Goal: Contribute content: Contribute content

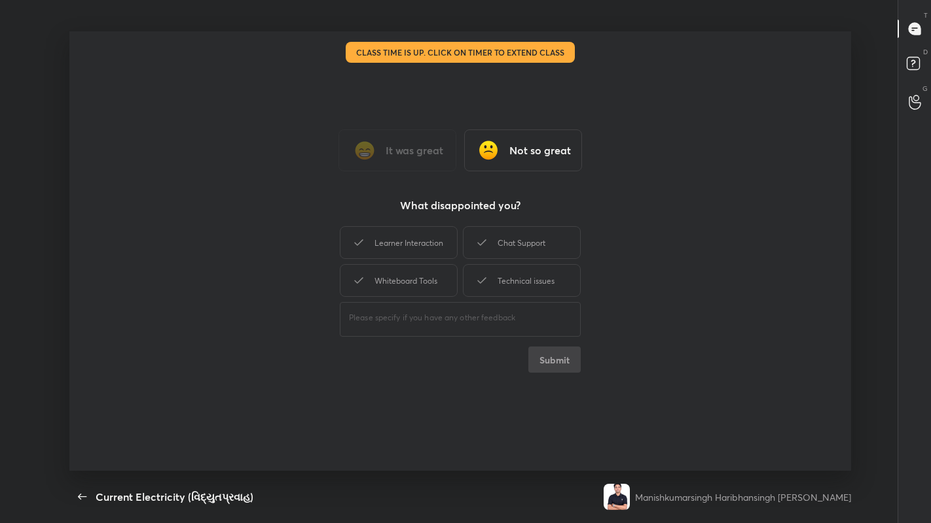
scroll to position [5, 1]
click at [516, 244] on div "Chat Support" at bounding box center [522, 242] width 118 height 33
click at [544, 360] on button "Submit" at bounding box center [554, 360] width 52 height 26
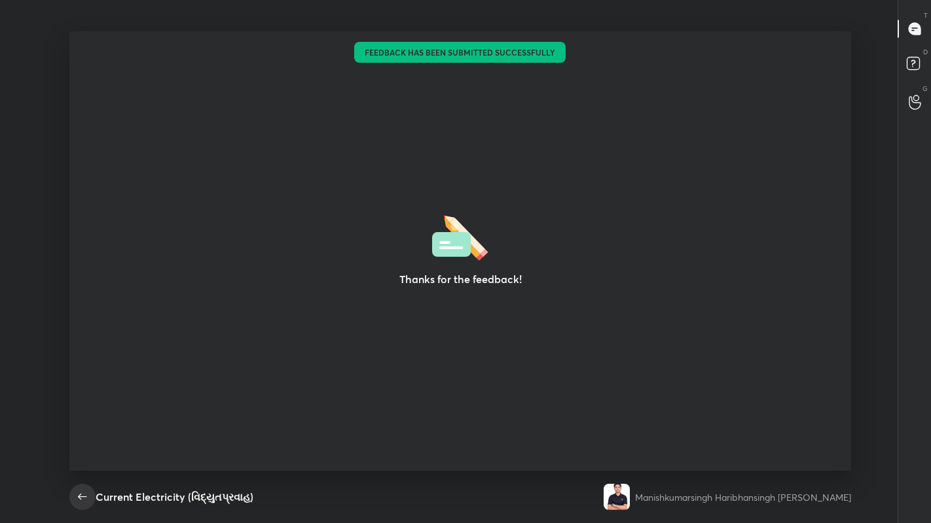
click at [86, 498] on icon "button" at bounding box center [83, 497] width 16 height 16
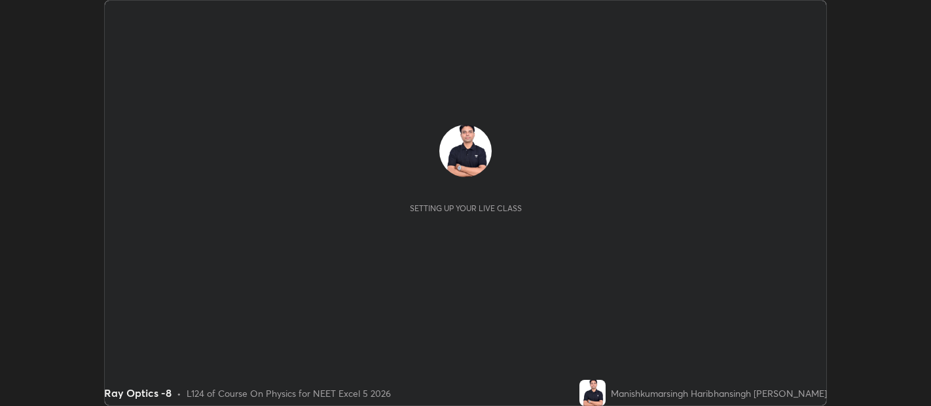
scroll to position [406, 930]
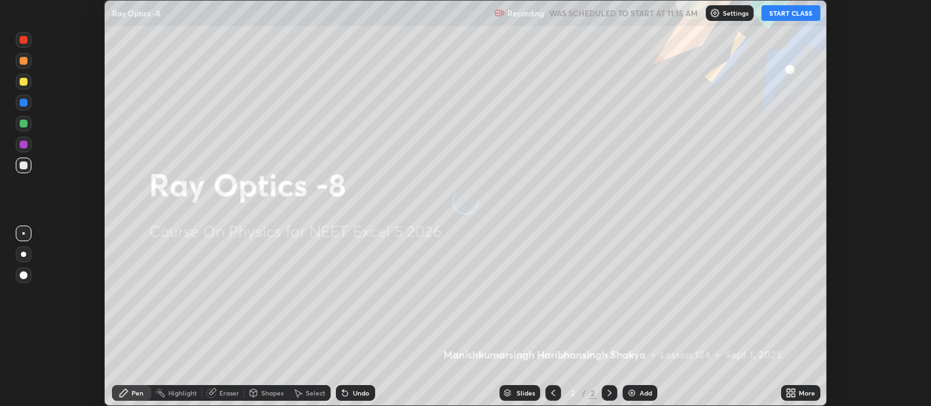
click at [786, 14] on button "START CLASS" at bounding box center [790, 13] width 59 height 16
click at [790, 391] on icon at bounding box center [790, 393] width 10 height 10
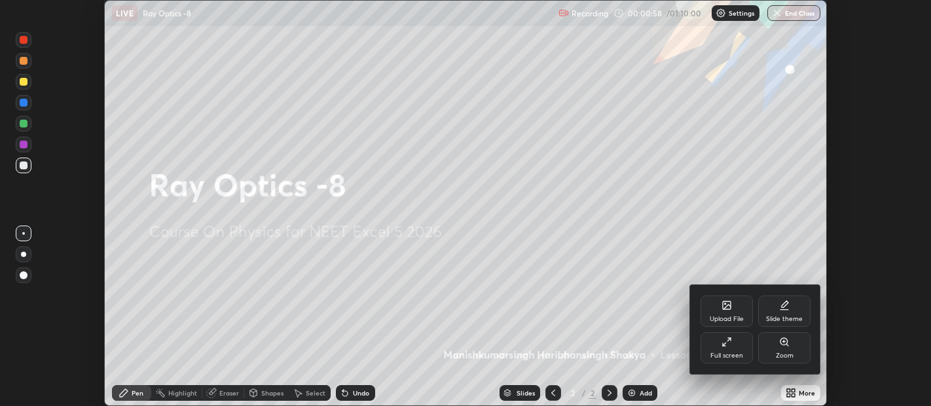
click at [730, 311] on div "Upload File" at bounding box center [726, 311] width 52 height 31
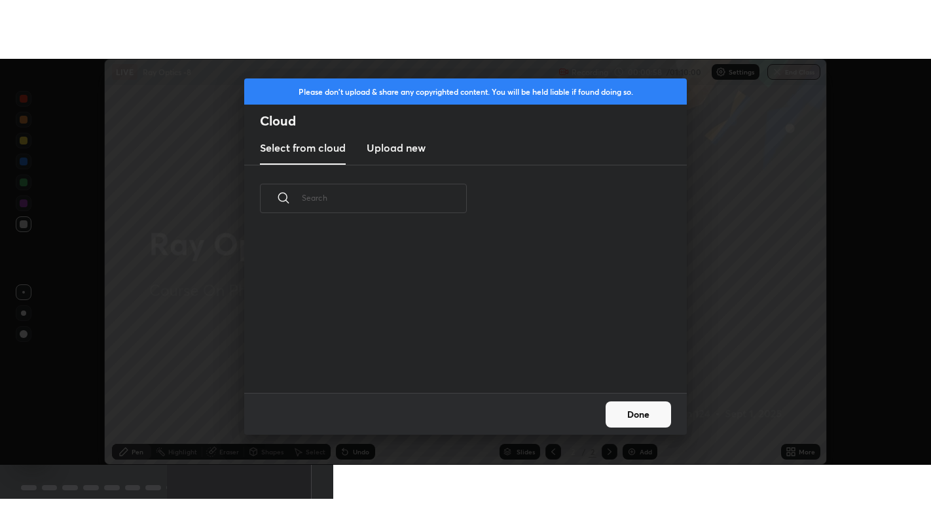
scroll to position [161, 420]
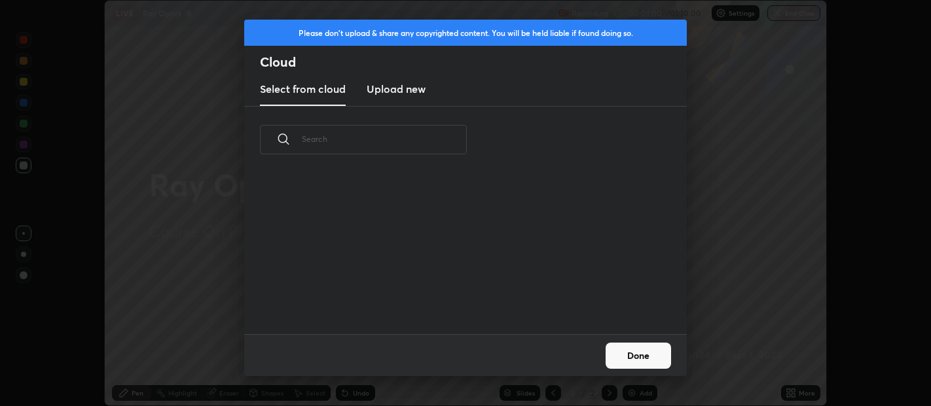
click at [407, 92] on h3 "Upload new" at bounding box center [395, 89] width 59 height 16
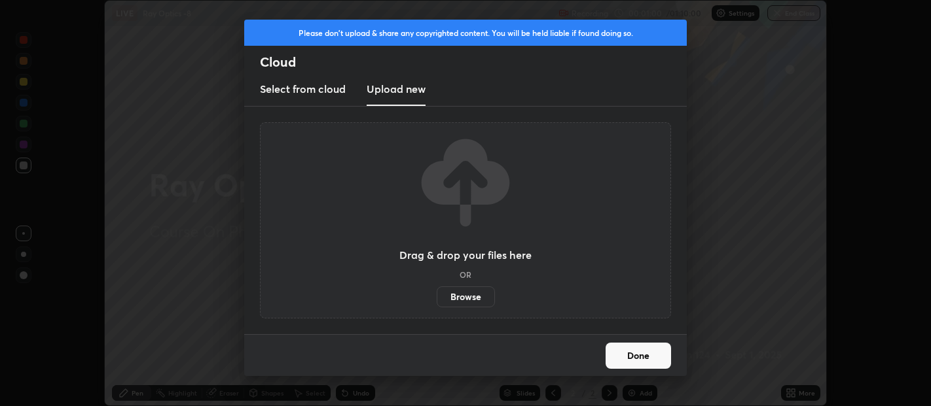
click at [471, 296] on label "Browse" at bounding box center [465, 297] width 58 height 21
click at [436, 296] on input "Browse" at bounding box center [436, 297] width 0 height 21
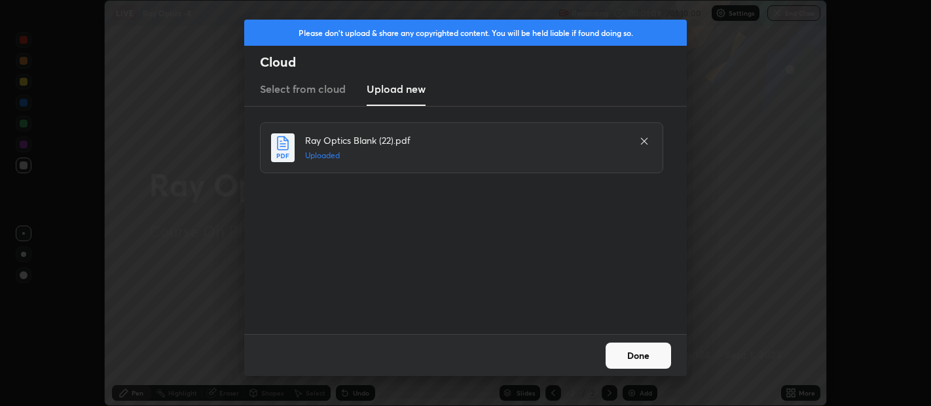
click at [641, 349] on button "Done" at bounding box center [637, 356] width 65 height 26
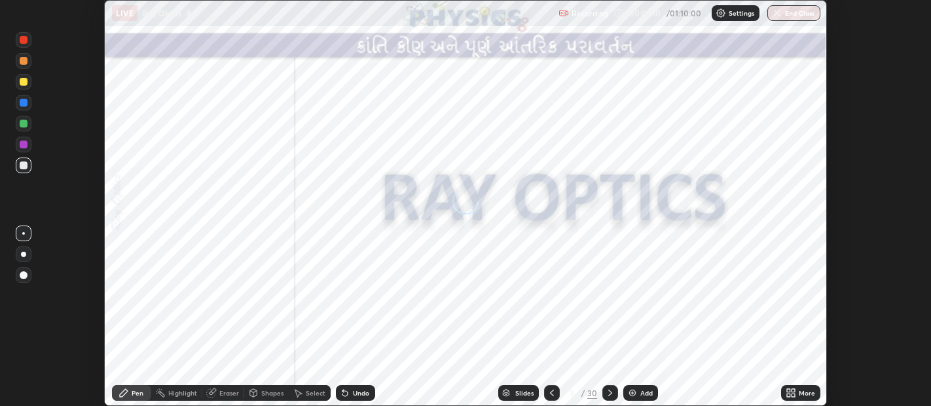
click at [788, 395] on icon at bounding box center [788, 395] width 3 height 3
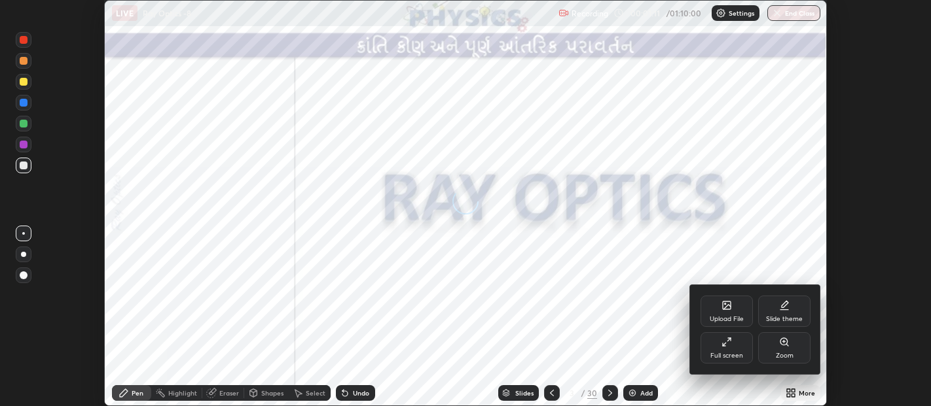
click at [728, 345] on icon at bounding box center [726, 342] width 10 height 10
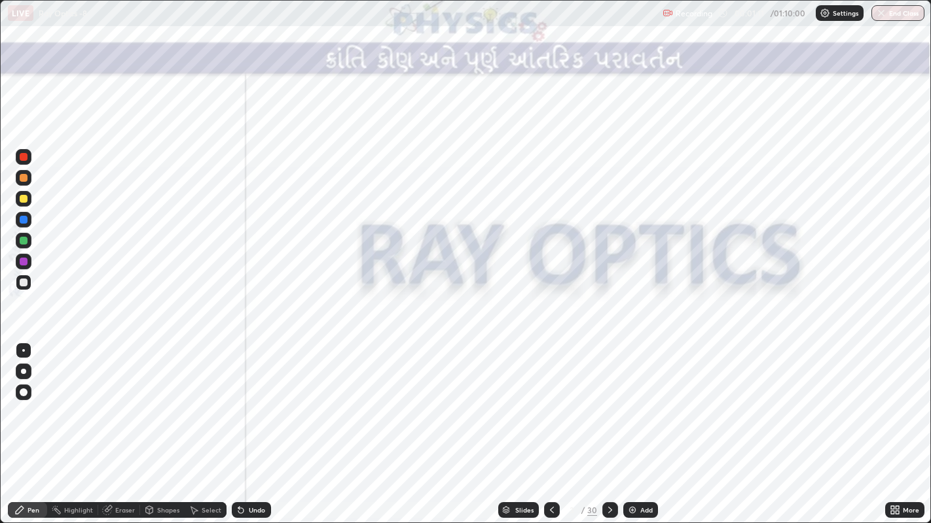
scroll to position [523, 931]
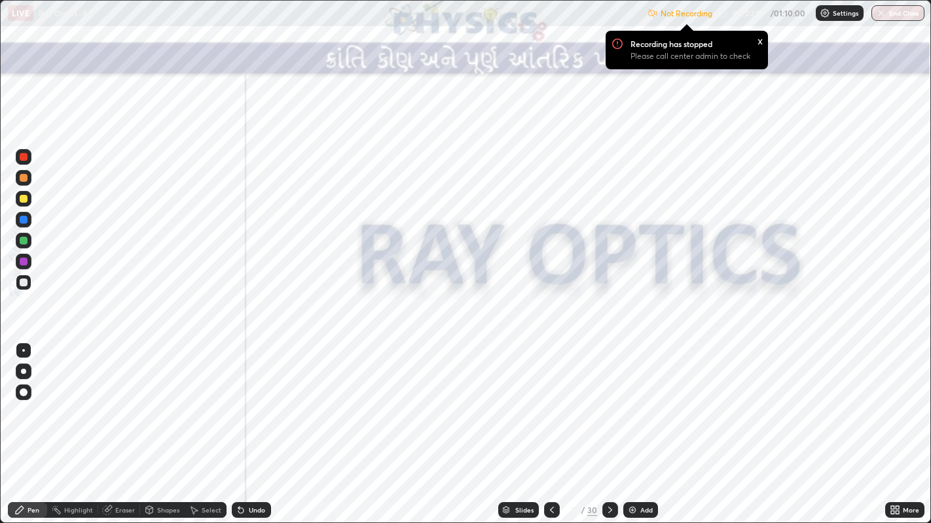
click at [840, 12] on p "Settings" at bounding box center [845, 13] width 26 height 7
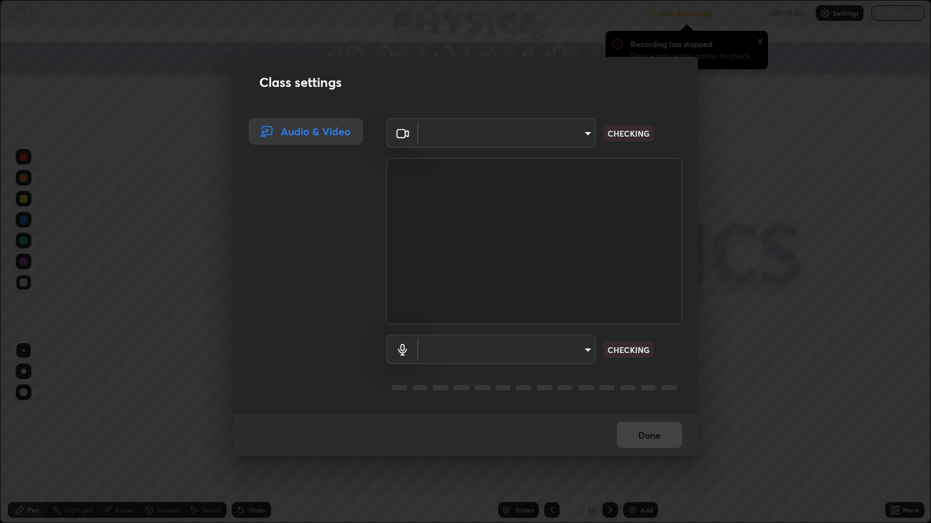
type input "0d049437951fd4140923ddd983d62ee20e888b7fe7080c9a8fddf2b3b9629313"
type input "40c86e739ed56a172ddcb7f6b95b795e1d756db5d52d7a4755805725d5d0de47"
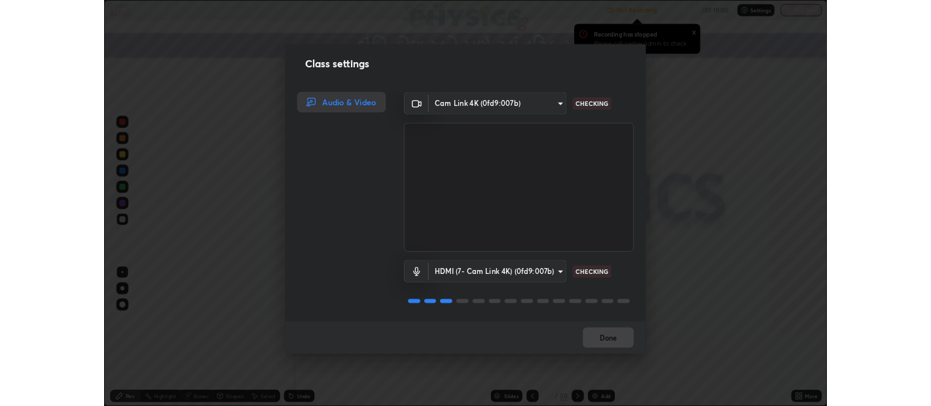
scroll to position [1, 0]
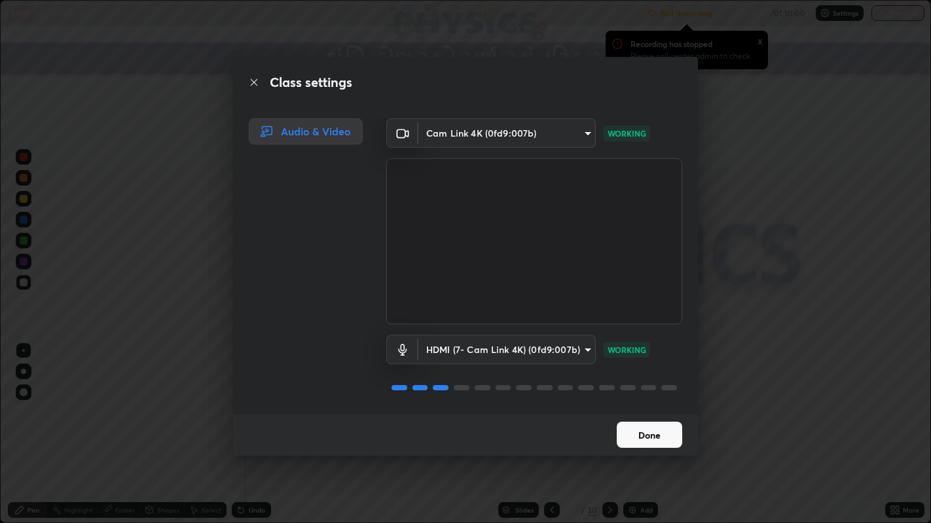
click at [652, 406] on button "Done" at bounding box center [648, 435] width 65 height 26
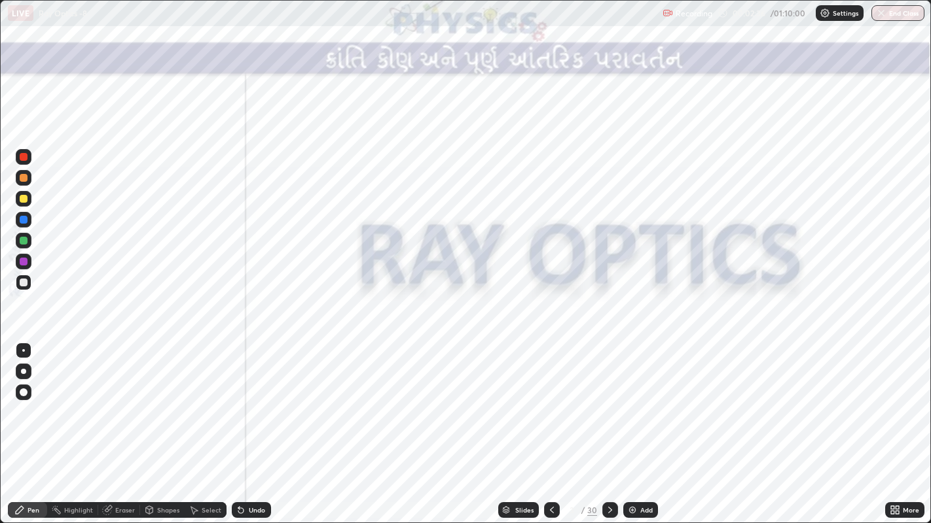
click at [25, 395] on div at bounding box center [24, 393] width 8 height 8
click at [24, 177] on div at bounding box center [24, 178] width 8 height 8
click at [24, 155] on div at bounding box center [24, 157] width 8 height 8
click at [609, 406] on icon at bounding box center [610, 510] width 10 height 10
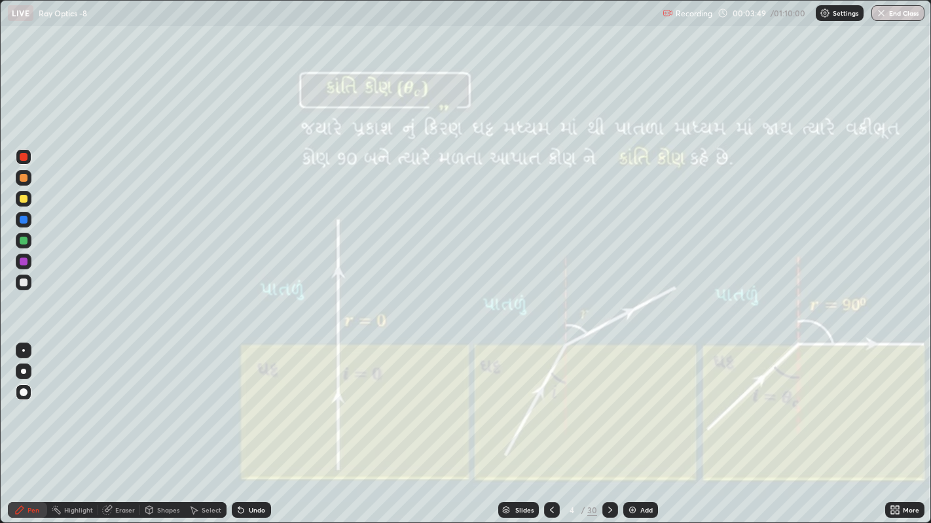
click at [23, 178] on div at bounding box center [24, 178] width 8 height 8
click at [21, 202] on div at bounding box center [24, 199] width 8 height 8
click at [21, 179] on div at bounding box center [24, 178] width 8 height 8
click at [22, 283] on div at bounding box center [24, 283] width 8 height 8
click at [21, 181] on div at bounding box center [24, 178] width 8 height 8
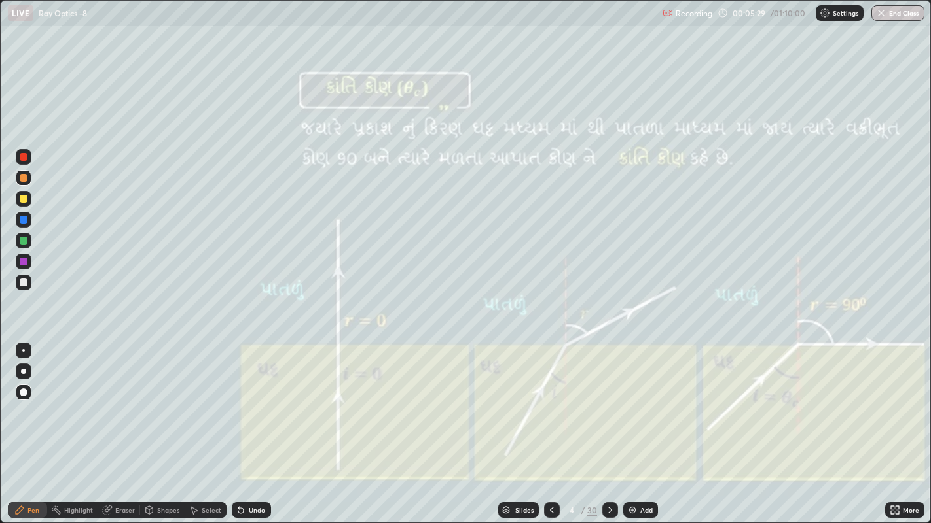
click at [161, 406] on div "Shapes" at bounding box center [168, 510] width 22 height 7
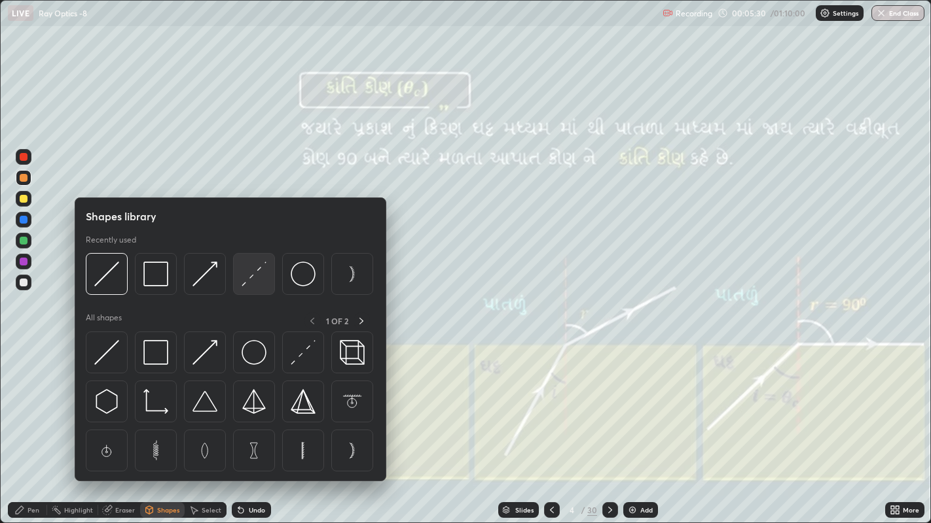
click at [245, 283] on img at bounding box center [253, 274] width 25 height 25
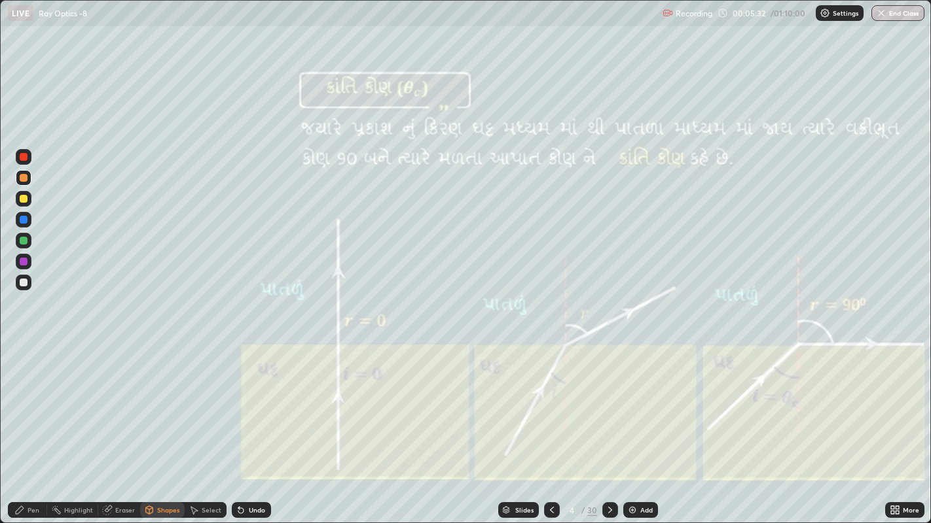
click at [24, 286] on div at bounding box center [24, 283] width 8 height 8
click at [250, 406] on div "Undo" at bounding box center [251, 511] width 39 height 16
click at [240, 406] on icon at bounding box center [240, 510] width 5 height 5
click at [32, 406] on div "Pen" at bounding box center [33, 510] width 12 height 7
click at [23, 178] on div at bounding box center [24, 178] width 8 height 8
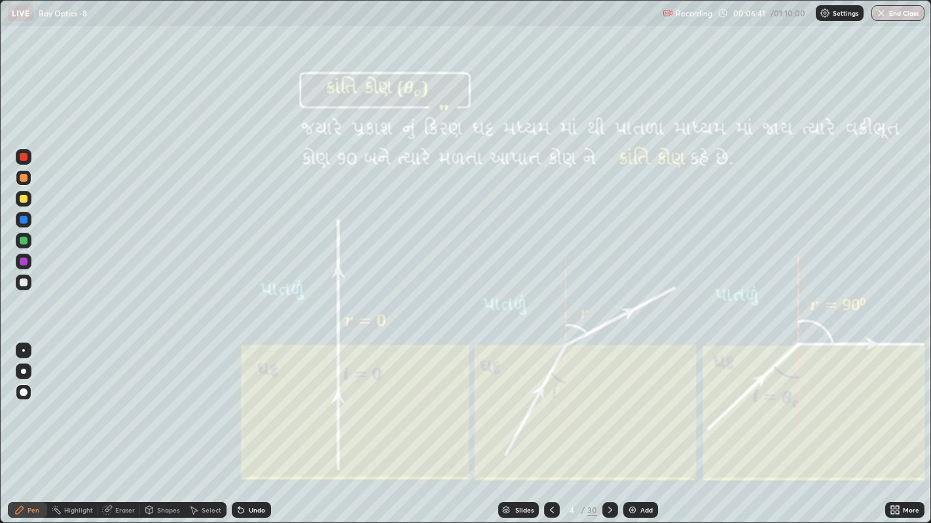
click at [412, 406] on div "Slides 4 / 30 Add" at bounding box center [578, 510] width 614 height 26
click at [410, 406] on div "Slides 4 / 30 Add" at bounding box center [578, 510] width 614 height 26
click at [457, 406] on div "Slides 4 / 30 Add" at bounding box center [578, 510] width 614 height 26
click at [609, 406] on icon at bounding box center [610, 510] width 10 height 10
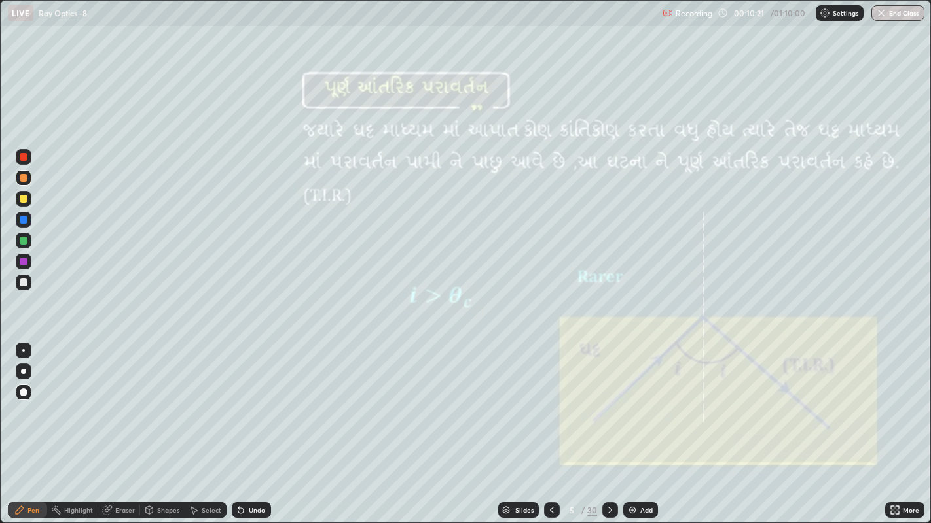
click at [607, 406] on icon at bounding box center [610, 510] width 10 height 10
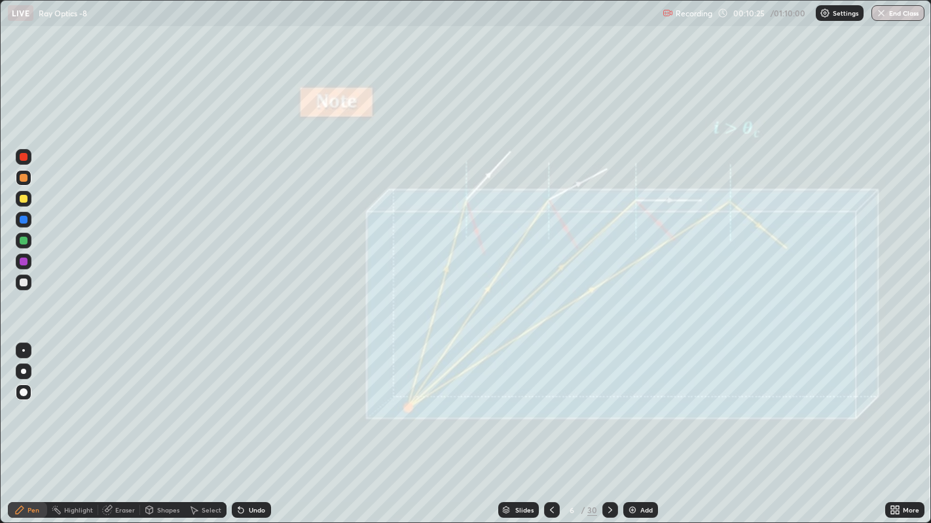
click at [550, 406] on icon at bounding box center [551, 510] width 10 height 10
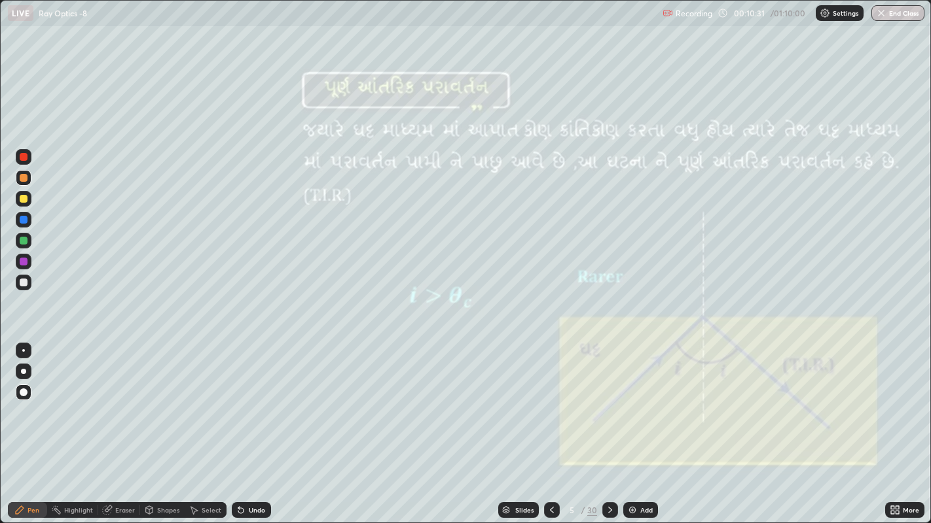
click at [607, 406] on div at bounding box center [610, 511] width 16 height 16
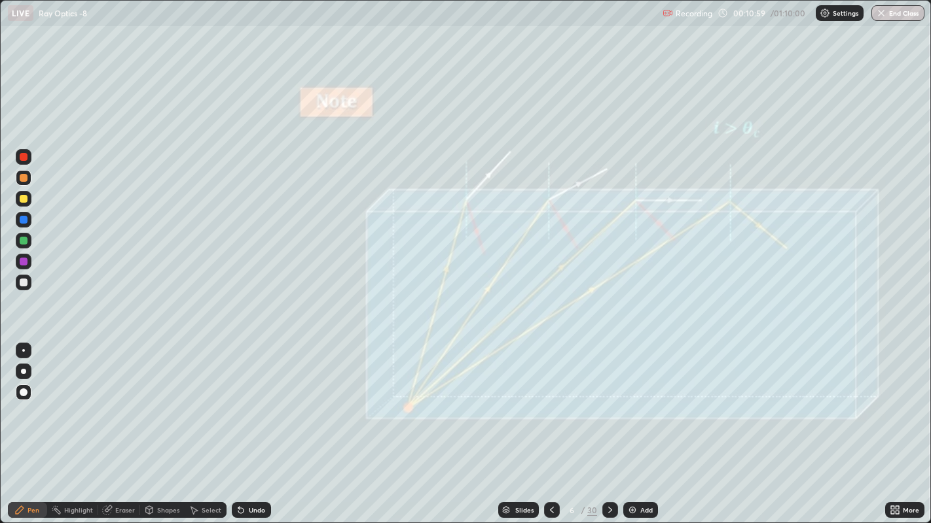
click at [253, 406] on div "Undo" at bounding box center [257, 510] width 16 height 7
click at [251, 406] on div "Undo" at bounding box center [257, 510] width 16 height 7
click at [247, 406] on div "Undo" at bounding box center [251, 511] width 39 height 16
click at [609, 406] on icon at bounding box center [610, 510] width 10 height 10
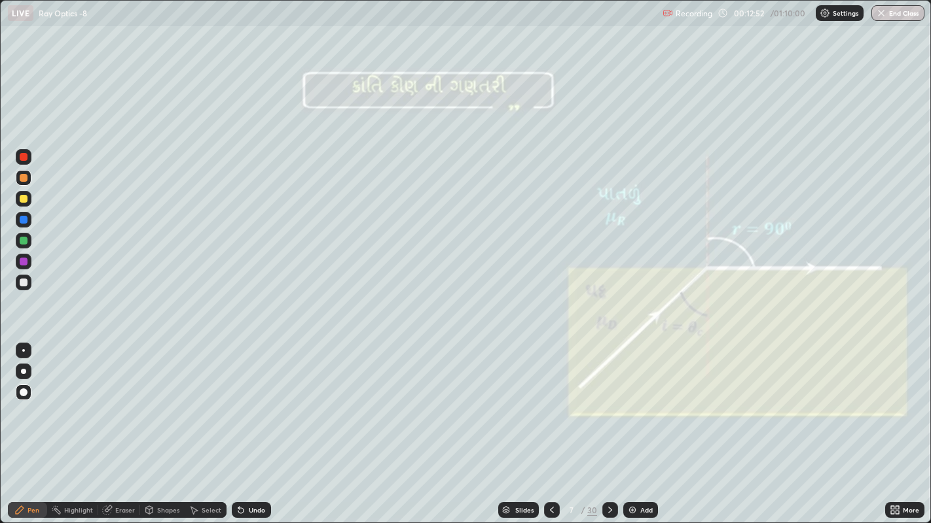
click at [610, 406] on icon at bounding box center [610, 510] width 10 height 10
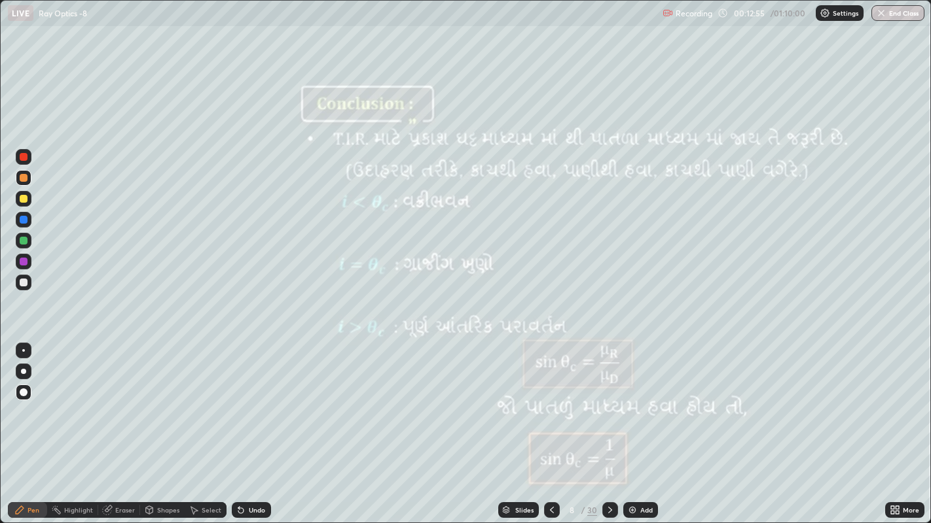
click at [552, 406] on icon at bounding box center [551, 510] width 10 height 10
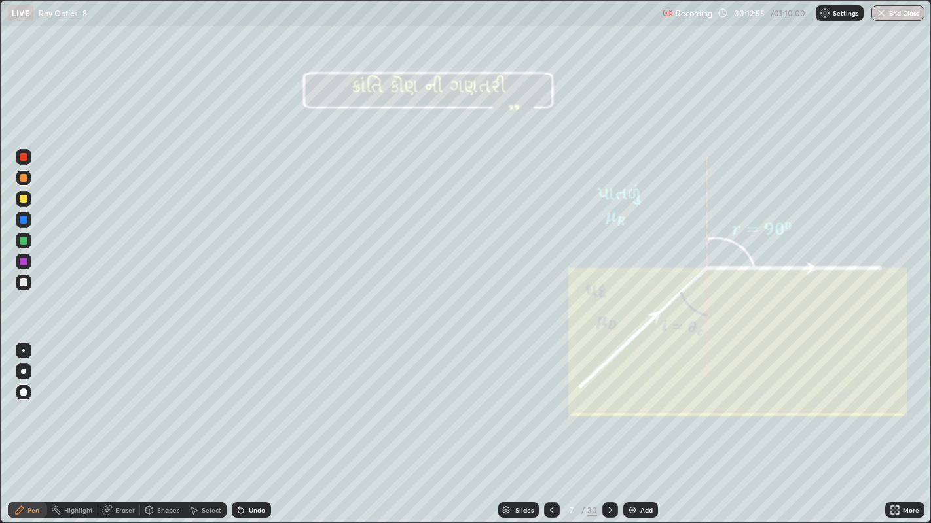
click at [643, 406] on div "Add" at bounding box center [646, 510] width 12 height 7
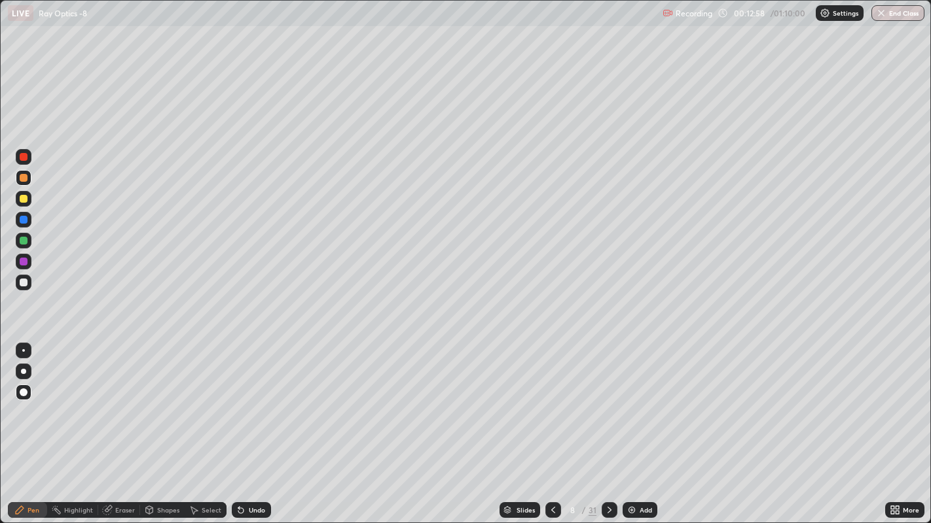
click at [888, 406] on div "More" at bounding box center [904, 511] width 39 height 16
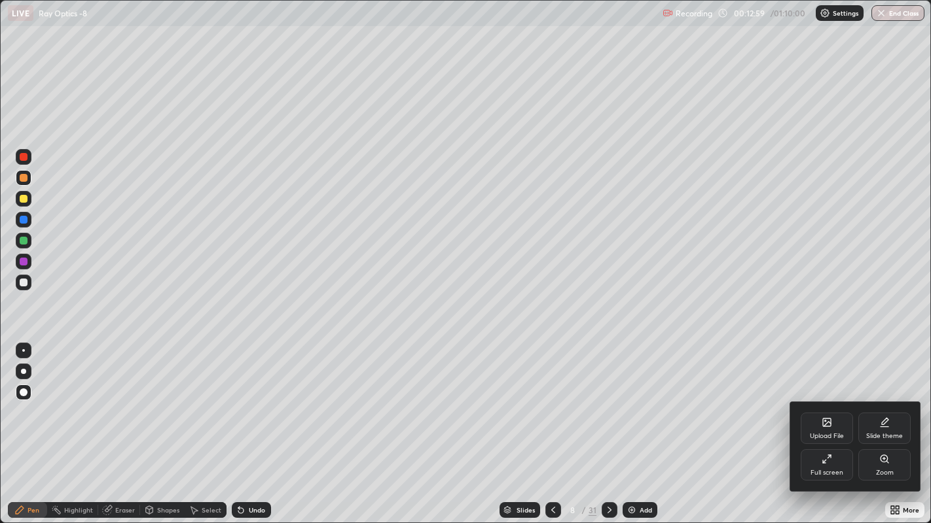
click at [881, 406] on div "Slide theme" at bounding box center [884, 428] width 52 height 31
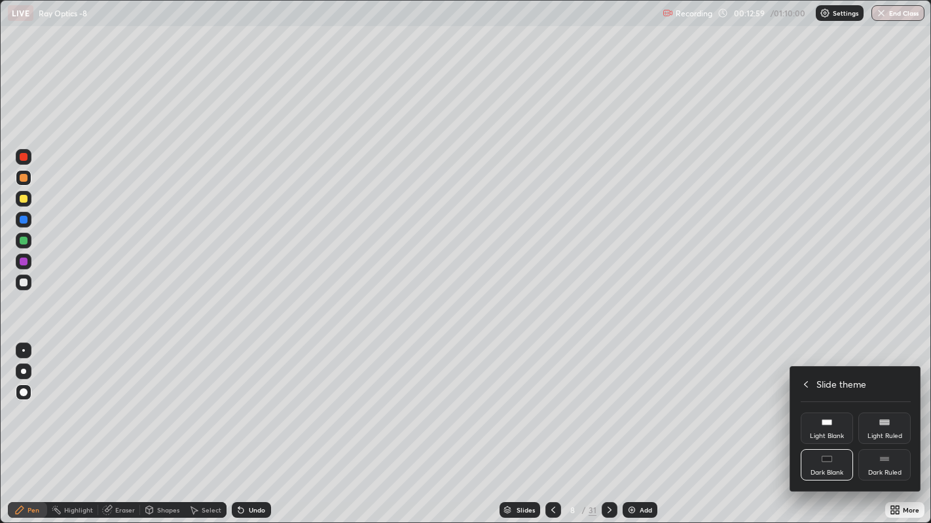
click at [880, 406] on icon at bounding box center [884, 459] width 10 height 10
click at [806, 387] on icon at bounding box center [806, 384] width 4 height 7
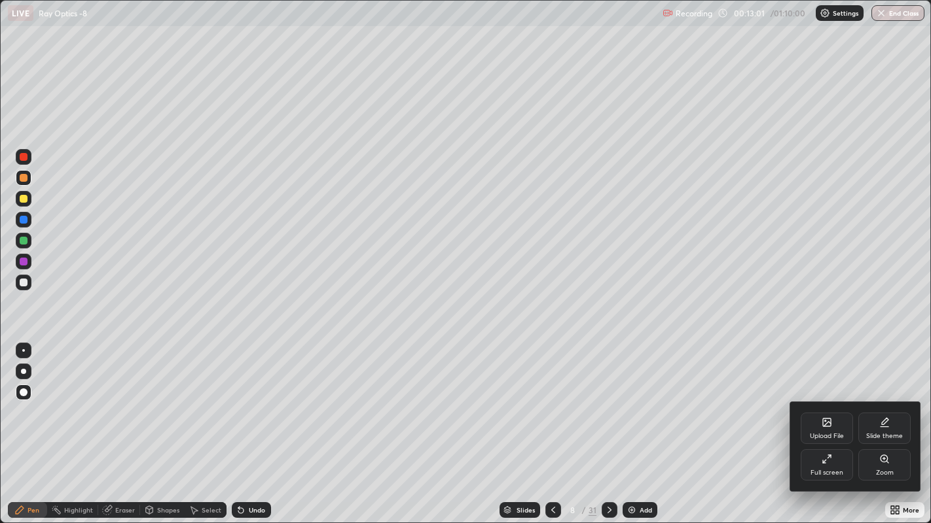
click at [825, 406] on div "Full screen" at bounding box center [826, 465] width 52 height 31
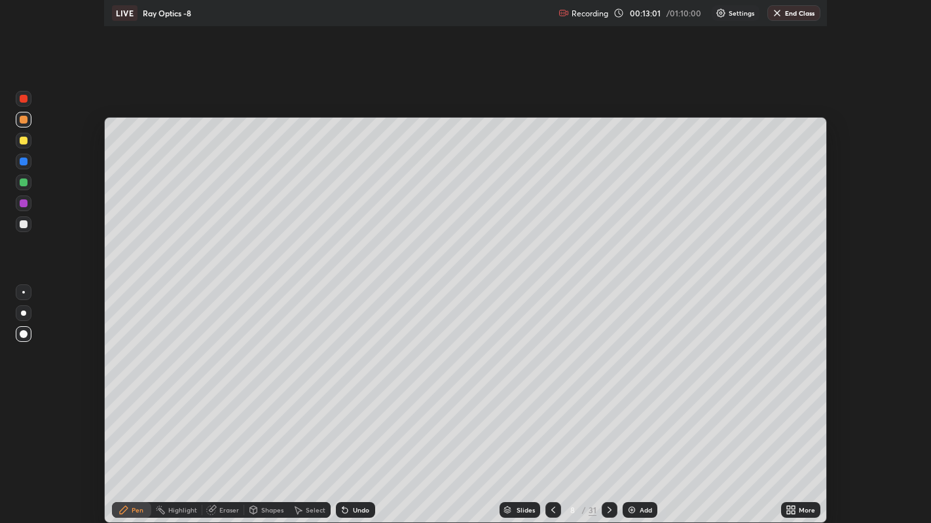
scroll to position [65030, 64506]
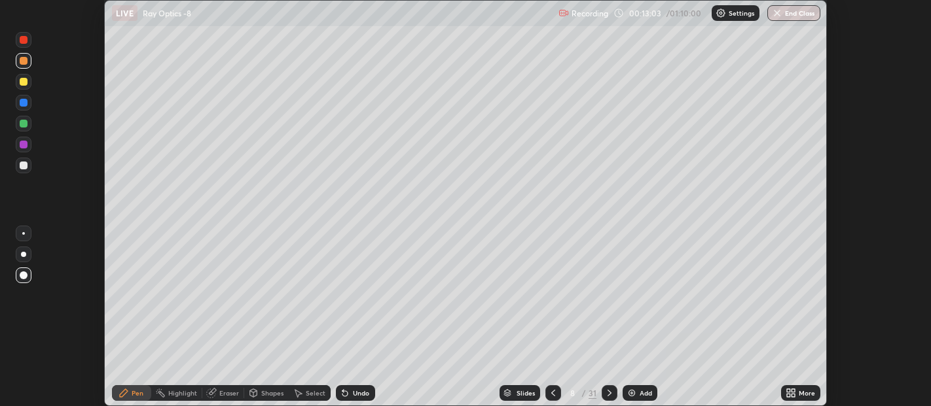
click at [789, 394] on icon at bounding box center [788, 395] width 3 height 3
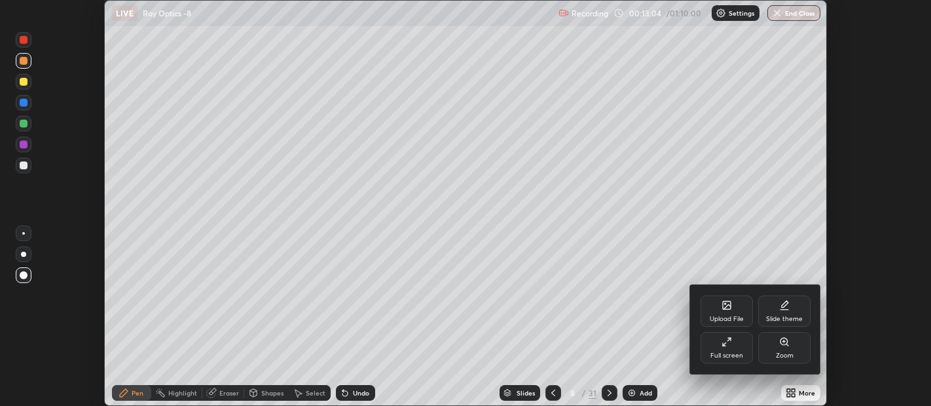
click at [724, 345] on icon at bounding box center [723, 344] width 3 height 3
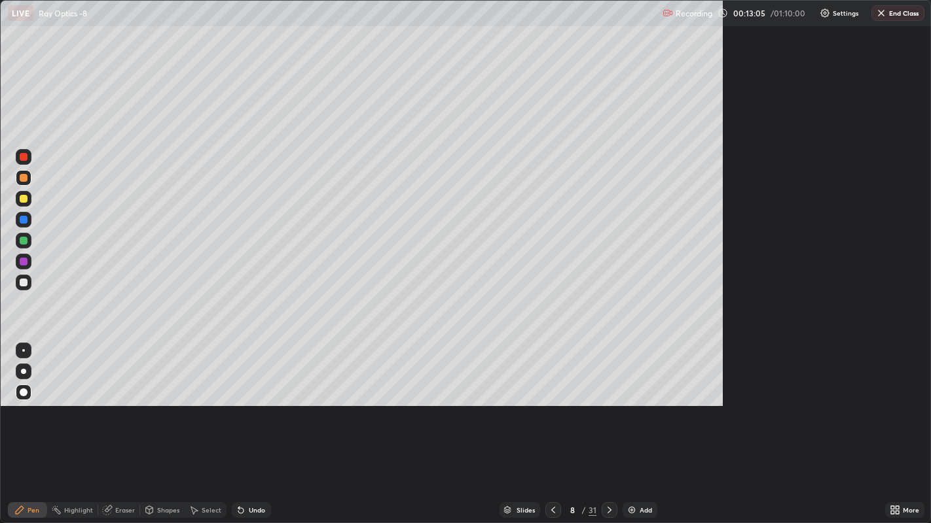
scroll to position [523, 931]
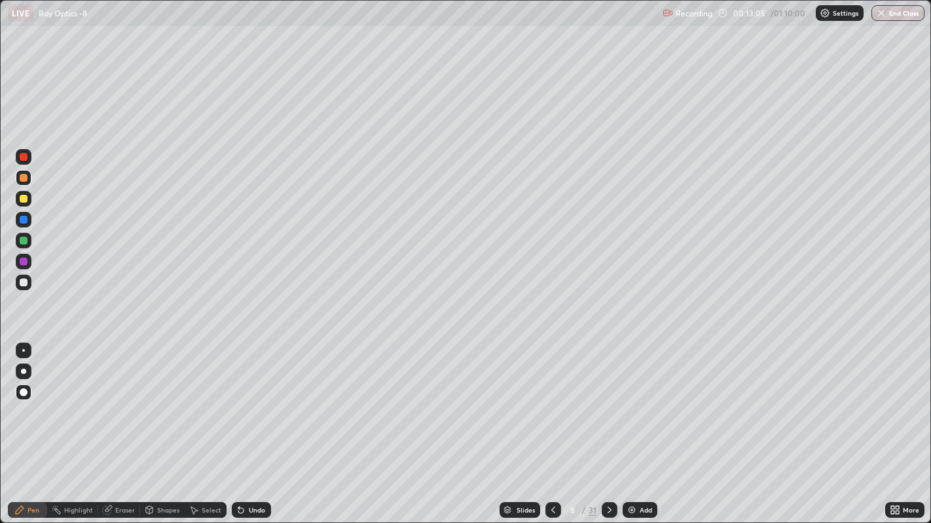
click at [642, 406] on div "Add" at bounding box center [639, 511] width 35 height 16
click at [27, 283] on div at bounding box center [24, 283] width 8 height 8
click at [24, 177] on div at bounding box center [24, 178] width 8 height 8
click at [20, 281] on div at bounding box center [24, 283] width 8 height 8
click at [607, 406] on icon at bounding box center [609, 510] width 4 height 7
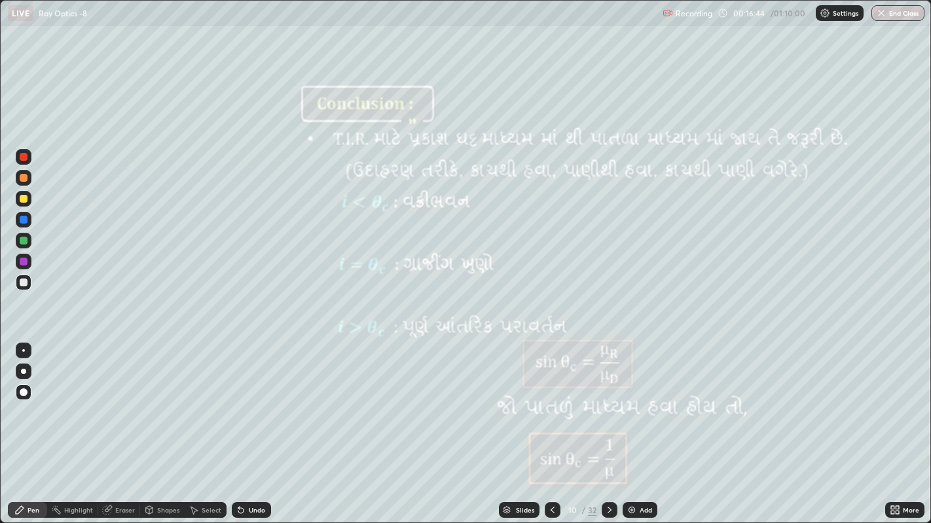
click at [22, 180] on div at bounding box center [24, 178] width 8 height 8
click at [552, 406] on icon at bounding box center [552, 510] width 10 height 10
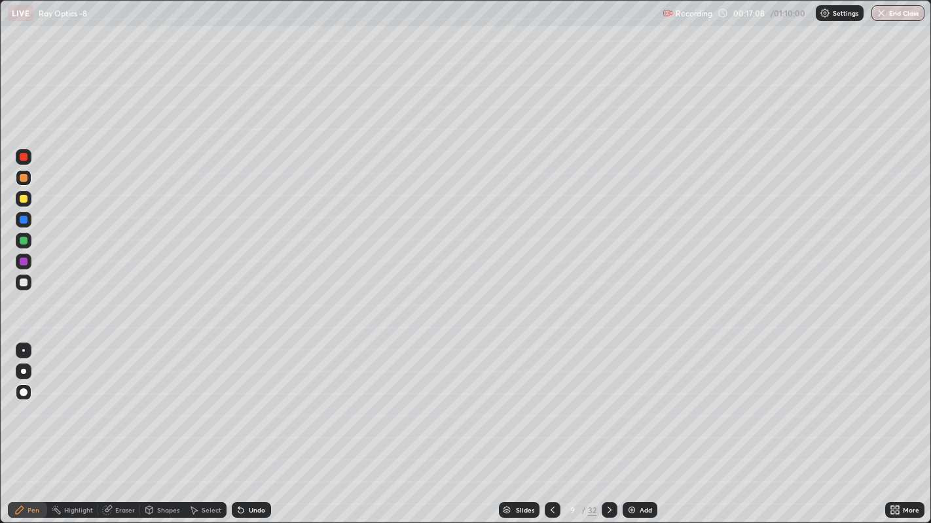
click at [605, 406] on icon at bounding box center [609, 510] width 10 height 10
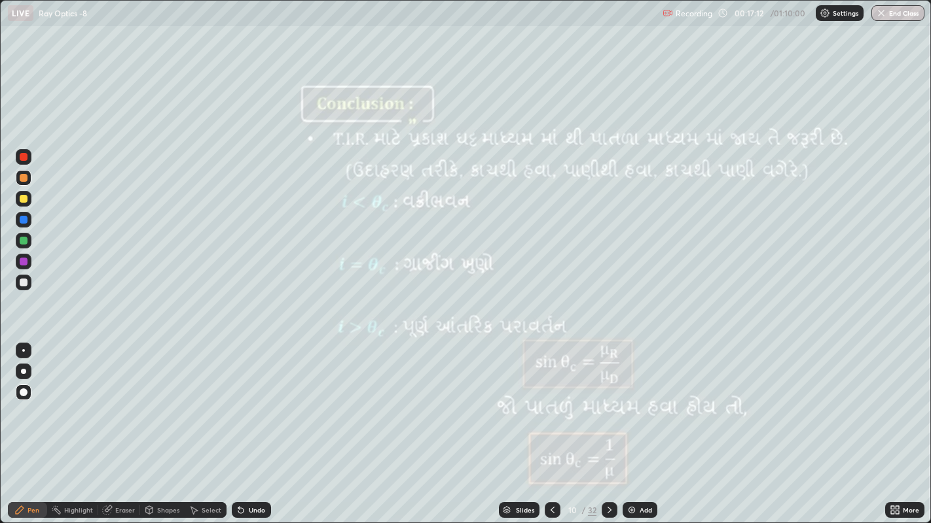
click at [551, 406] on icon at bounding box center [552, 510] width 4 height 7
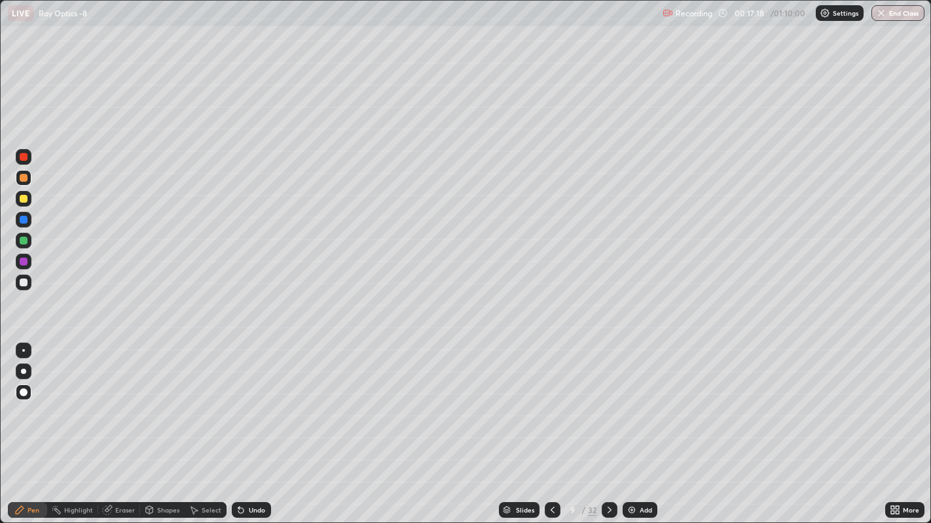
click at [608, 406] on icon at bounding box center [609, 510] width 10 height 10
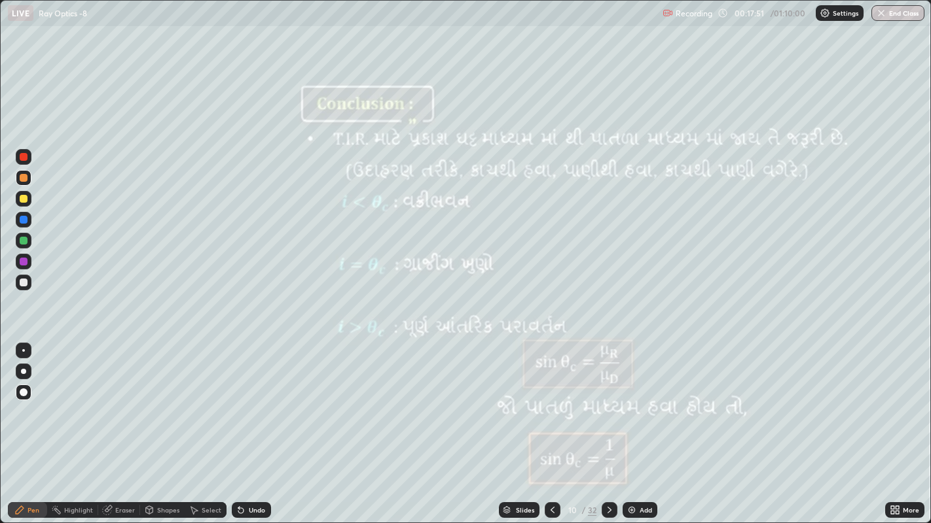
click at [552, 406] on icon at bounding box center [552, 510] width 10 height 10
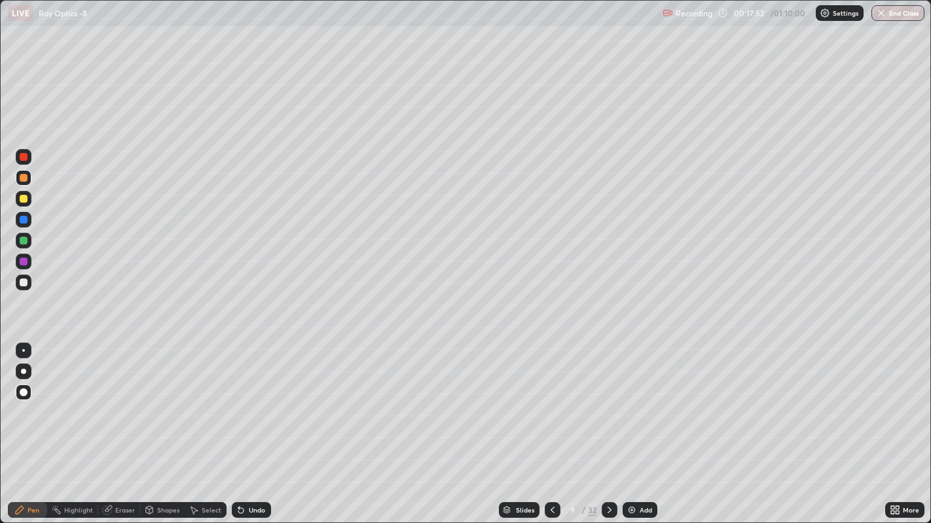
click at [544, 406] on div at bounding box center [552, 510] width 16 height 26
click at [551, 406] on icon at bounding box center [552, 510] width 10 height 10
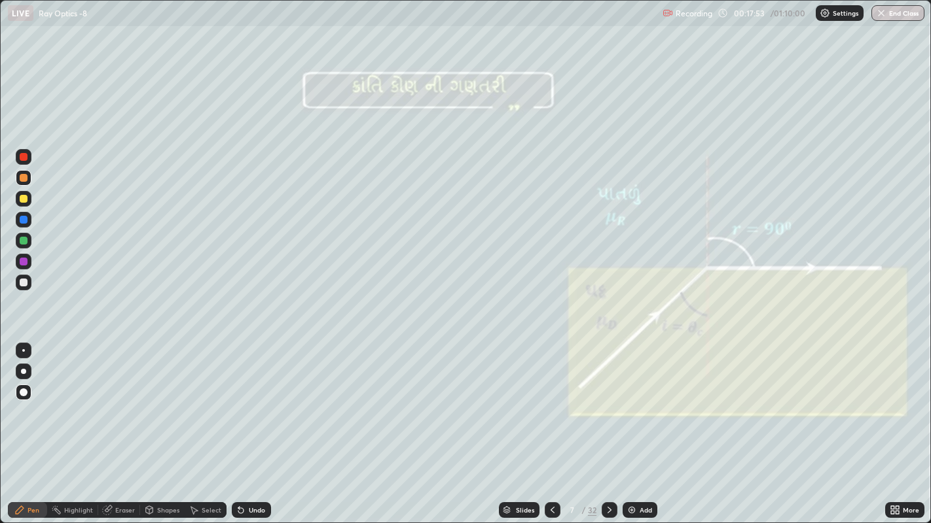
click at [552, 406] on icon at bounding box center [552, 510] width 10 height 10
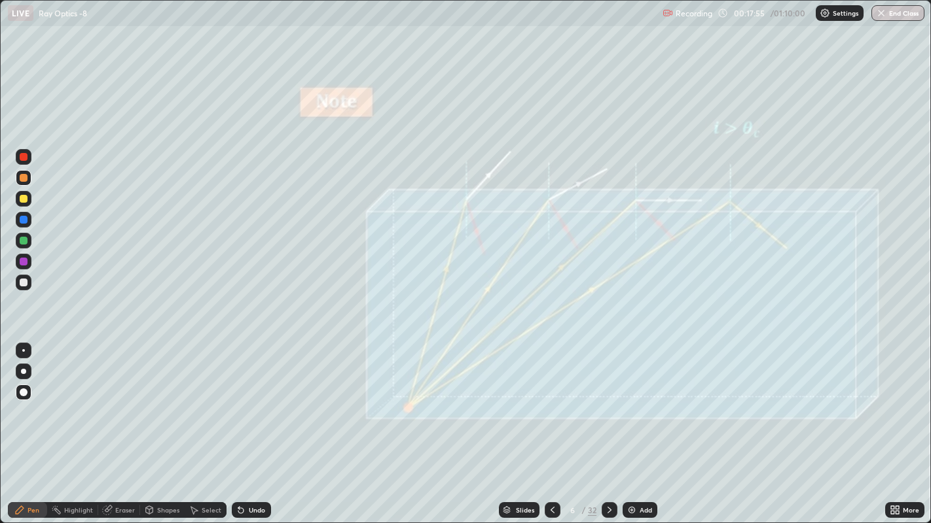
click at [551, 406] on icon at bounding box center [552, 510] width 10 height 10
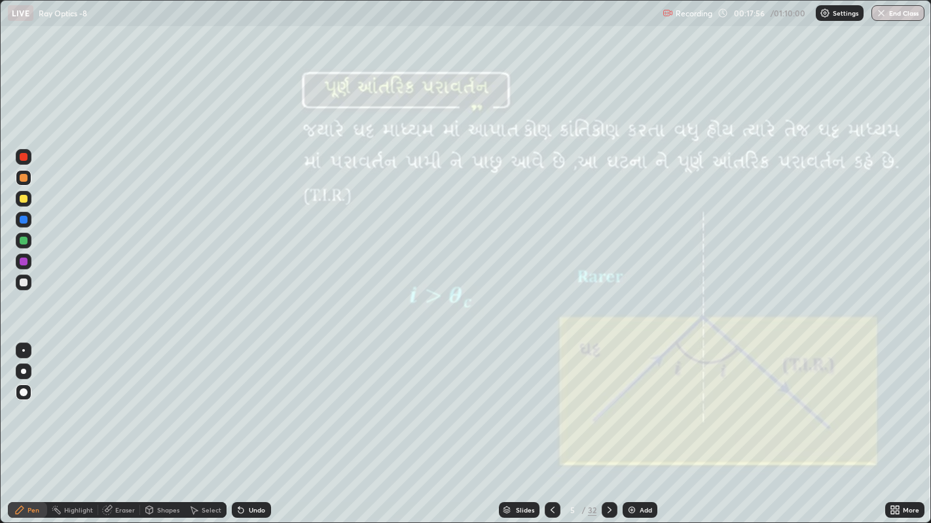
click at [549, 406] on icon at bounding box center [552, 510] width 10 height 10
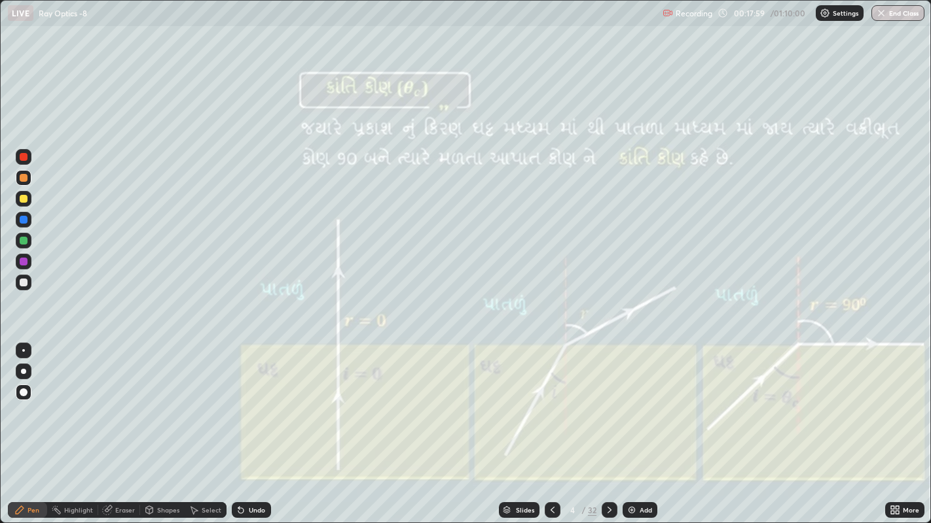
click at [601, 406] on div at bounding box center [609, 511] width 16 height 16
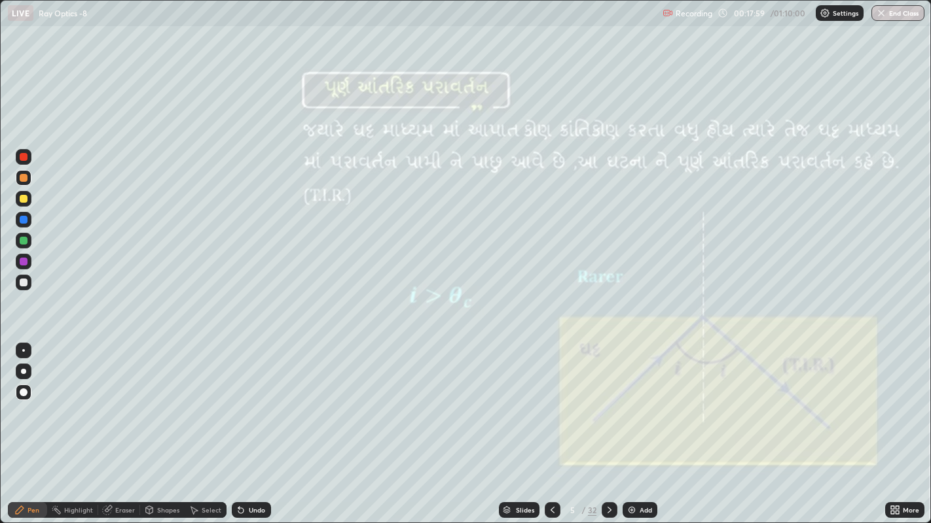
click at [601, 406] on div at bounding box center [609, 511] width 16 height 16
click at [608, 406] on icon at bounding box center [609, 510] width 10 height 10
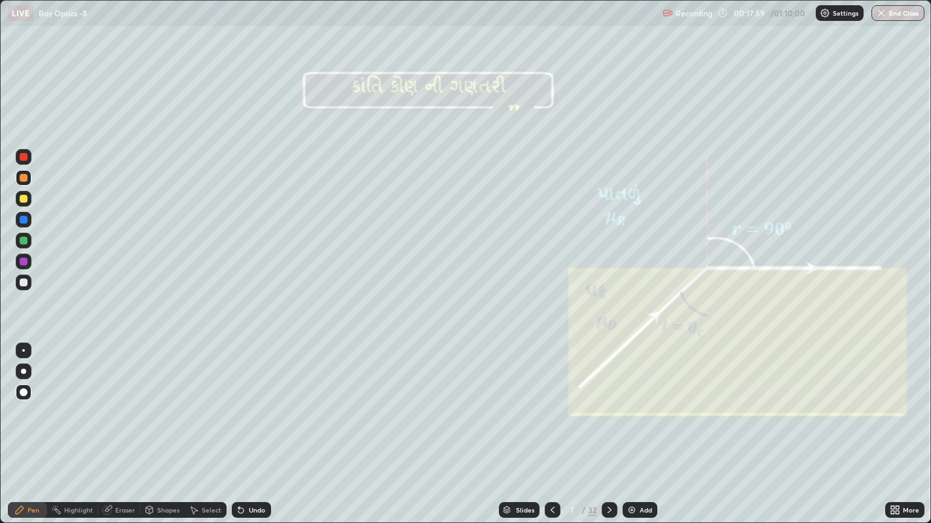
click at [607, 406] on icon at bounding box center [609, 510] width 10 height 10
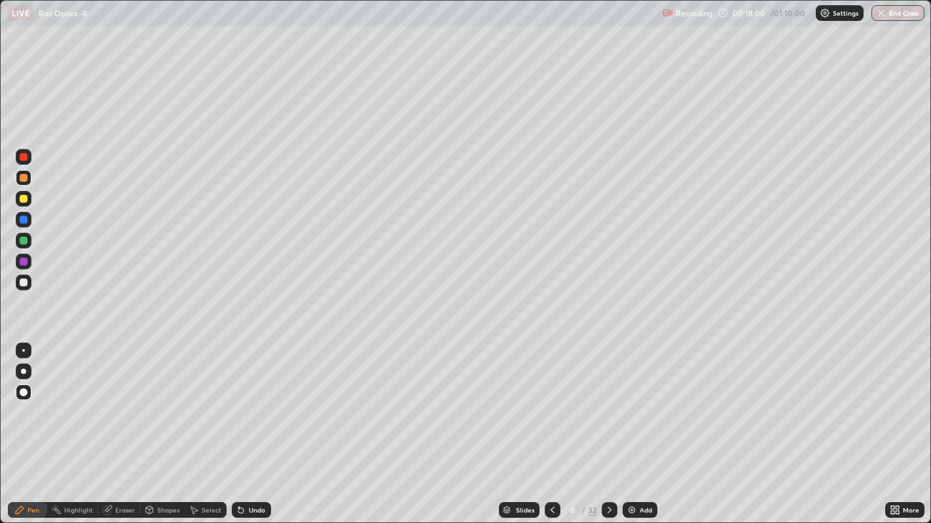
click at [608, 406] on icon at bounding box center [609, 510] width 10 height 10
click at [610, 406] on icon at bounding box center [609, 510] width 10 height 10
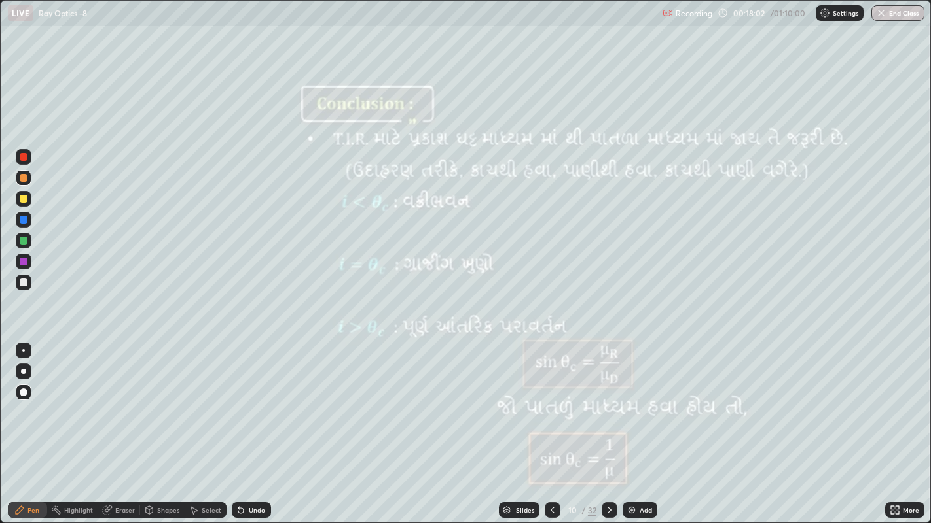
click at [608, 406] on icon at bounding box center [609, 510] width 10 height 10
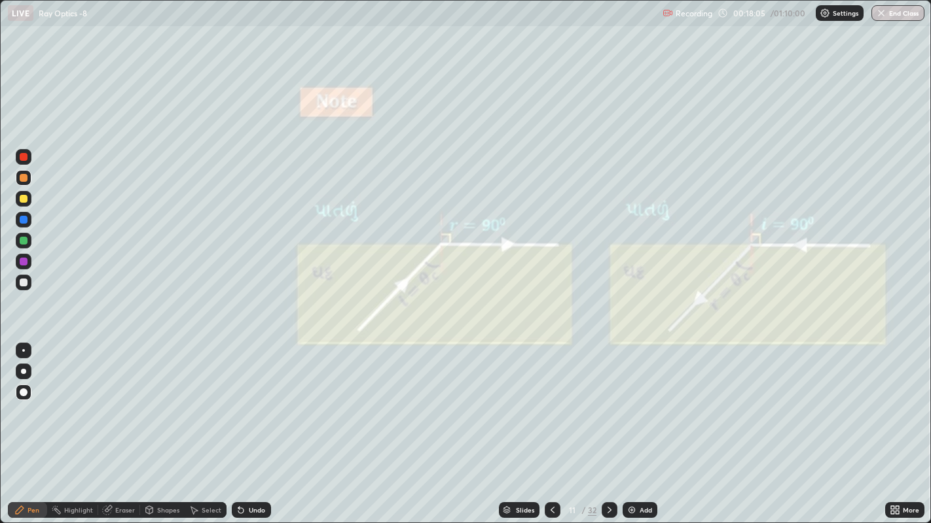
click at [551, 406] on icon at bounding box center [552, 510] width 10 height 10
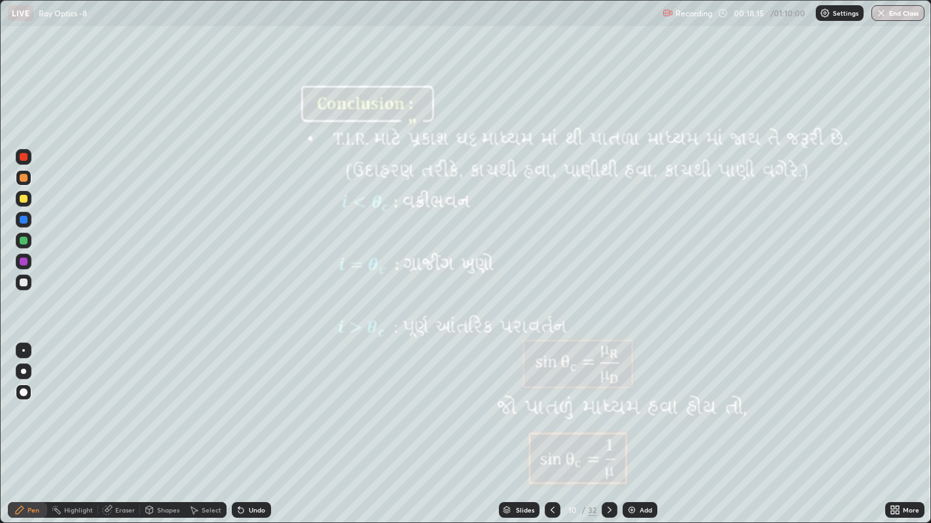
click at [24, 199] on div at bounding box center [24, 199] width 8 height 8
click at [608, 406] on icon at bounding box center [609, 510] width 4 height 7
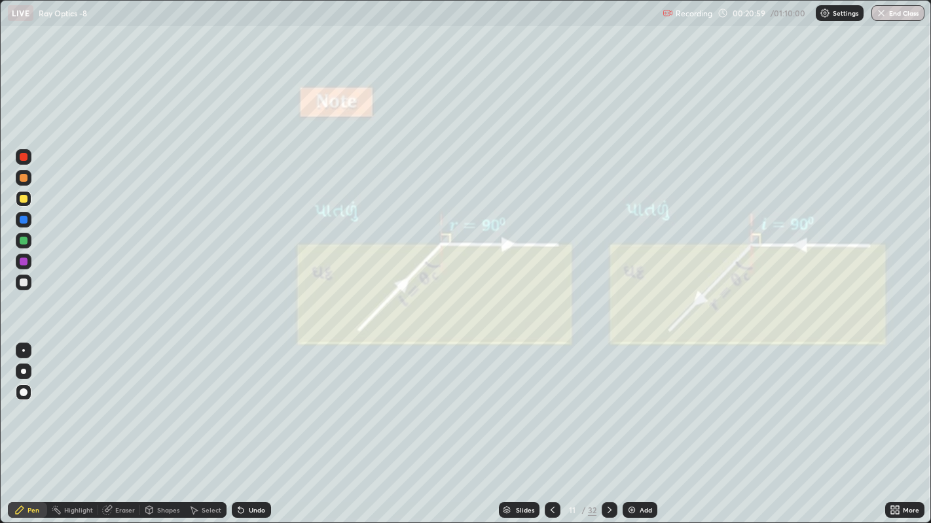
click at [23, 177] on div at bounding box center [24, 178] width 8 height 8
click at [608, 406] on icon at bounding box center [609, 510] width 10 height 10
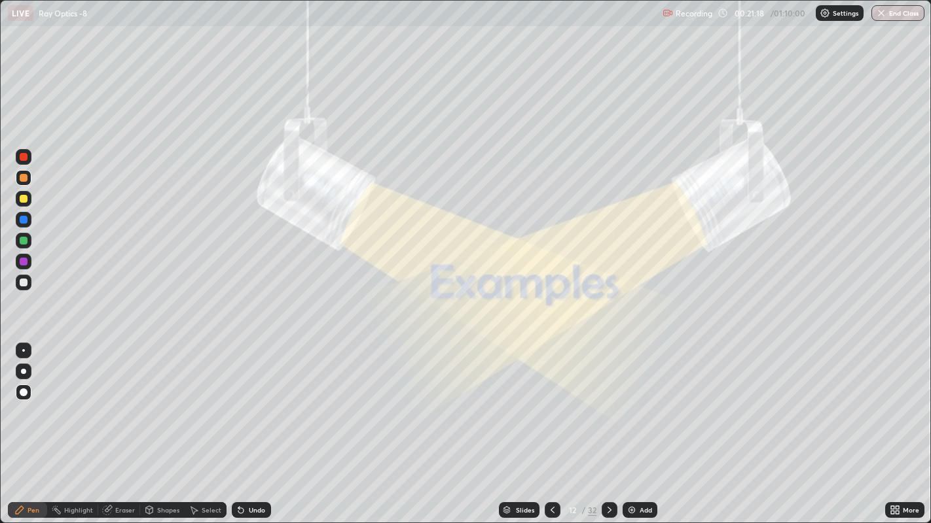
click at [610, 406] on icon at bounding box center [609, 510] width 10 height 10
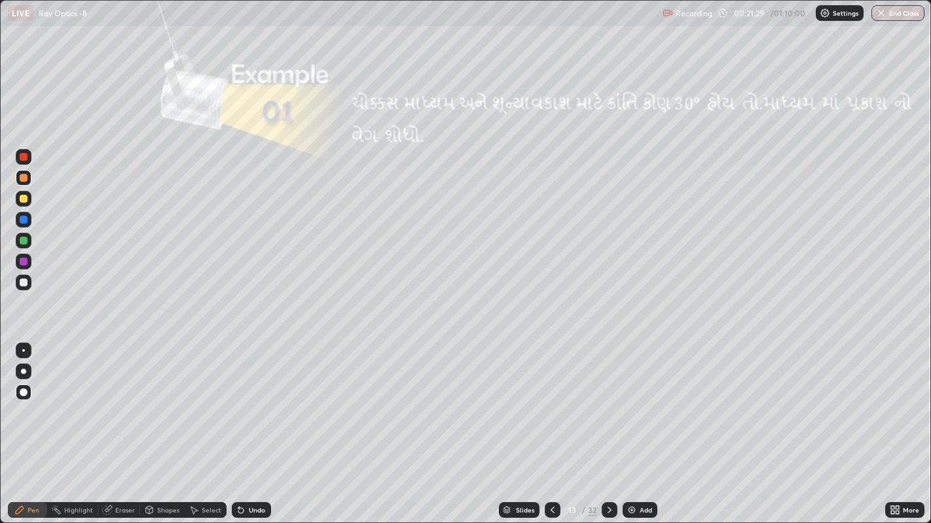
click at [23, 178] on div at bounding box center [24, 178] width 8 height 8
click at [25, 199] on div at bounding box center [24, 199] width 8 height 8
click at [607, 406] on icon at bounding box center [609, 510] width 10 height 10
click at [22, 177] on div at bounding box center [24, 178] width 8 height 8
click at [166, 406] on div "Shapes" at bounding box center [168, 510] width 22 height 7
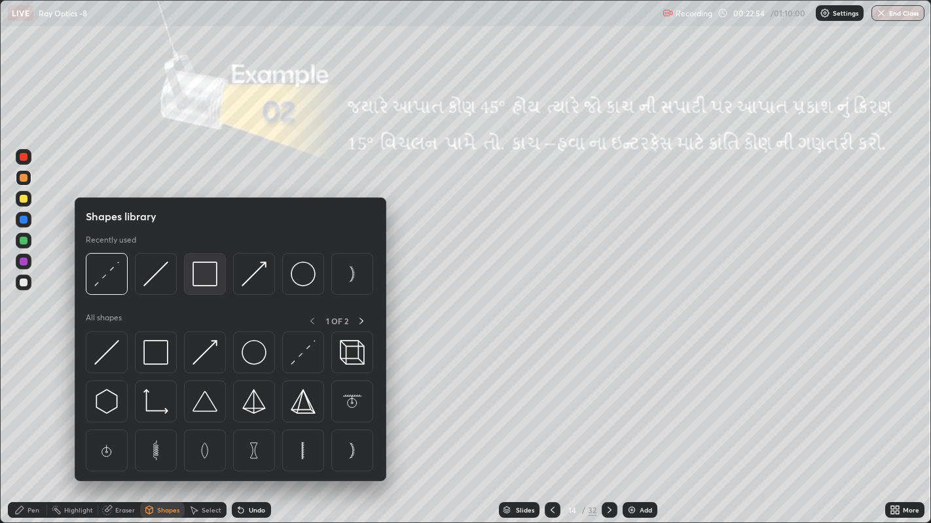
click at [199, 279] on img at bounding box center [204, 274] width 25 height 25
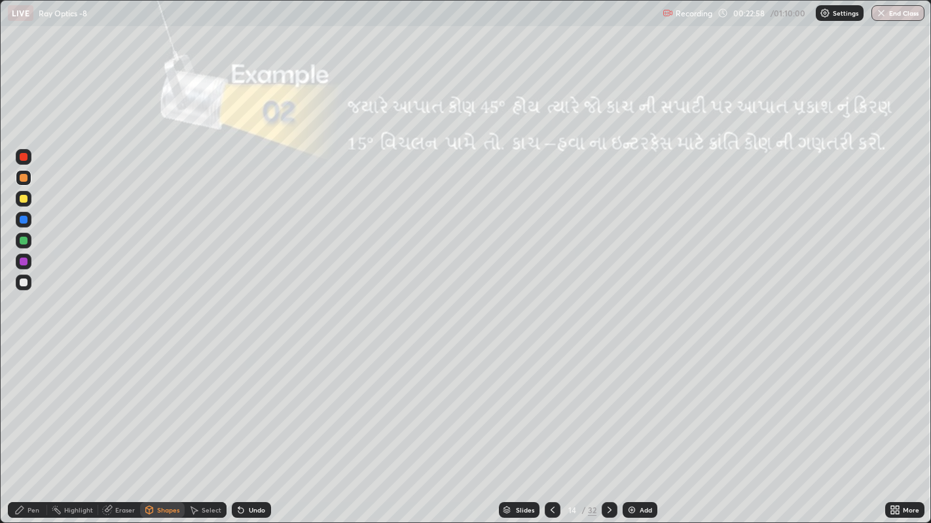
click at [71, 406] on div "Highlight" at bounding box center [78, 510] width 29 height 7
click at [23, 406] on icon at bounding box center [23, 465] width 7 height 7
click at [31, 406] on div "Pen" at bounding box center [33, 510] width 12 height 7
click at [23, 200] on div at bounding box center [24, 199] width 8 height 8
click at [158, 406] on div "Shapes" at bounding box center [168, 510] width 22 height 7
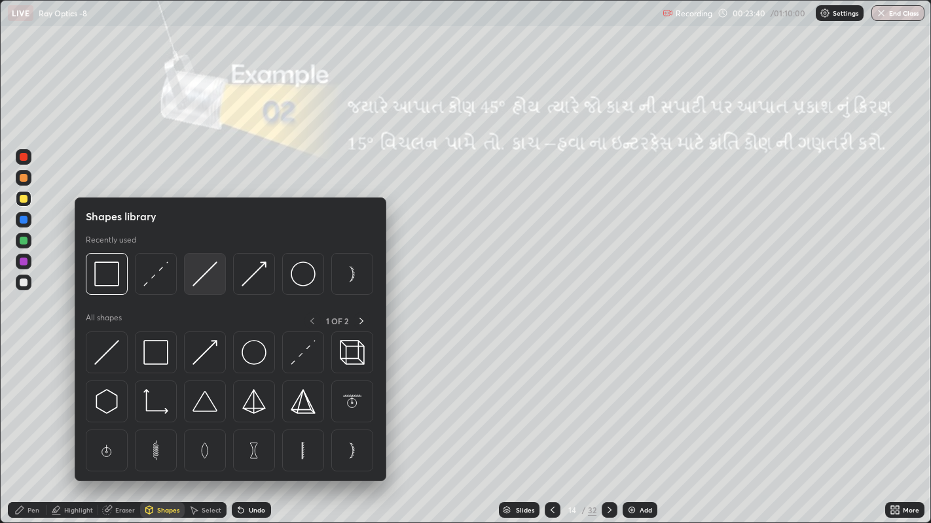
click at [197, 277] on img at bounding box center [204, 274] width 25 height 25
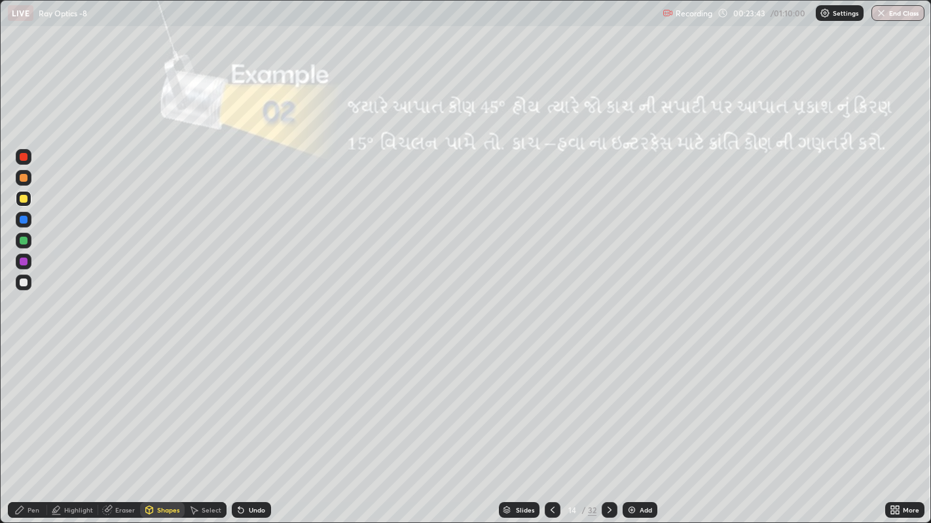
click at [164, 406] on div "Shapes" at bounding box center [168, 510] width 22 height 7
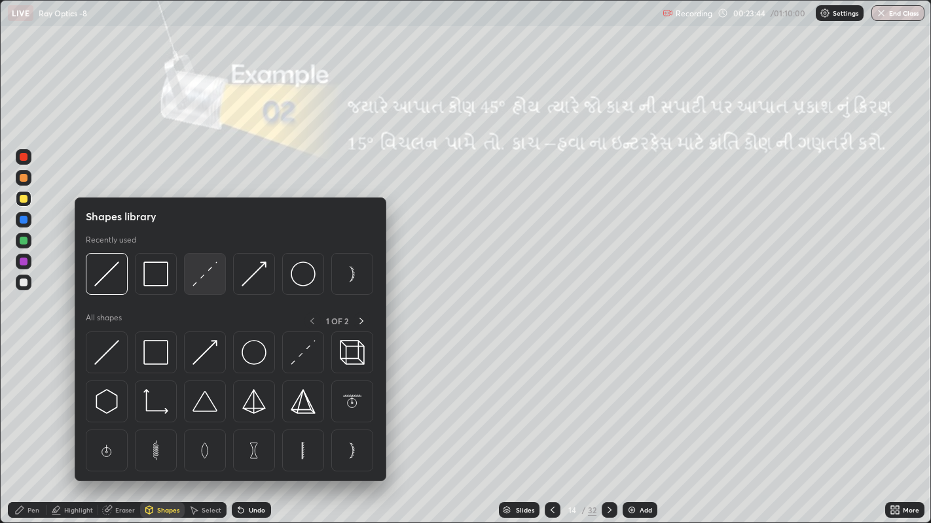
click at [200, 274] on img at bounding box center [204, 274] width 25 height 25
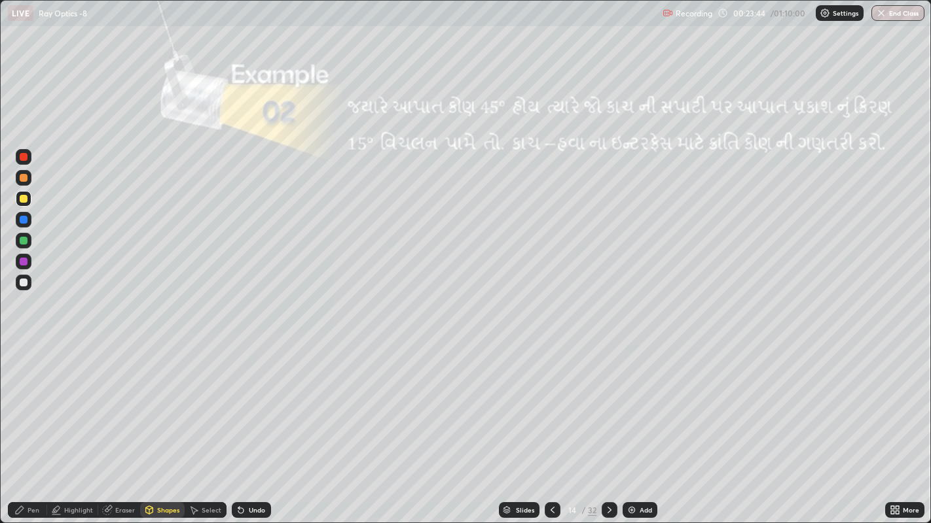
click at [23, 283] on div at bounding box center [24, 283] width 8 height 8
click at [168, 406] on div "Shapes" at bounding box center [168, 510] width 22 height 7
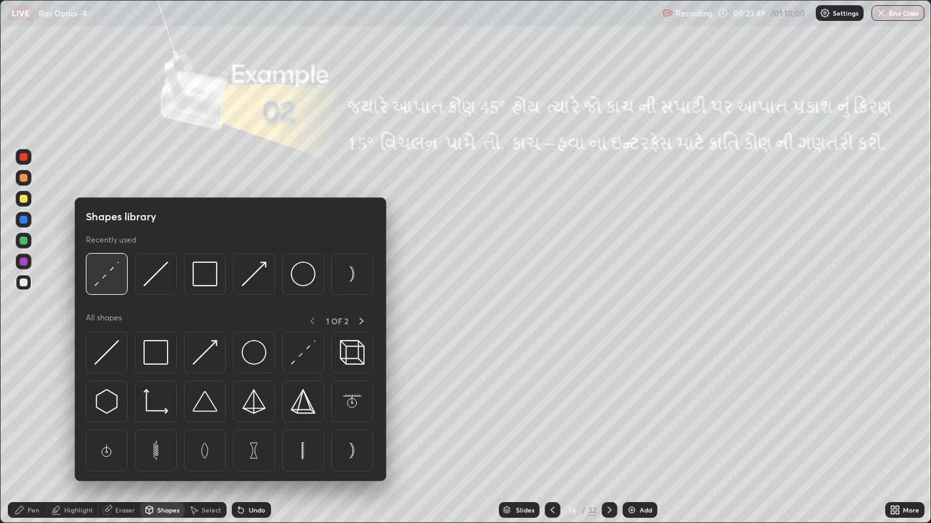
click at [106, 275] on img at bounding box center [106, 274] width 25 height 25
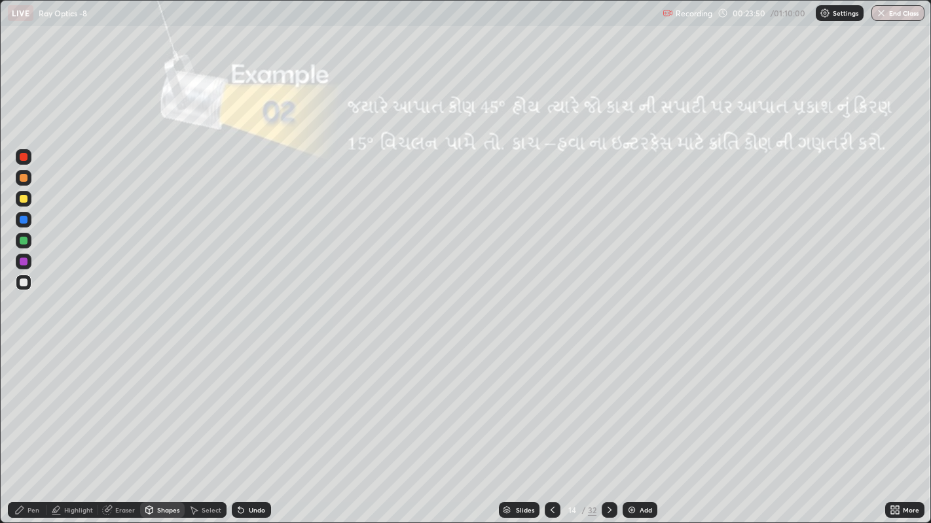
click at [24, 200] on div at bounding box center [24, 199] width 8 height 8
click at [250, 406] on div "Undo" at bounding box center [251, 511] width 39 height 16
click at [159, 406] on div "Shapes" at bounding box center [168, 510] width 22 height 7
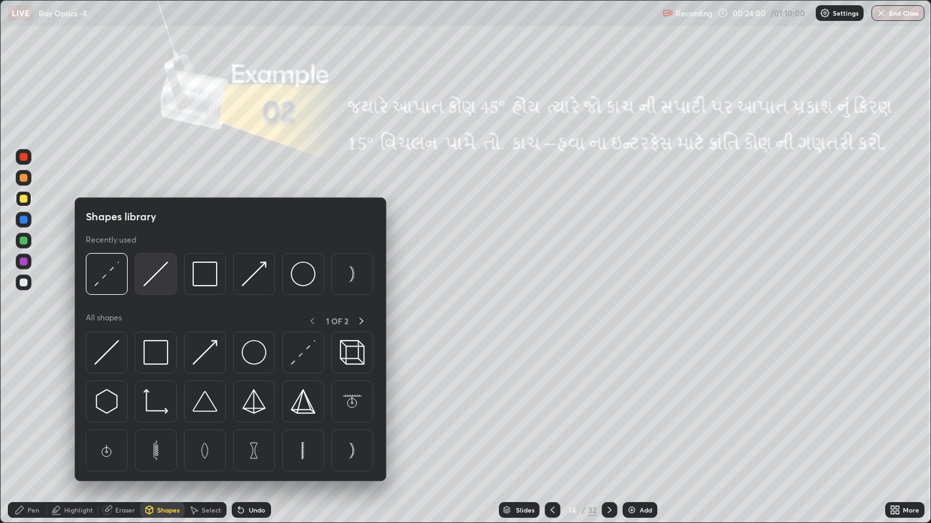
click at [143, 281] on img at bounding box center [155, 274] width 25 height 25
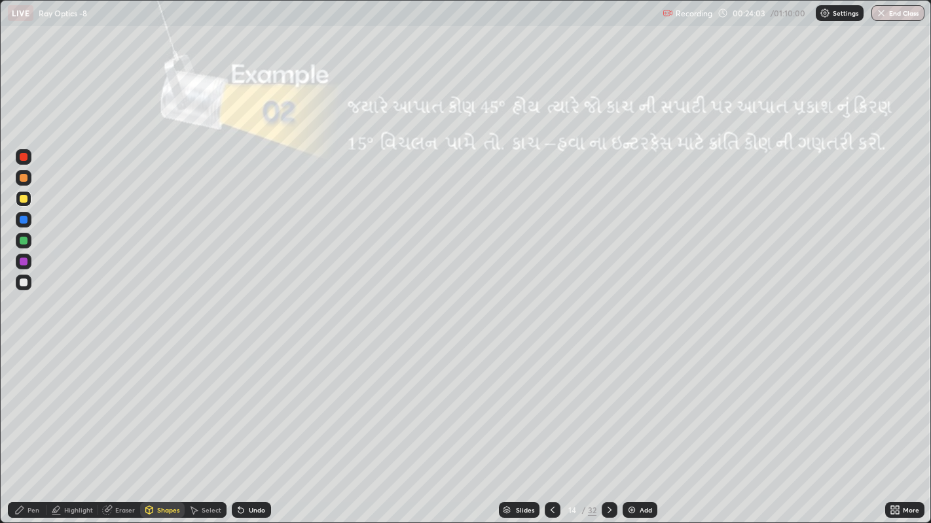
click at [56, 406] on icon at bounding box center [56, 509] width 7 height 7
click at [30, 406] on div "Pen" at bounding box center [33, 510] width 12 height 7
click at [21, 179] on div at bounding box center [24, 178] width 8 height 8
click at [24, 282] on div at bounding box center [24, 283] width 8 height 8
click at [250, 406] on div "Undo" at bounding box center [257, 510] width 16 height 7
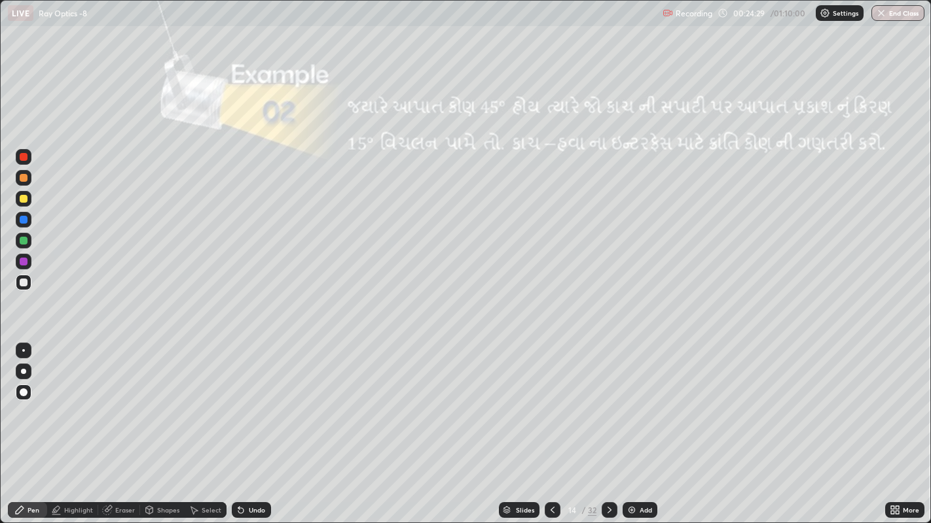
click at [252, 406] on div "Undo" at bounding box center [257, 510] width 16 height 7
click at [249, 406] on div "Undo" at bounding box center [257, 510] width 16 height 7
click at [245, 406] on div "Undo" at bounding box center [251, 511] width 39 height 16
click at [239, 406] on icon at bounding box center [240, 510] width 5 height 5
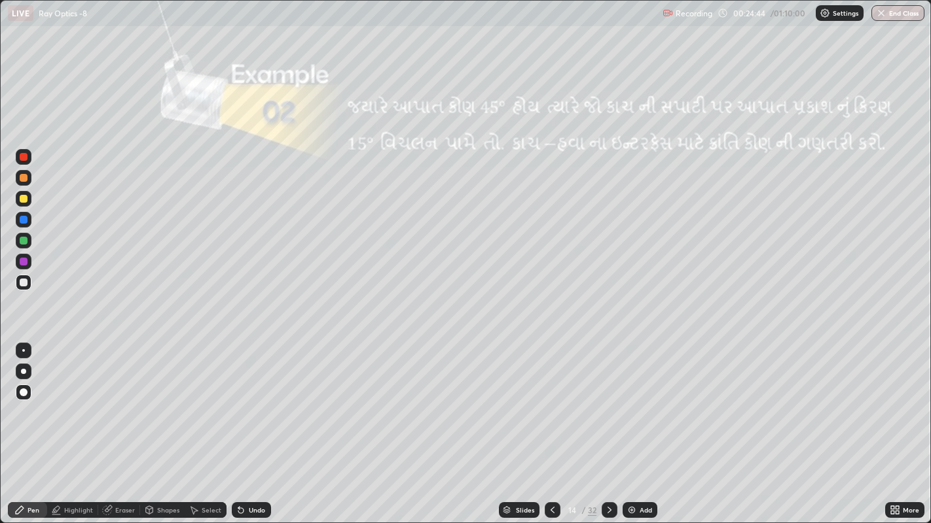
click at [254, 406] on div "Undo" at bounding box center [257, 510] width 16 height 7
click at [253, 406] on div "Undo" at bounding box center [257, 510] width 16 height 7
click at [251, 406] on div "Undo" at bounding box center [257, 510] width 16 height 7
click at [249, 406] on div "Undo" at bounding box center [257, 510] width 16 height 7
click at [22, 181] on div at bounding box center [24, 178] width 8 height 8
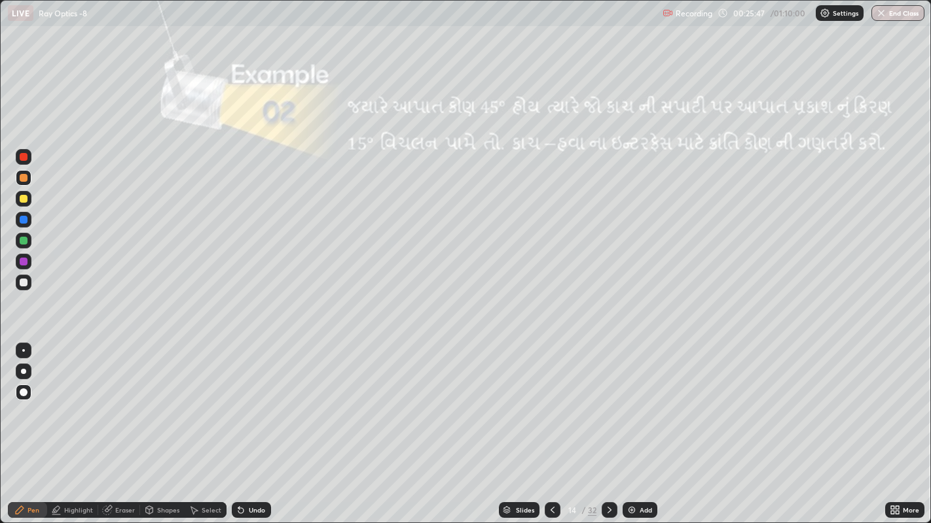
click at [249, 406] on div "Undo" at bounding box center [257, 510] width 16 height 7
click at [611, 406] on div at bounding box center [609, 511] width 16 height 16
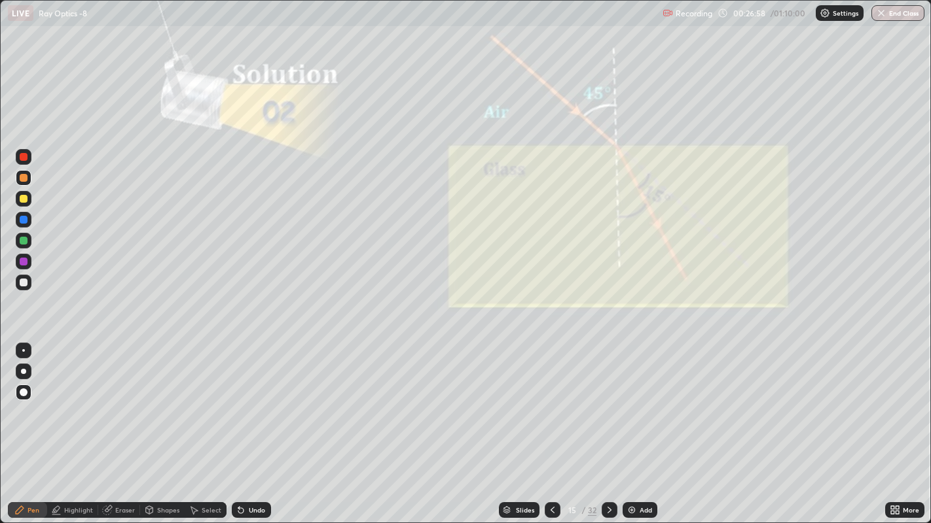
click at [551, 406] on icon at bounding box center [552, 510] width 10 height 10
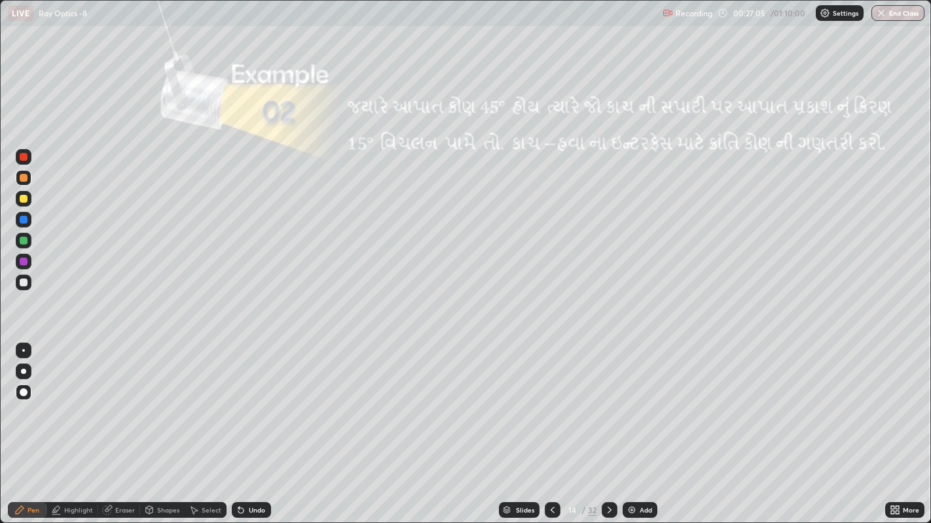
click at [608, 406] on icon at bounding box center [609, 510] width 10 height 10
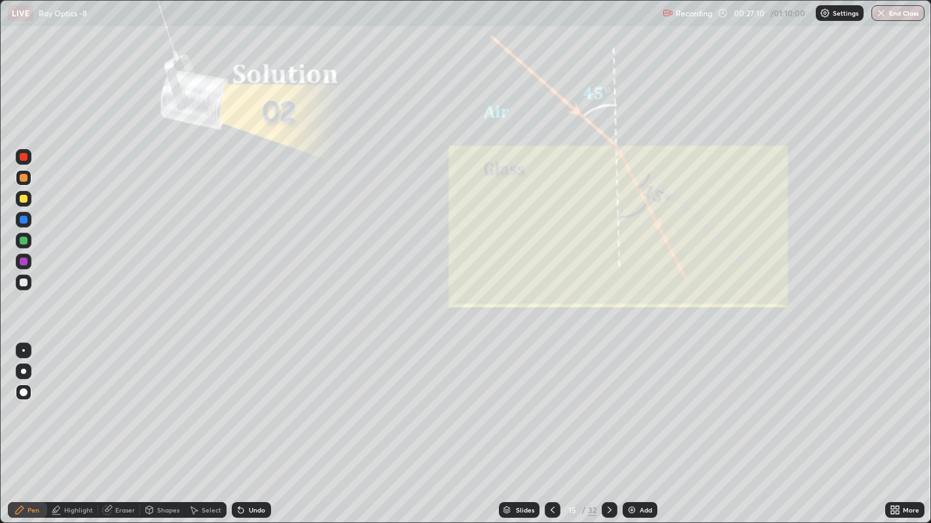
click at [550, 406] on icon at bounding box center [552, 510] width 10 height 10
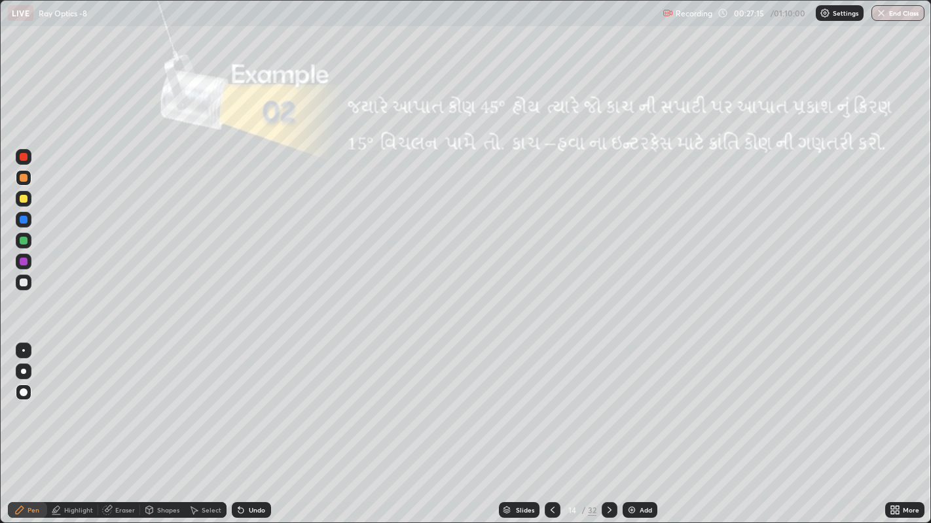
click at [607, 406] on icon at bounding box center [609, 510] width 10 height 10
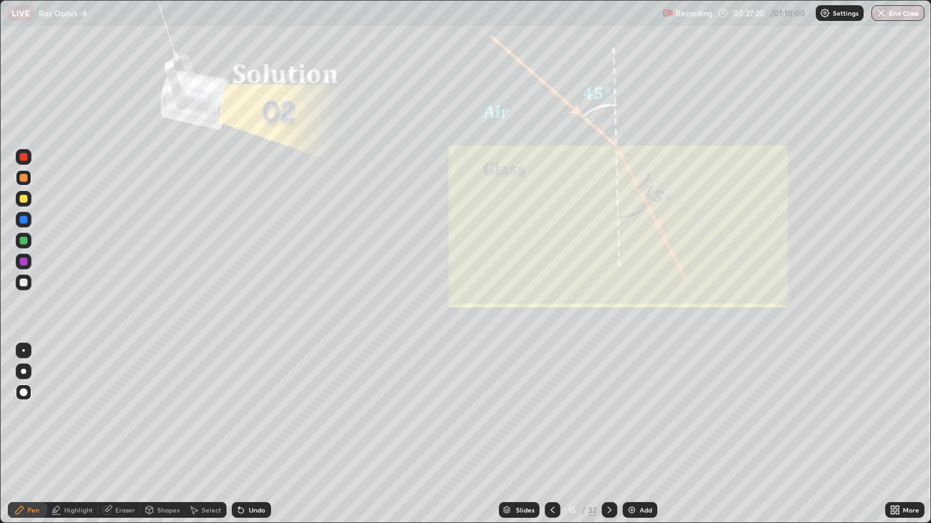
click at [550, 406] on icon at bounding box center [552, 510] width 4 height 7
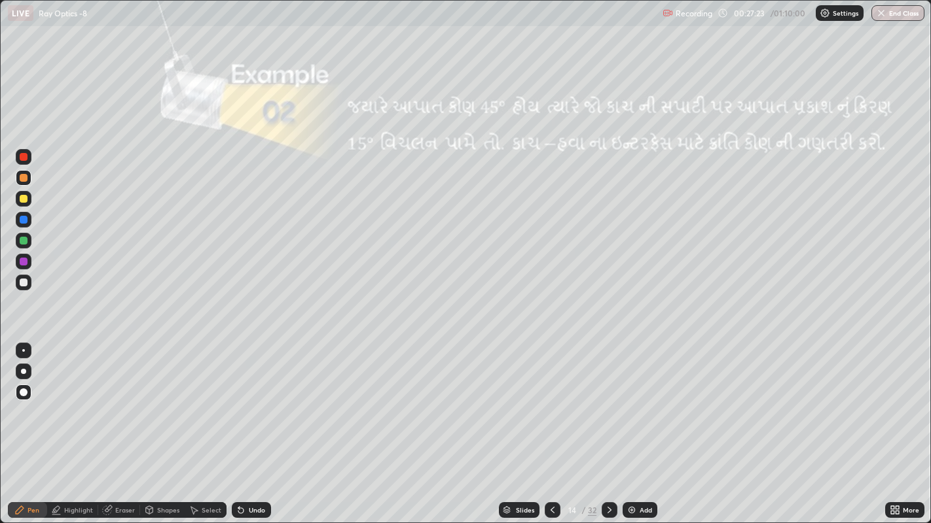
click at [20, 197] on div at bounding box center [24, 199] width 8 height 8
click at [609, 406] on icon at bounding box center [609, 510] width 10 height 10
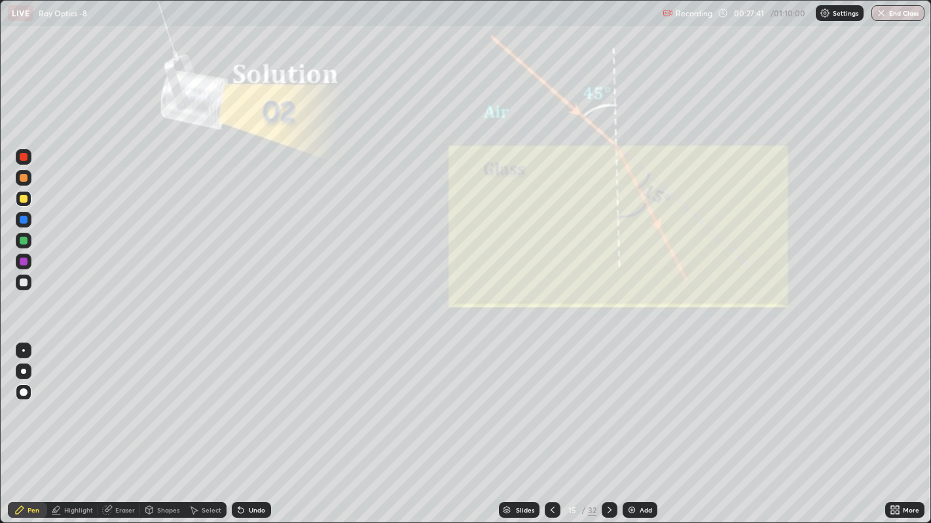
click at [608, 406] on icon at bounding box center [609, 510] width 10 height 10
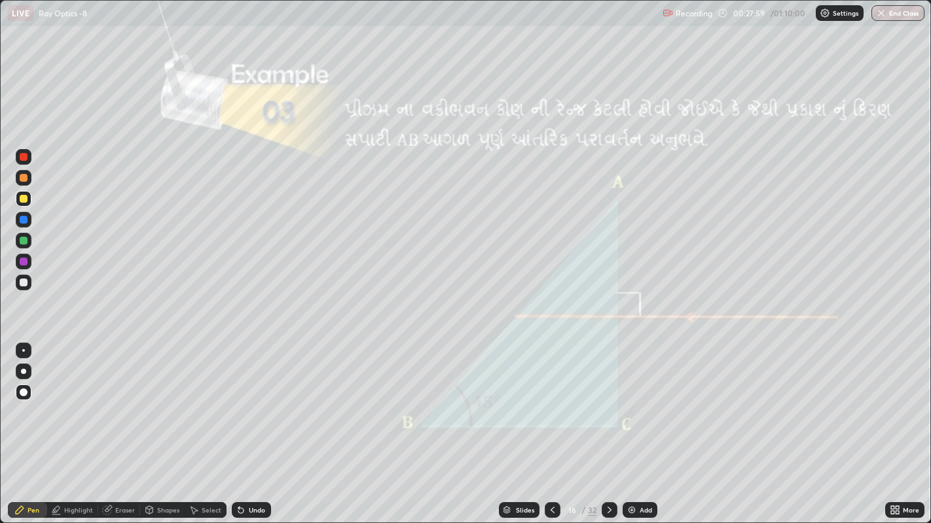
click at [157, 406] on div "Shapes" at bounding box center [168, 510] width 22 height 7
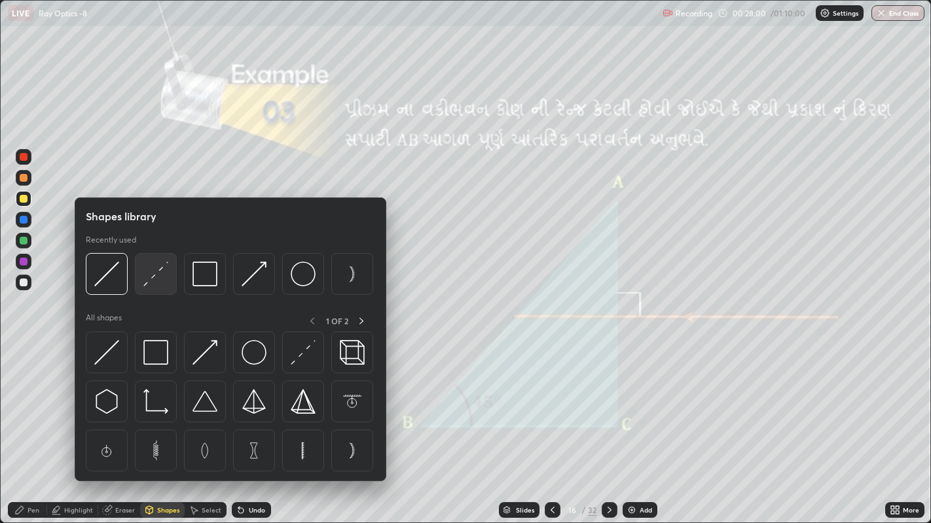
click at [151, 274] on img at bounding box center [155, 274] width 25 height 25
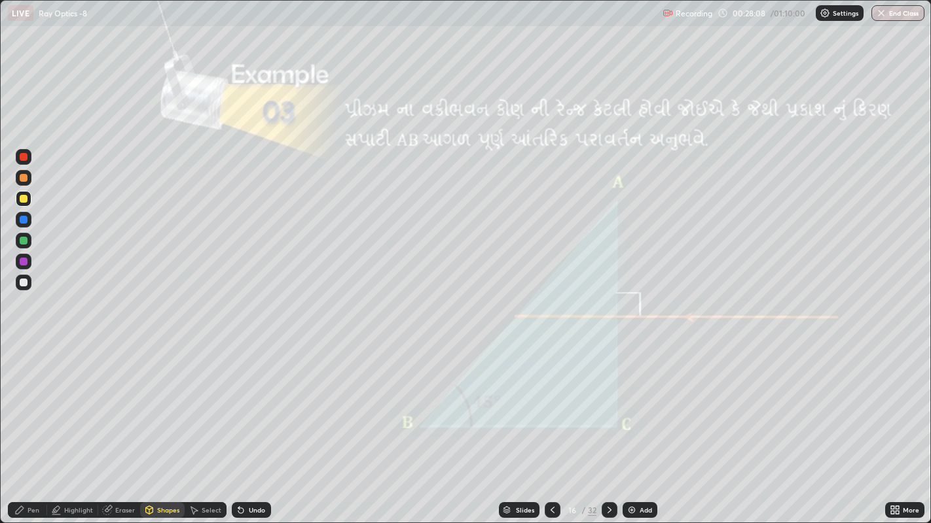
click at [247, 406] on div "Undo" at bounding box center [251, 511] width 39 height 16
click at [24, 406] on icon at bounding box center [19, 510] width 10 height 10
click at [30, 286] on div at bounding box center [24, 283] width 16 height 16
click at [23, 178] on div at bounding box center [24, 178] width 8 height 8
click at [606, 406] on icon at bounding box center [609, 510] width 10 height 10
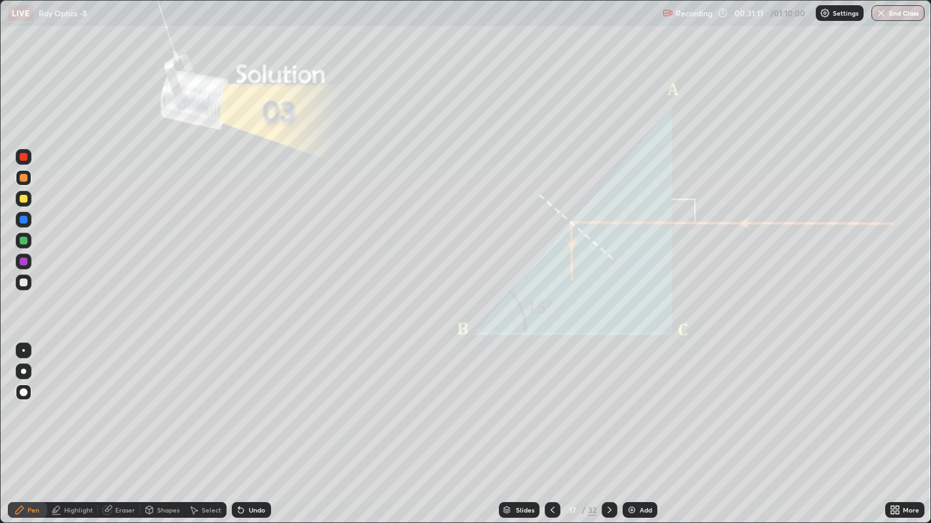
click at [608, 406] on icon at bounding box center [609, 510] width 10 height 10
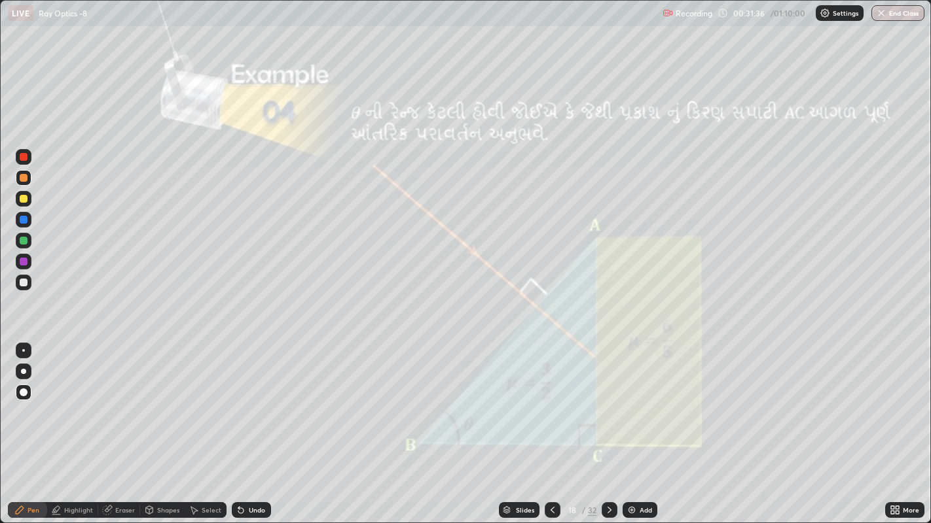
click at [243, 406] on icon at bounding box center [241, 510] width 10 height 10
click at [250, 406] on div "Undo" at bounding box center [257, 510] width 16 height 7
click at [607, 406] on icon at bounding box center [609, 510] width 10 height 10
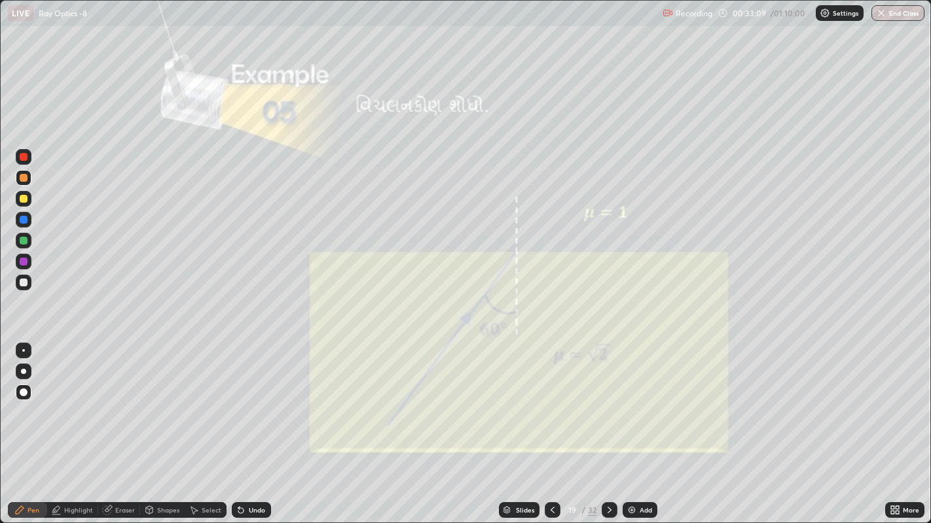
click at [544, 406] on div at bounding box center [552, 510] width 16 height 26
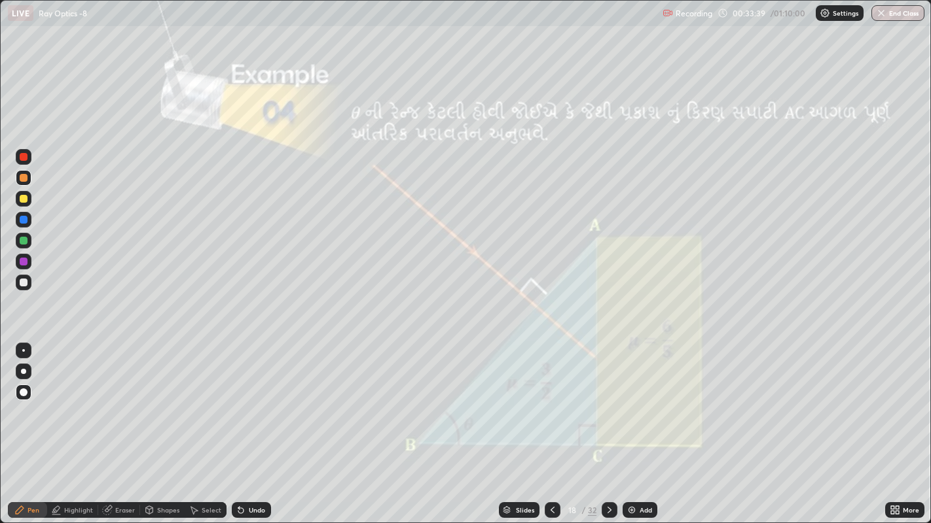
click at [119, 406] on div "Eraser" at bounding box center [125, 510] width 20 height 7
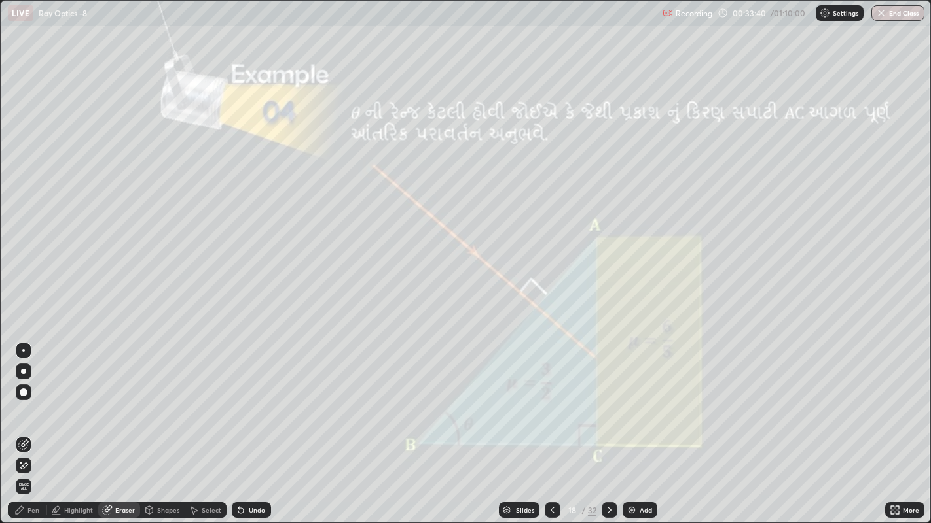
click at [23, 406] on icon at bounding box center [23, 466] width 10 height 11
click at [156, 406] on div "Shapes" at bounding box center [162, 511] width 44 height 16
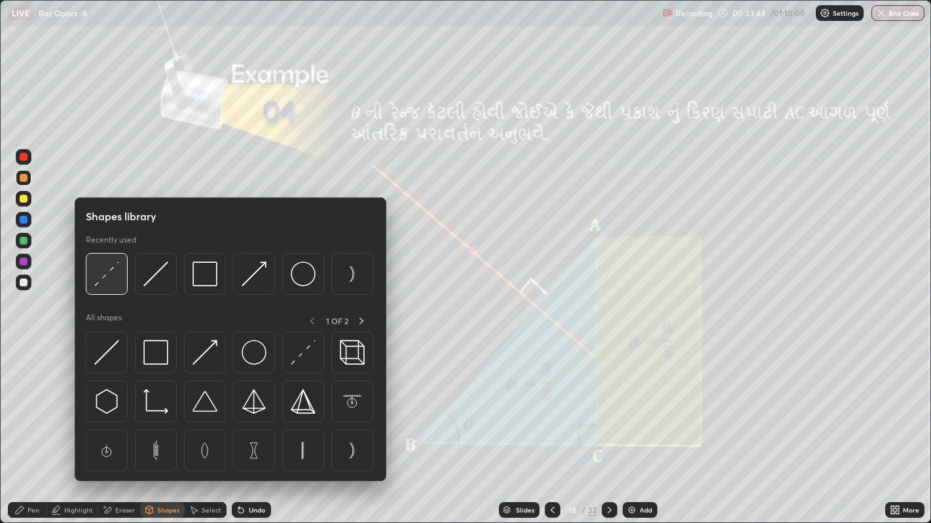
click at [113, 276] on img at bounding box center [106, 274] width 25 height 25
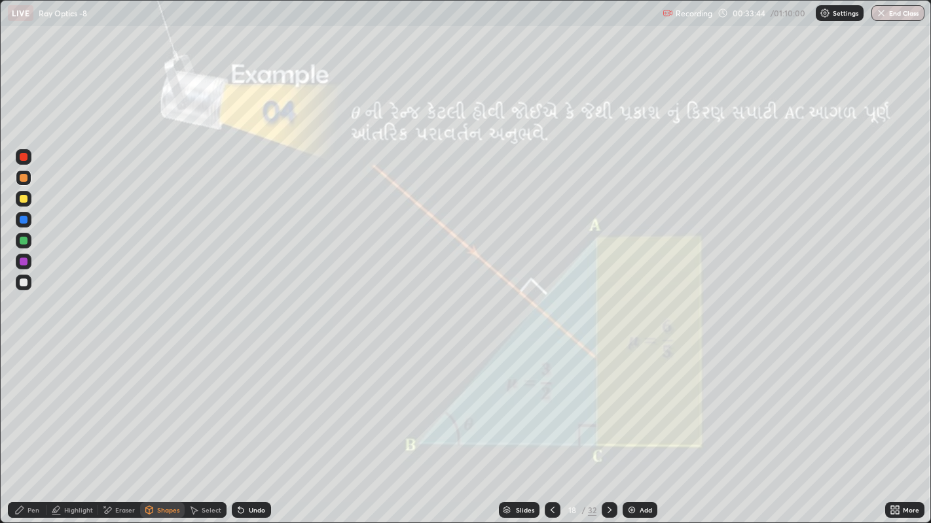
click at [24, 282] on div at bounding box center [24, 283] width 8 height 8
click at [149, 406] on icon at bounding box center [149, 512] width 0 height 5
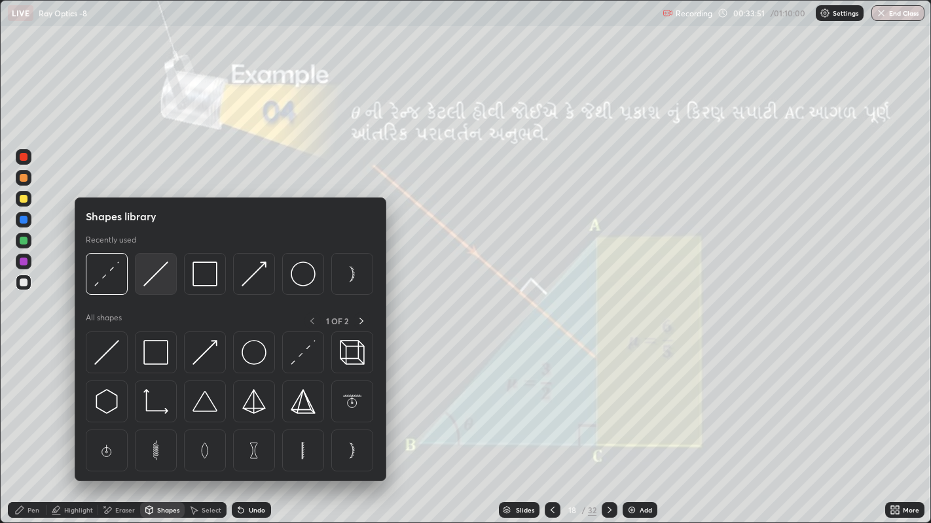
click at [152, 276] on img at bounding box center [155, 274] width 25 height 25
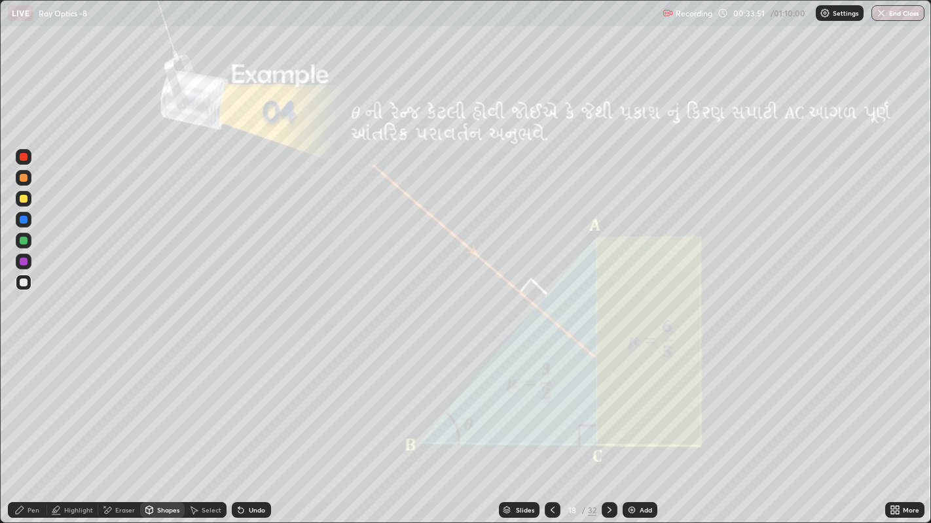
click at [25, 177] on div at bounding box center [24, 178] width 8 height 8
click at [157, 406] on div "Shapes" at bounding box center [168, 510] width 22 height 7
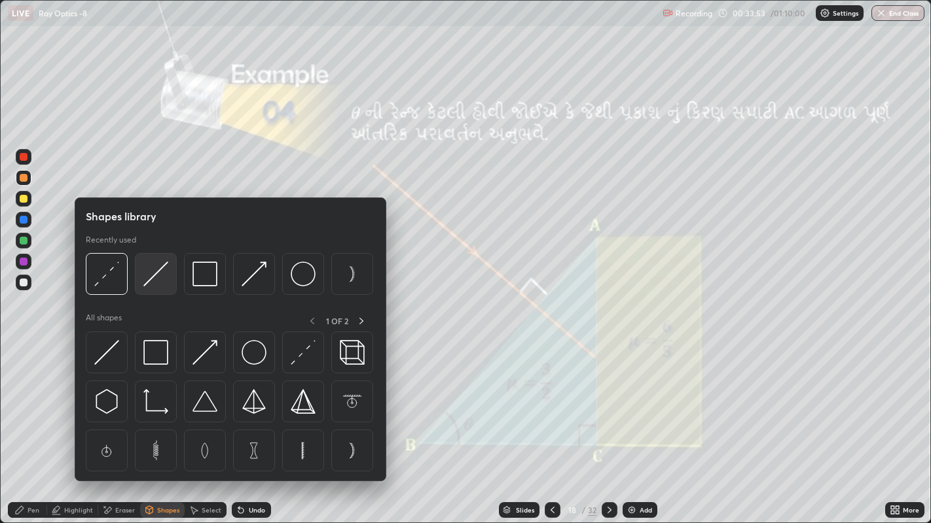
click at [158, 273] on img at bounding box center [155, 274] width 25 height 25
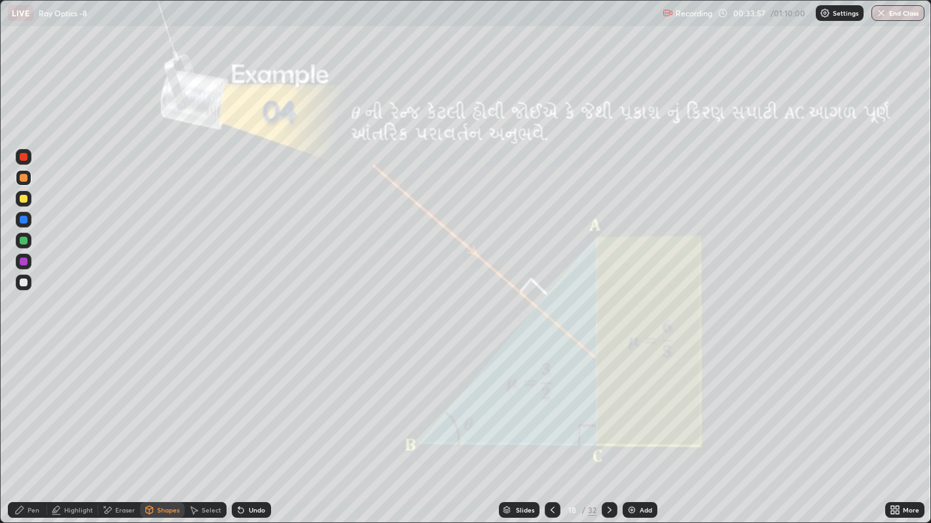
click at [246, 406] on div "Undo" at bounding box center [251, 511] width 39 height 16
click at [24, 406] on icon at bounding box center [19, 510] width 10 height 10
click at [19, 406] on div "Pen" at bounding box center [27, 511] width 39 height 16
click at [122, 406] on div "Eraser" at bounding box center [125, 510] width 20 height 7
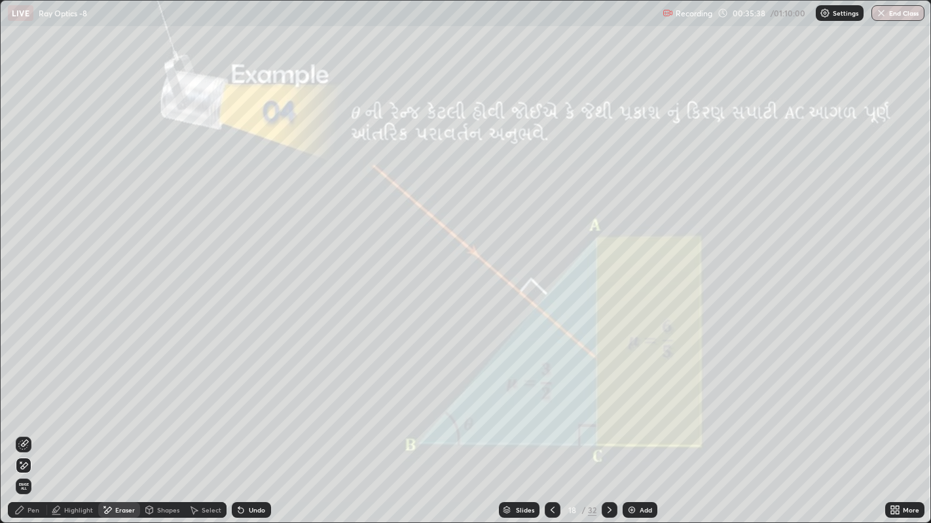
click at [27, 406] on div "Pen" at bounding box center [27, 511] width 39 height 16
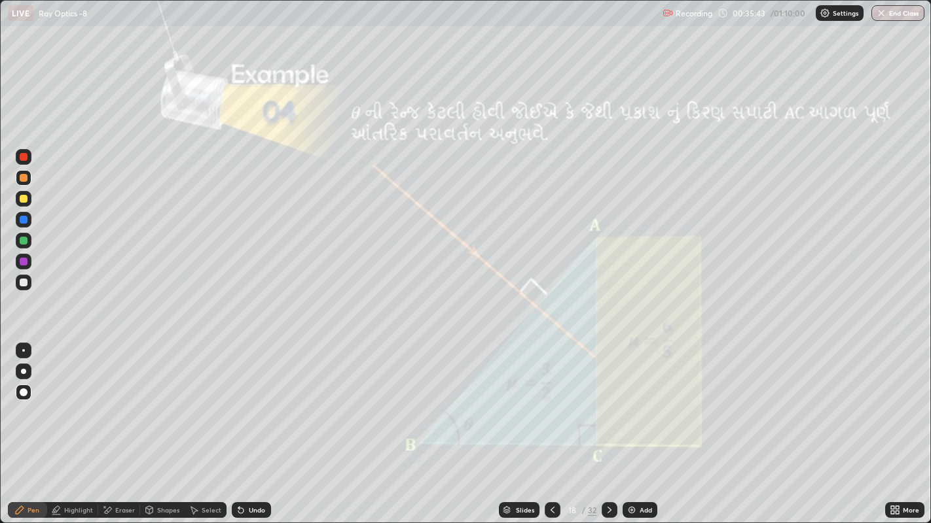
click at [123, 406] on div "Eraser" at bounding box center [125, 510] width 20 height 7
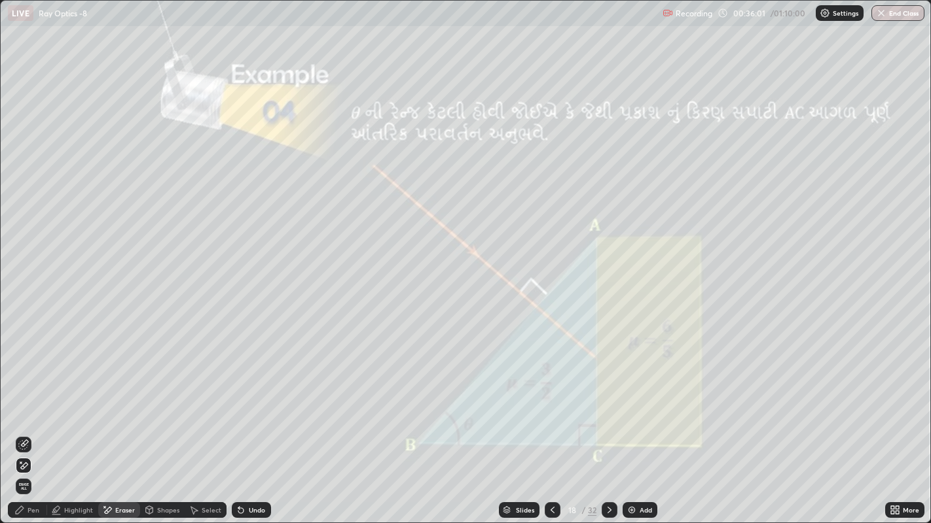
click at [24, 406] on icon at bounding box center [19, 510] width 10 height 10
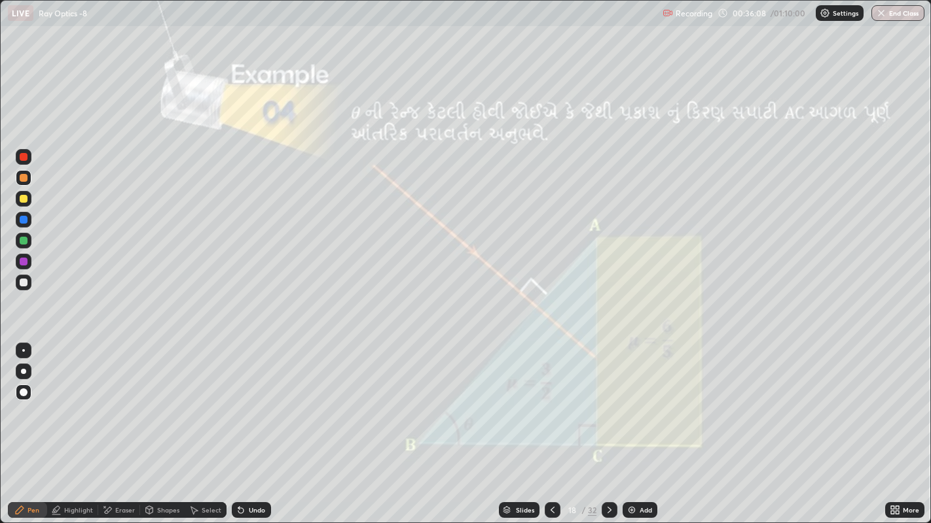
click at [22, 286] on div at bounding box center [24, 283] width 8 height 8
click at [22, 179] on div at bounding box center [24, 178] width 8 height 8
click at [607, 406] on icon at bounding box center [609, 510] width 10 height 10
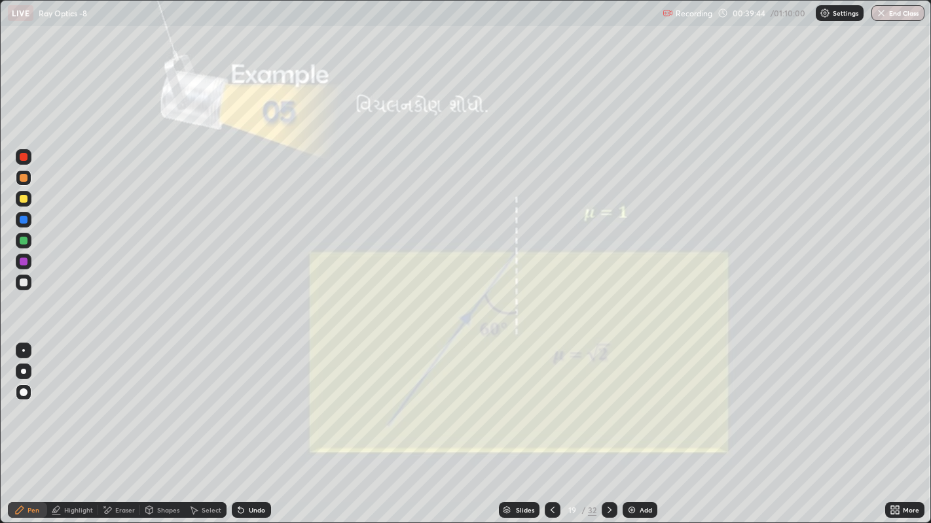
click at [158, 406] on div "Shapes" at bounding box center [168, 510] width 22 height 7
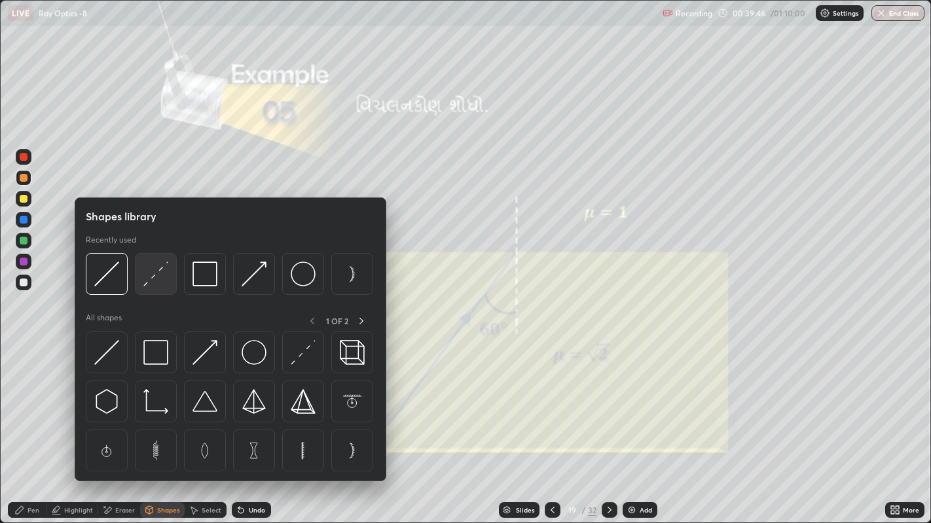
click at [155, 274] on img at bounding box center [155, 274] width 25 height 25
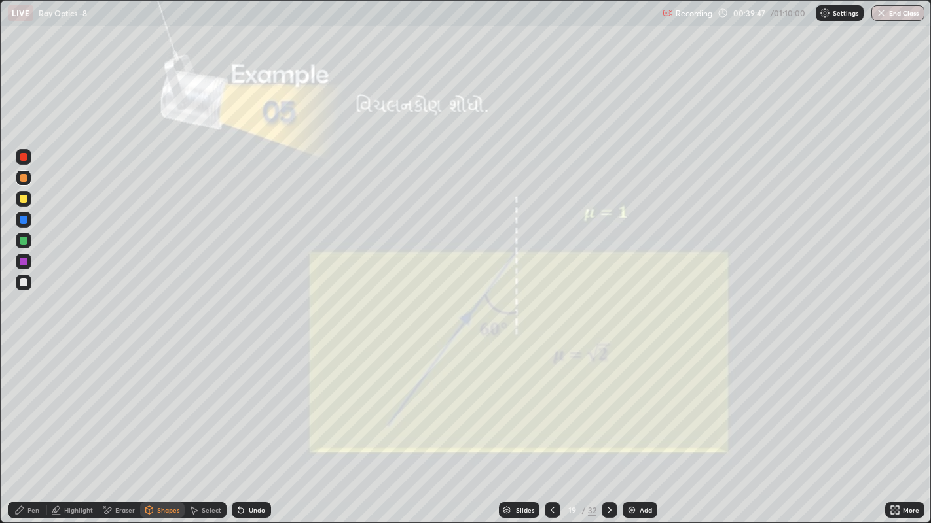
click at [23, 262] on div at bounding box center [24, 262] width 8 height 8
click at [26, 198] on div at bounding box center [24, 199] width 8 height 8
click at [40, 406] on div "Pen" at bounding box center [27, 511] width 39 height 16
click at [23, 284] on div at bounding box center [24, 283] width 8 height 8
click at [166, 406] on div "Shapes" at bounding box center [168, 510] width 22 height 7
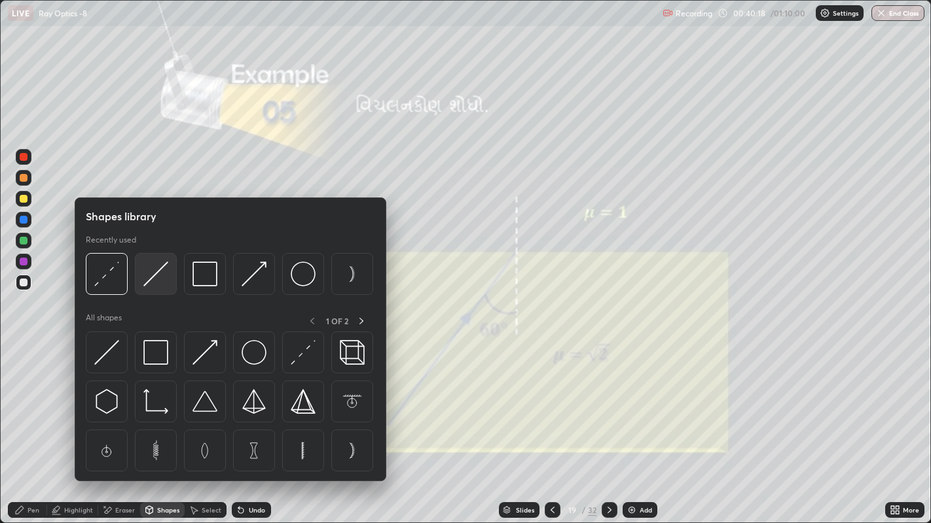
click at [159, 280] on img at bounding box center [155, 274] width 25 height 25
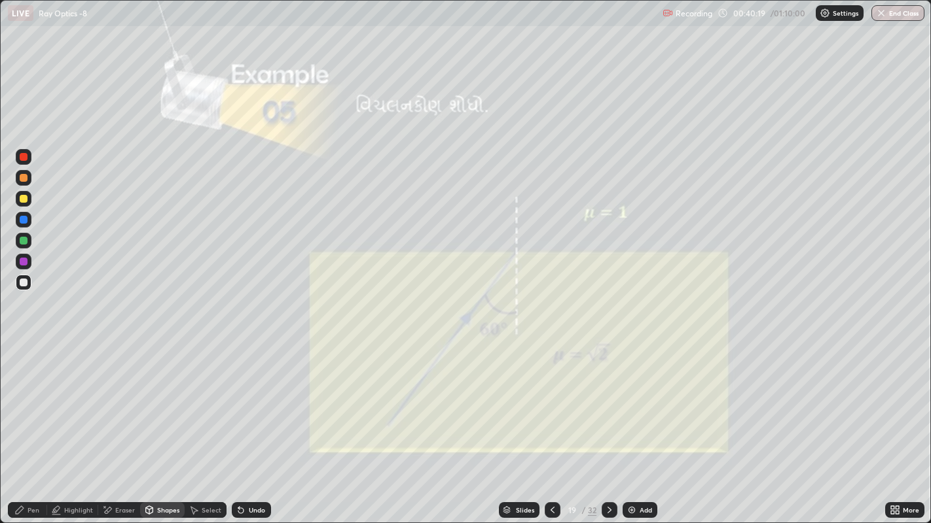
click at [23, 176] on div at bounding box center [24, 178] width 8 height 8
click at [24, 406] on icon at bounding box center [19, 510] width 10 height 10
click at [26, 281] on div at bounding box center [24, 283] width 8 height 8
click at [616, 406] on div at bounding box center [609, 511] width 16 height 16
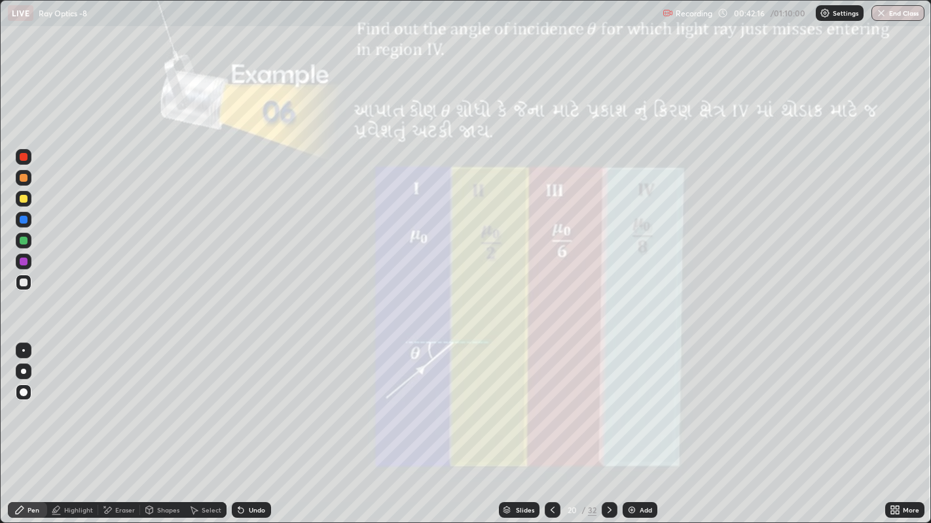
click at [608, 406] on icon at bounding box center [609, 510] width 10 height 10
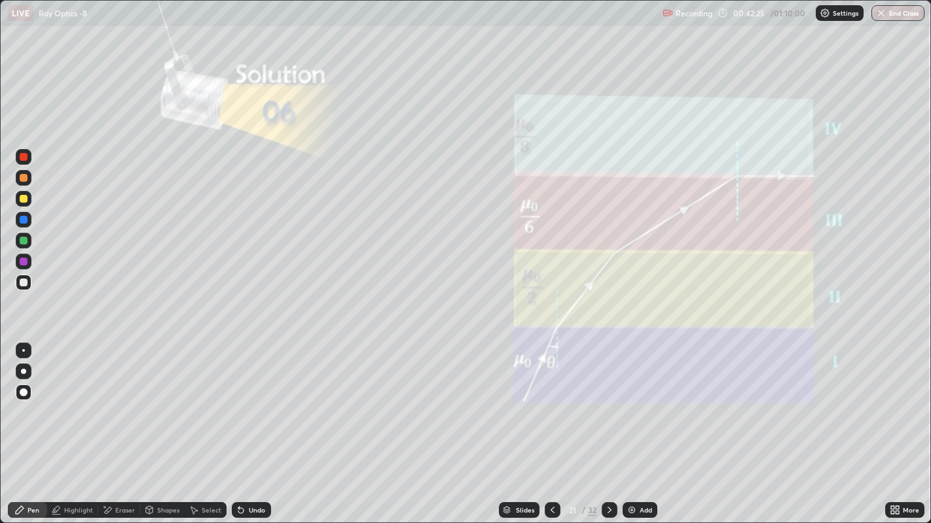
click at [24, 177] on div at bounding box center [24, 178] width 8 height 8
click at [549, 406] on icon at bounding box center [552, 510] width 10 height 10
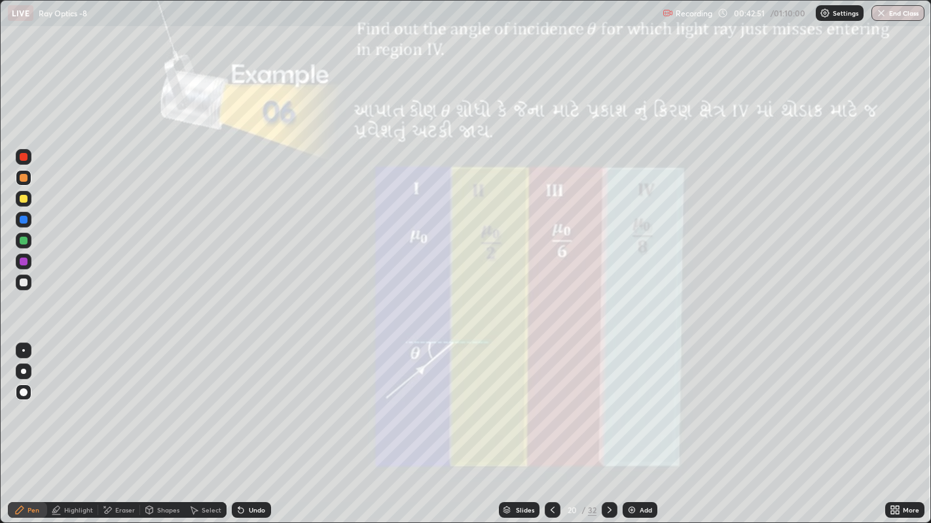
click at [608, 406] on icon at bounding box center [609, 510] width 10 height 10
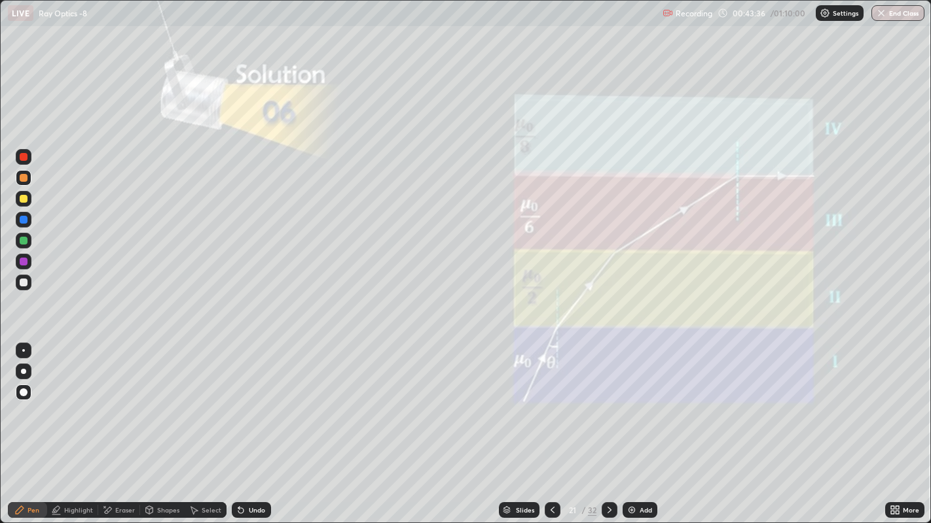
click at [25, 286] on div at bounding box center [24, 283] width 8 height 8
click at [551, 406] on icon at bounding box center [552, 510] width 10 height 10
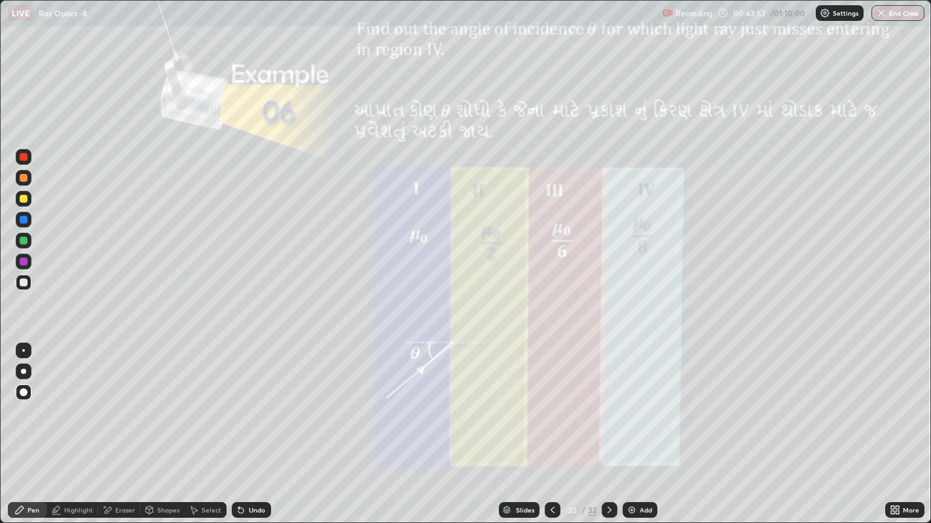
click at [606, 406] on icon at bounding box center [609, 510] width 10 height 10
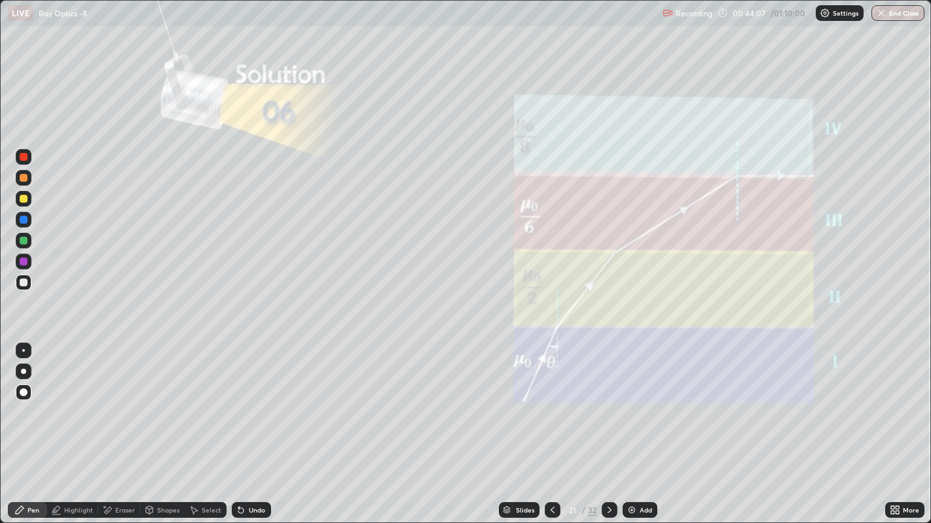
click at [608, 406] on icon at bounding box center [609, 510] width 10 height 10
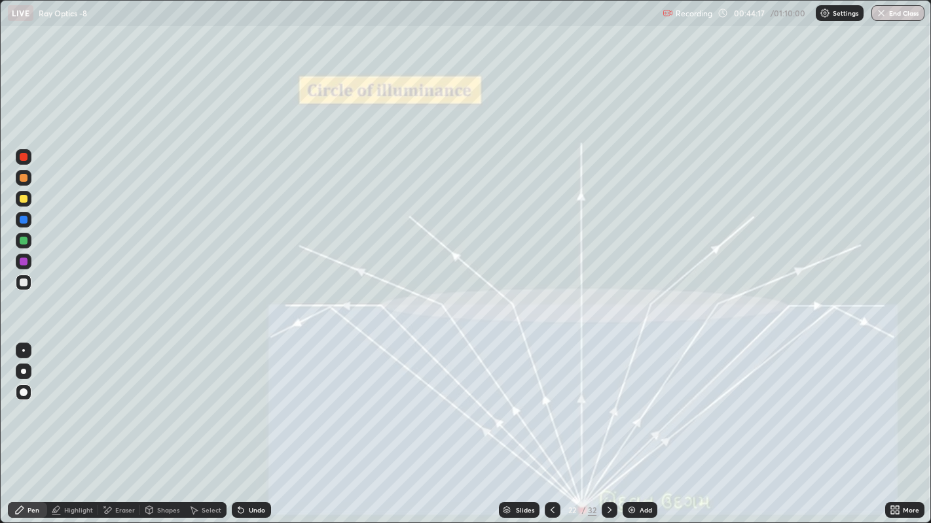
click at [22, 199] on div at bounding box center [24, 199] width 8 height 8
click at [582, 406] on div "/" at bounding box center [583, 510] width 4 height 8
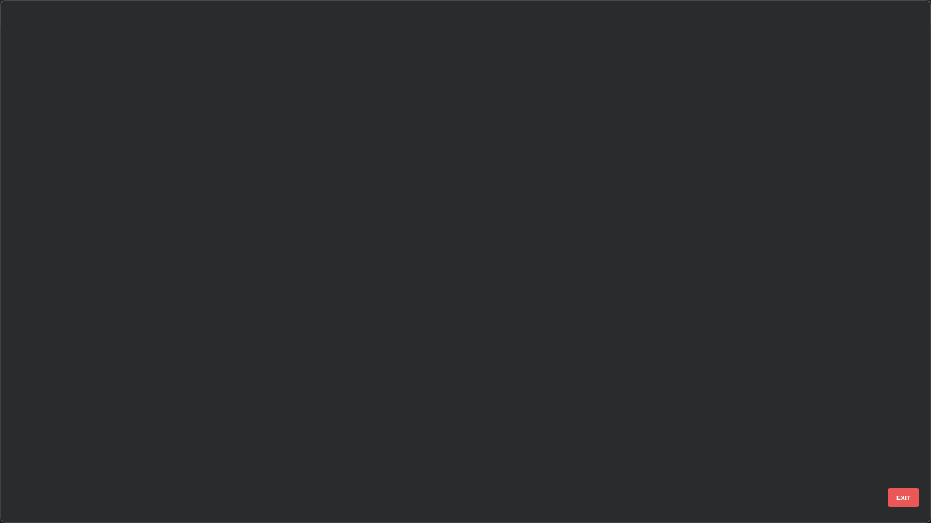
scroll to position [518, 923]
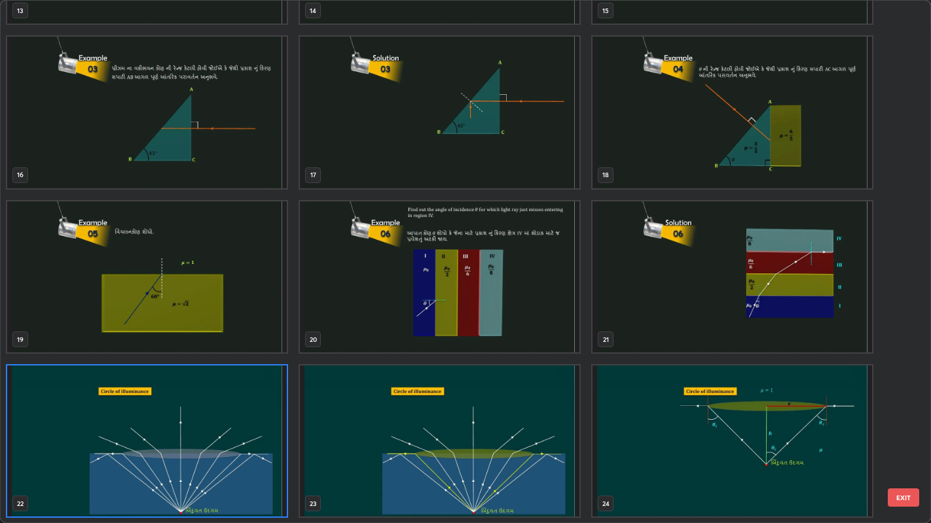
click at [219, 406] on img "grid" at bounding box center [146, 441] width 279 height 151
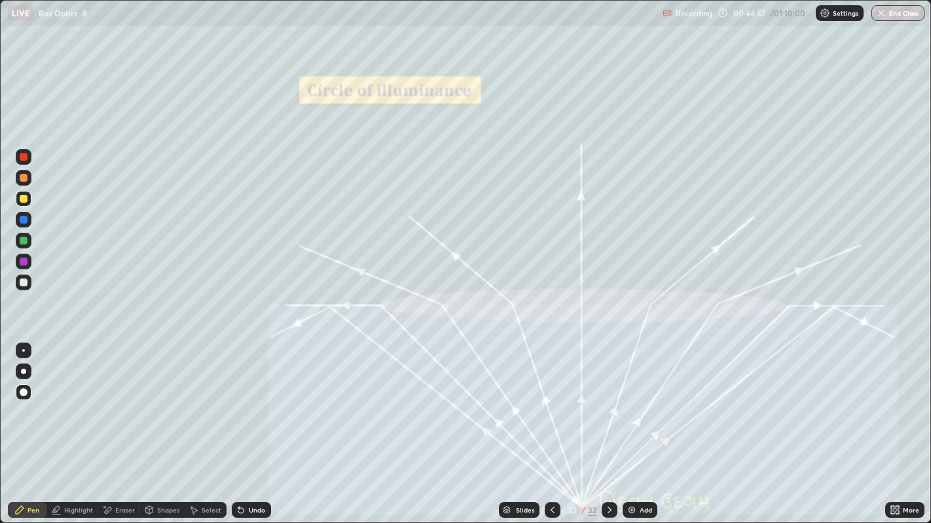
click at [213, 406] on img "grid" at bounding box center [146, 441] width 279 height 151
click at [25, 178] on div at bounding box center [24, 178] width 8 height 8
click at [608, 406] on icon at bounding box center [609, 510] width 10 height 10
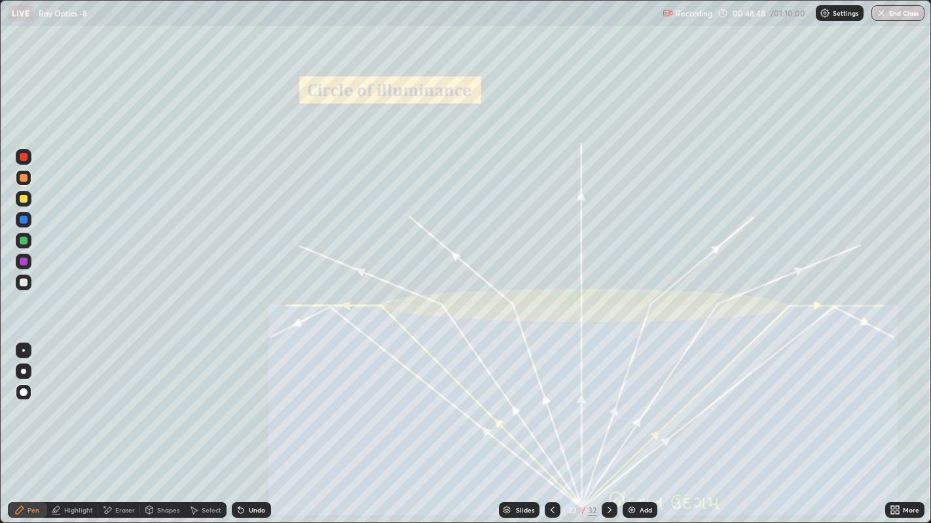
click at [548, 406] on icon at bounding box center [552, 510] width 10 height 10
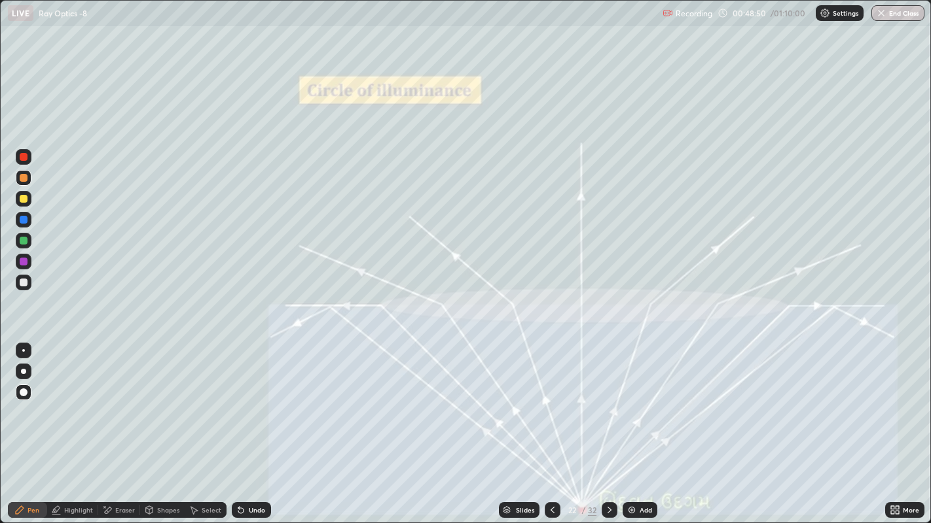
click at [604, 406] on icon at bounding box center [609, 510] width 10 height 10
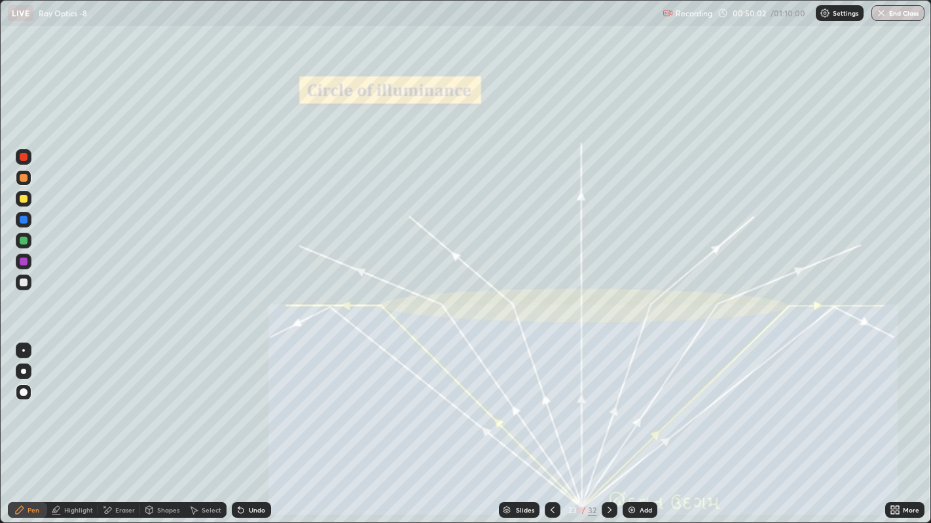
click at [249, 406] on div "Undo" at bounding box center [257, 510] width 16 height 7
click at [257, 406] on div "Undo" at bounding box center [257, 510] width 16 height 7
click at [255, 406] on div "Undo" at bounding box center [257, 510] width 16 height 7
click at [249, 406] on div "Undo" at bounding box center [257, 510] width 16 height 7
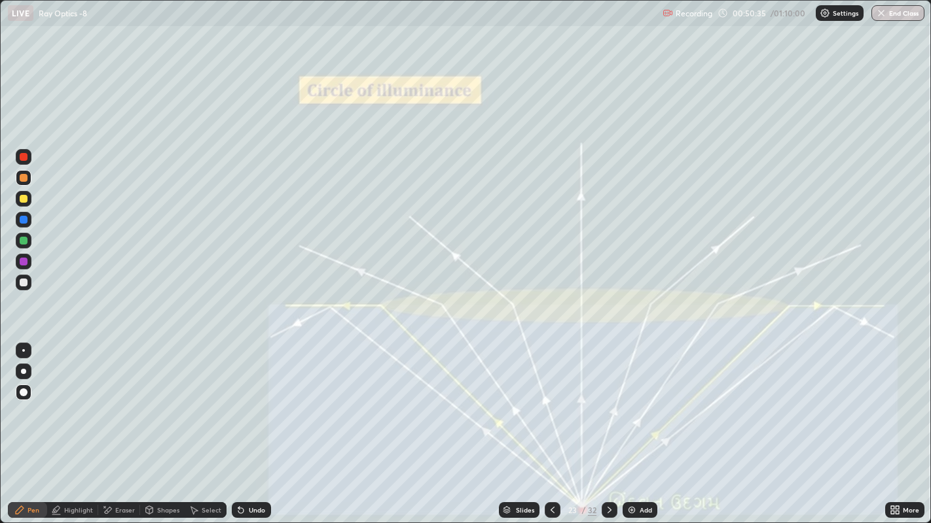
click at [245, 406] on div "Undo" at bounding box center [251, 511] width 39 height 16
click at [248, 406] on div "Undo" at bounding box center [251, 511] width 39 height 16
click at [253, 406] on div "Undo" at bounding box center [257, 510] width 16 height 7
click at [258, 406] on div "Undo" at bounding box center [257, 510] width 16 height 7
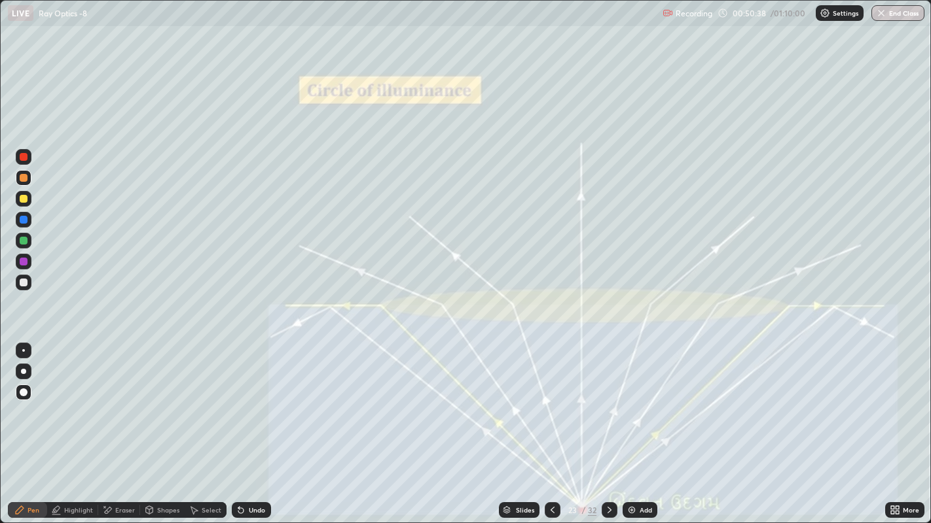
click at [257, 406] on div "Undo" at bounding box center [251, 511] width 39 height 16
click at [607, 406] on div at bounding box center [609, 511] width 16 height 16
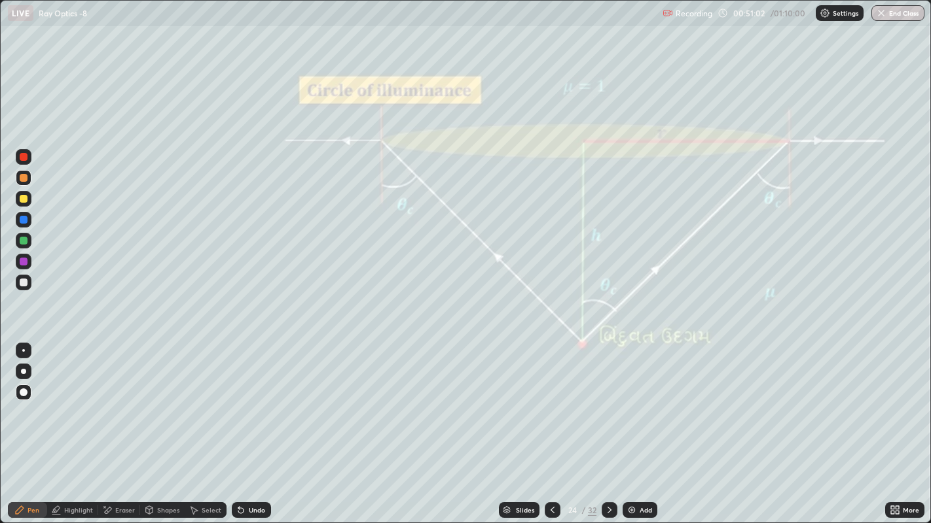
click at [550, 406] on icon at bounding box center [552, 510] width 10 height 10
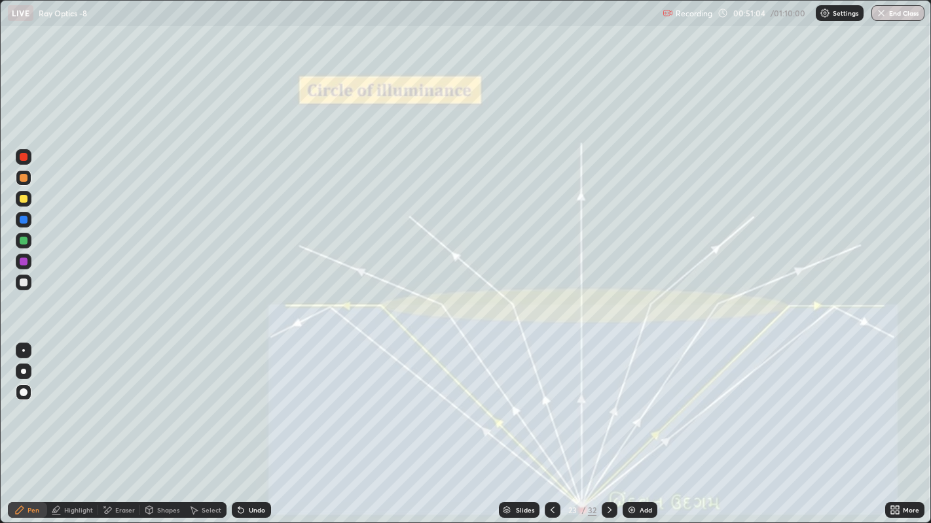
click at [608, 406] on icon at bounding box center [609, 510] width 10 height 10
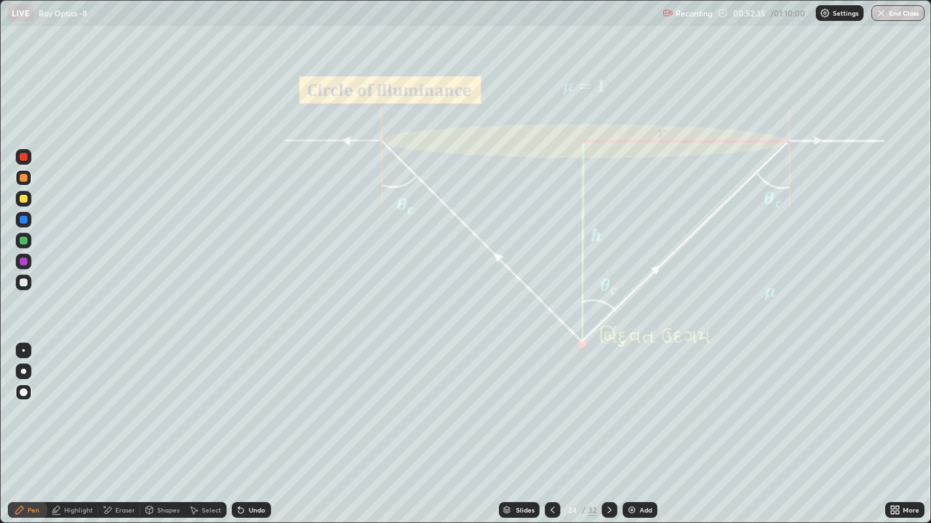
click at [608, 406] on icon at bounding box center [609, 510] width 10 height 10
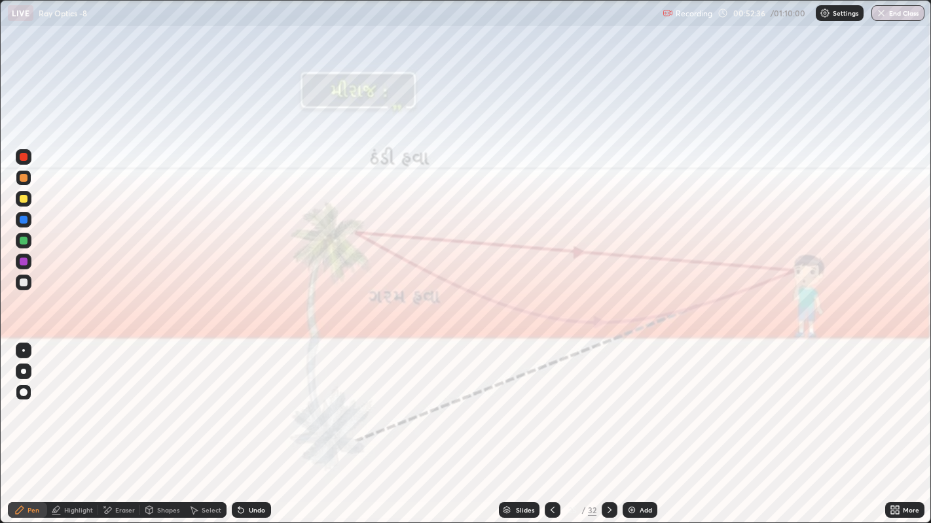
click at [551, 406] on icon at bounding box center [552, 510] width 10 height 10
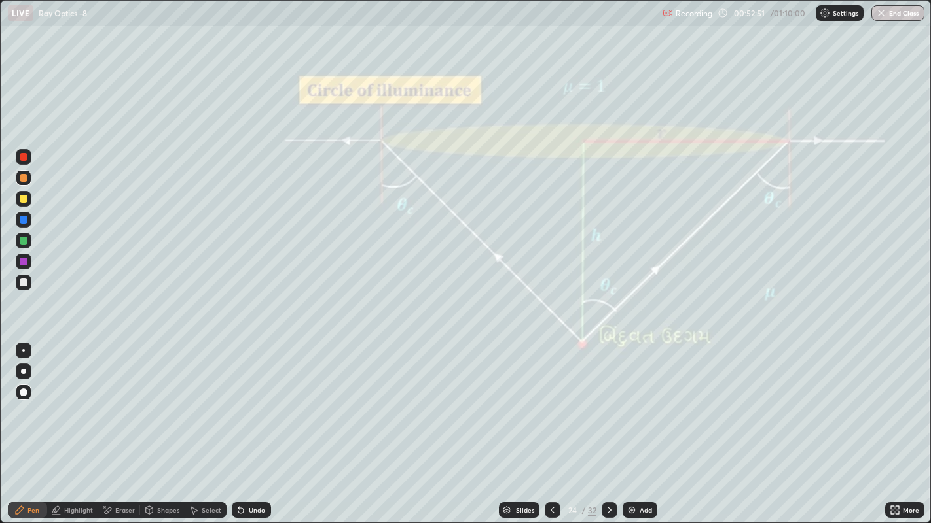
click at [637, 406] on div "Add" at bounding box center [639, 511] width 35 height 16
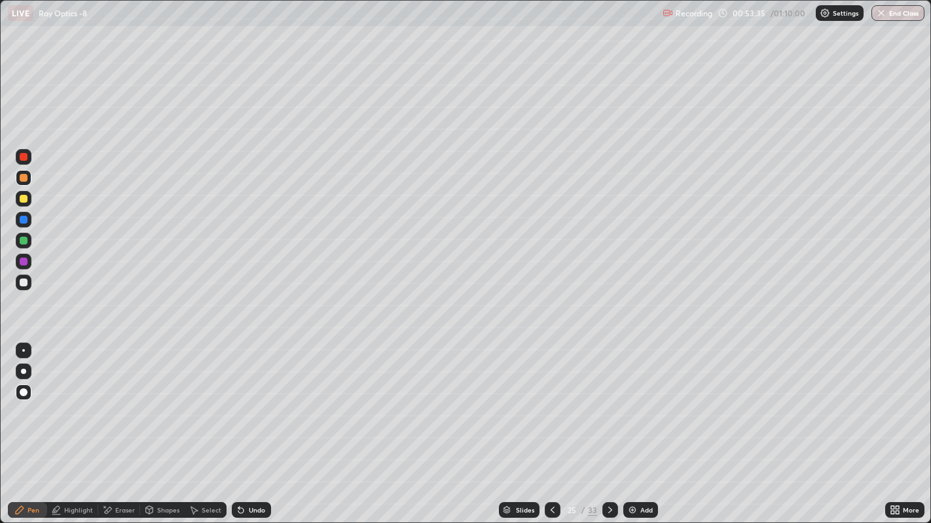
click at [250, 406] on div "Undo" at bounding box center [251, 511] width 39 height 16
click at [614, 406] on div at bounding box center [610, 511] width 16 height 16
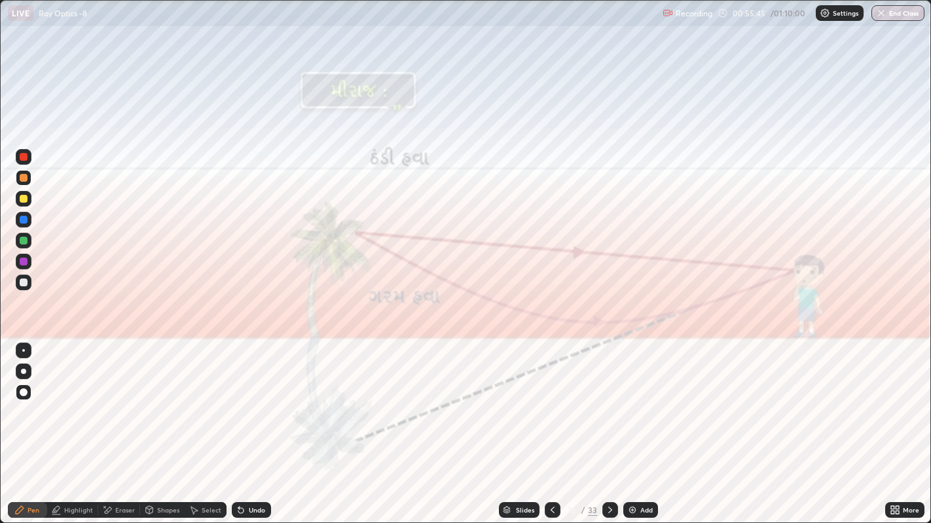
click at [23, 179] on div at bounding box center [24, 178] width 8 height 8
click at [23, 283] on div at bounding box center [24, 283] width 8 height 8
click at [24, 178] on div at bounding box center [24, 178] width 8 height 8
click at [20, 282] on div at bounding box center [24, 283] width 8 height 8
click at [607, 406] on icon at bounding box center [610, 510] width 10 height 10
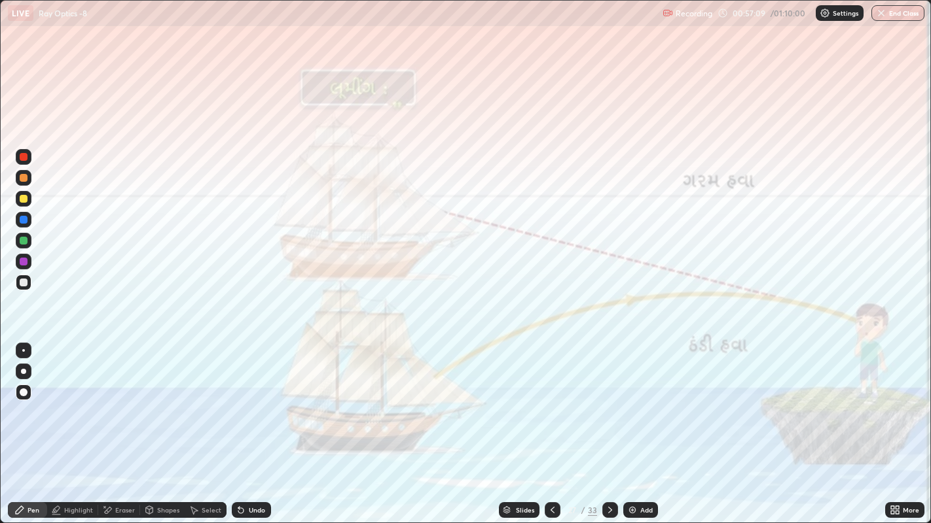
click at [551, 406] on icon at bounding box center [552, 510] width 10 height 10
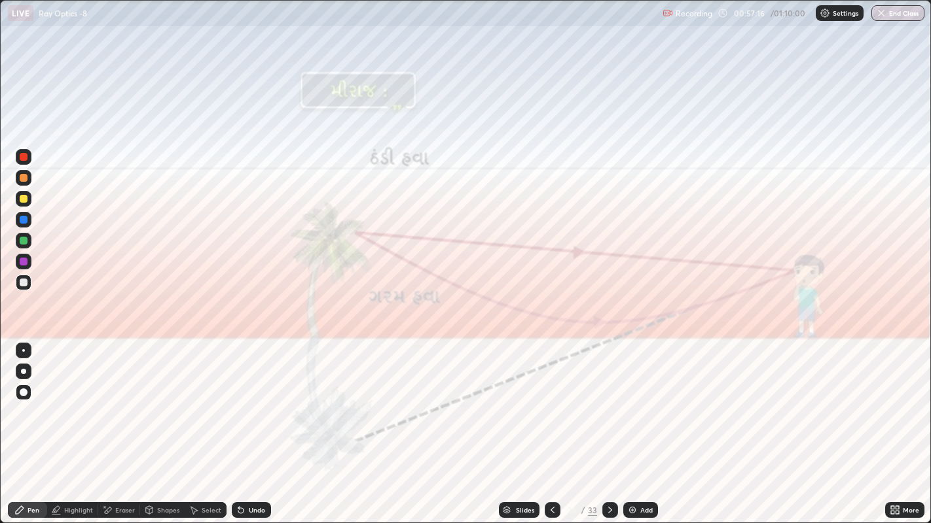
click at [22, 179] on div at bounding box center [24, 178] width 8 height 8
click at [608, 406] on icon at bounding box center [610, 510] width 10 height 10
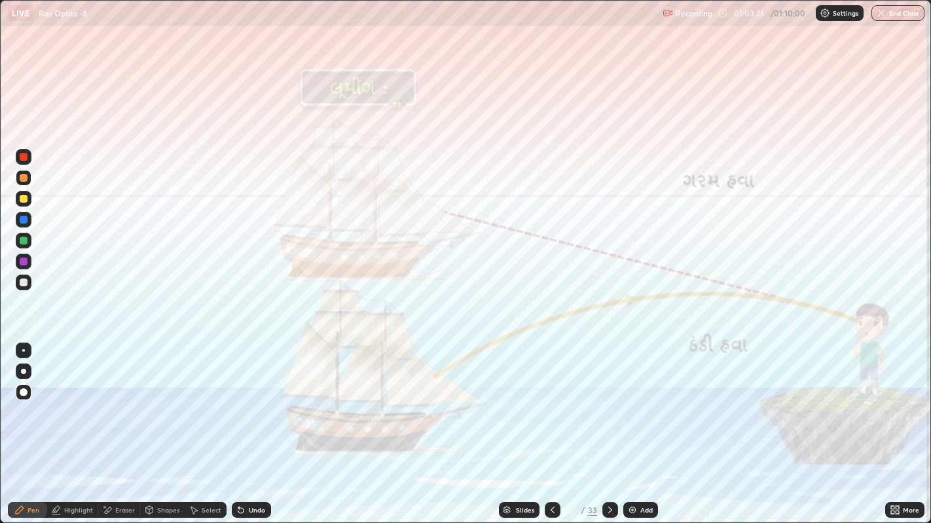
click at [255, 406] on div "Undo" at bounding box center [251, 511] width 39 height 16
click at [245, 406] on div "Undo" at bounding box center [251, 511] width 39 height 16
click at [550, 406] on icon at bounding box center [552, 510] width 4 height 7
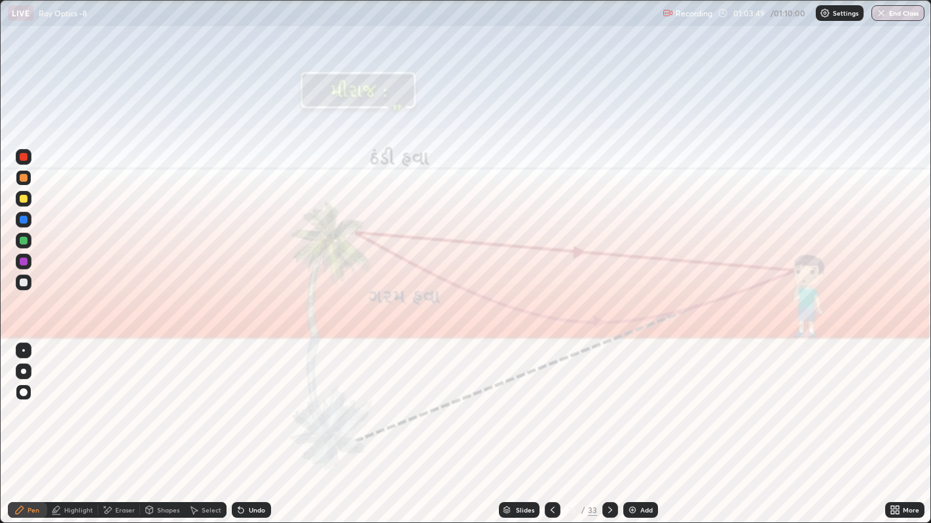
click at [607, 406] on icon at bounding box center [610, 510] width 10 height 10
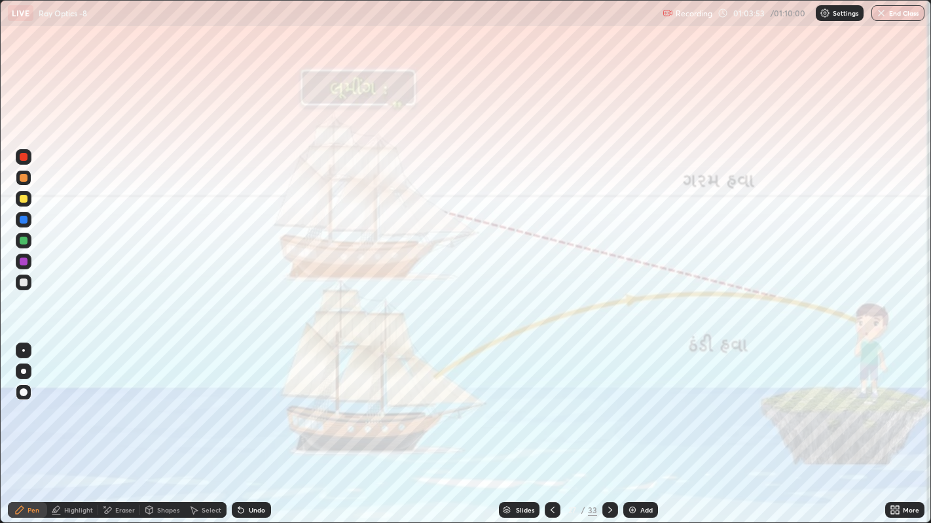
click at [612, 406] on icon at bounding box center [610, 510] width 10 height 10
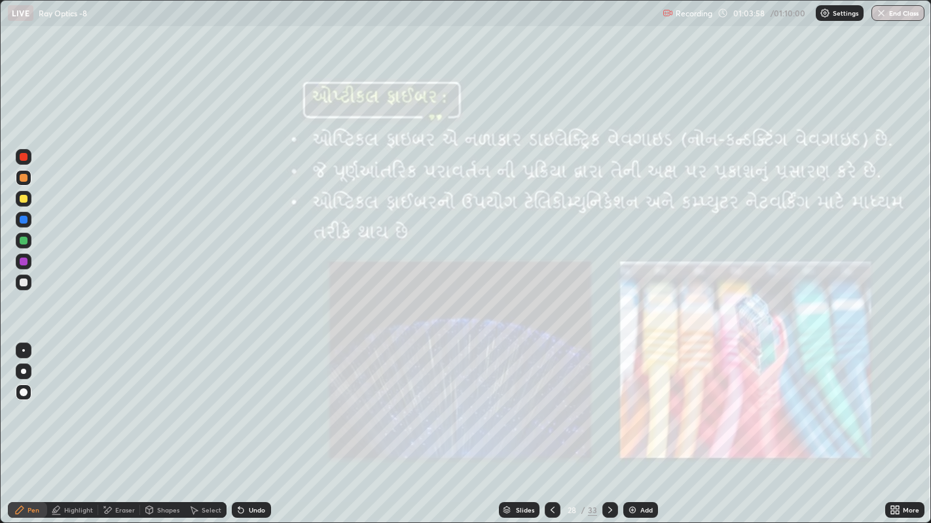
click at [22, 202] on div at bounding box center [24, 199] width 8 height 8
click at [608, 406] on icon at bounding box center [610, 510] width 10 height 10
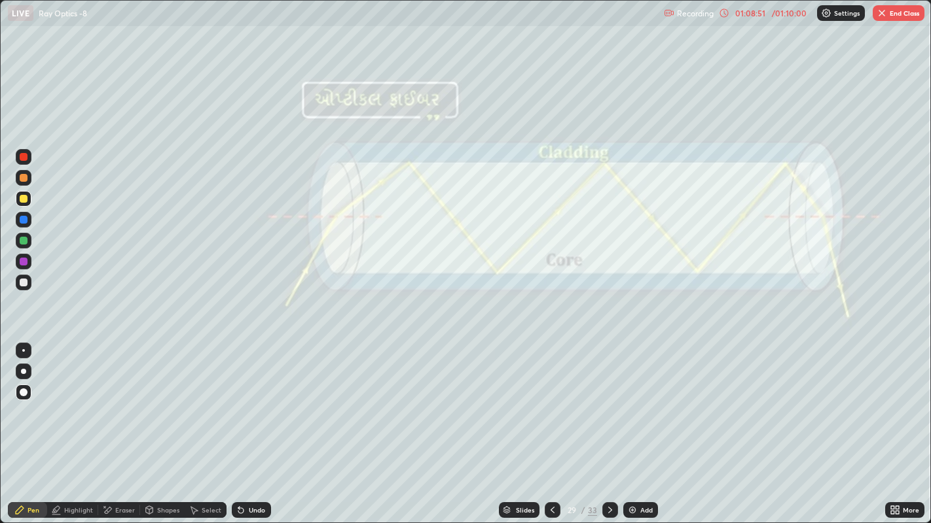
click at [609, 406] on icon at bounding box center [610, 510] width 10 height 10
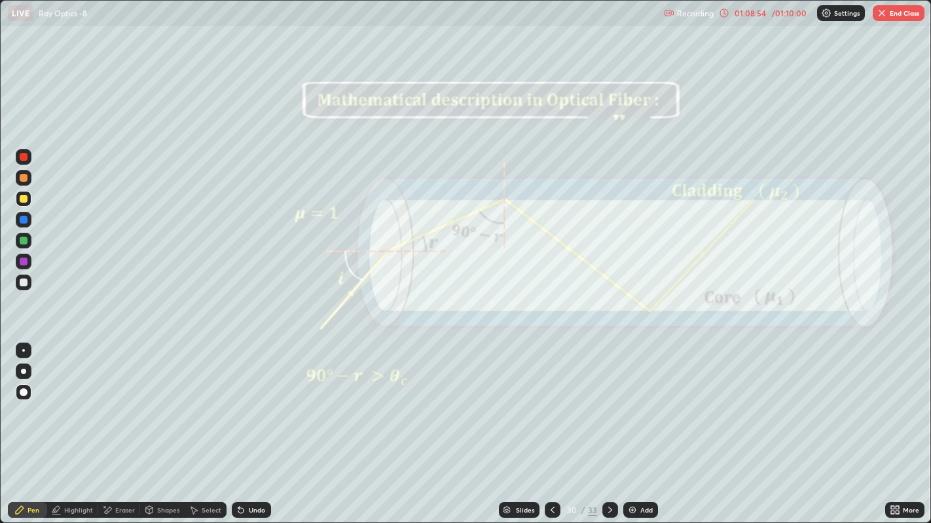
click at [608, 406] on icon at bounding box center [610, 510] width 10 height 10
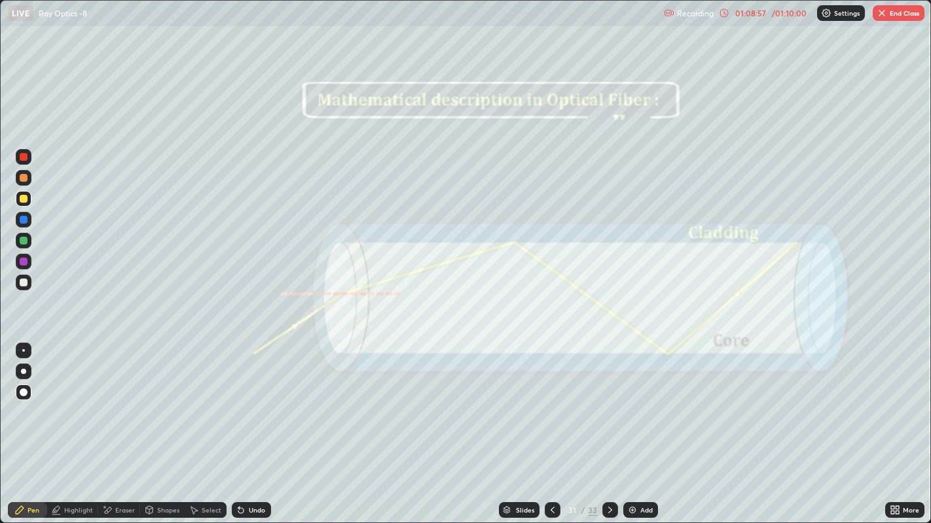
click at [613, 406] on div at bounding box center [610, 510] width 16 height 26
click at [608, 406] on icon at bounding box center [610, 510] width 10 height 10
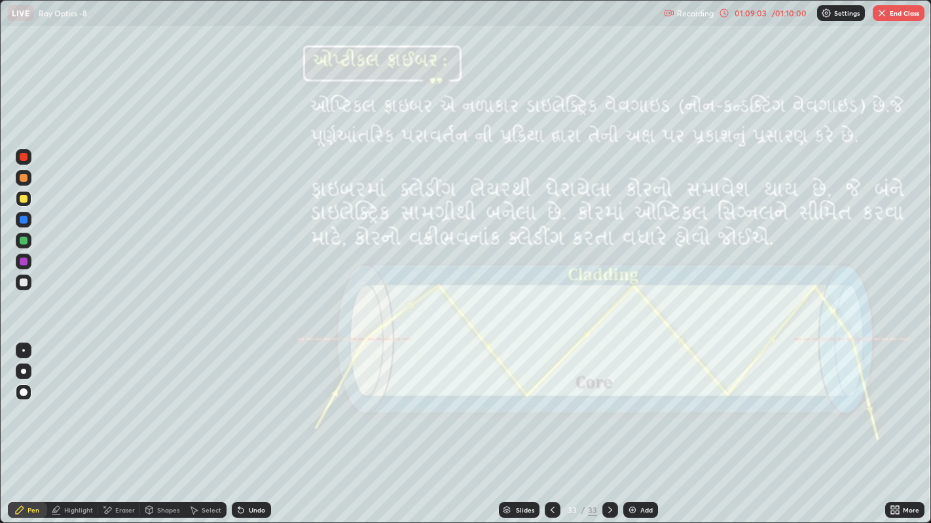
click at [609, 406] on icon at bounding box center [610, 510] width 10 height 10
click at [551, 406] on icon at bounding box center [552, 510] width 10 height 10
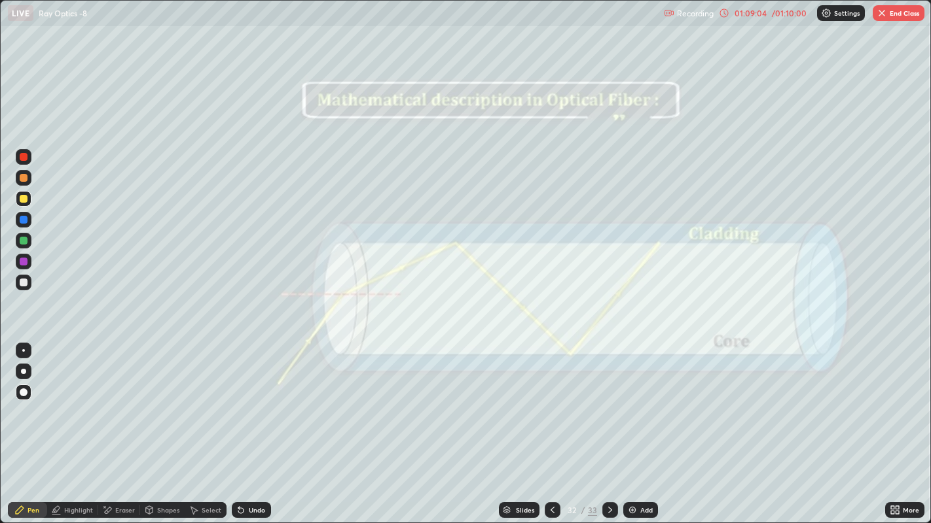
click at [552, 406] on icon at bounding box center [552, 510] width 4 height 7
click at [551, 406] on icon at bounding box center [552, 510] width 10 height 10
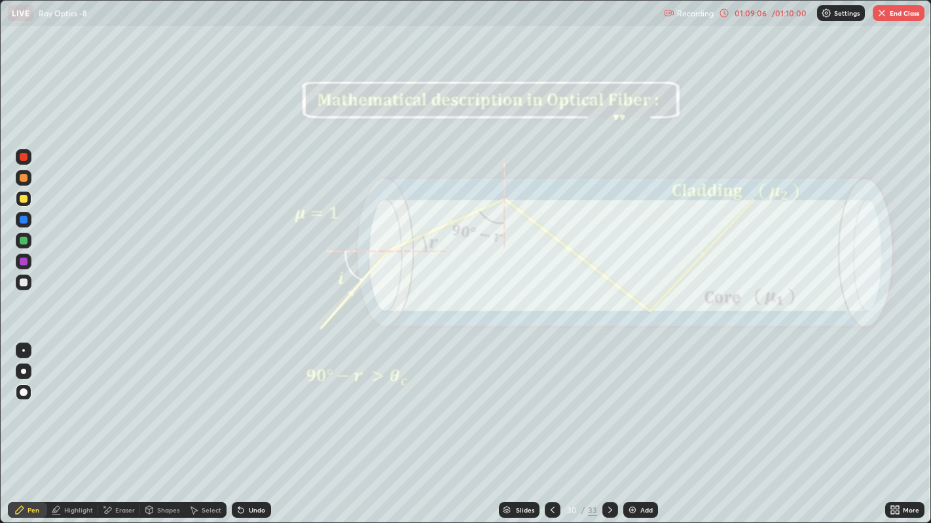
click at [550, 406] on icon at bounding box center [552, 510] width 10 height 10
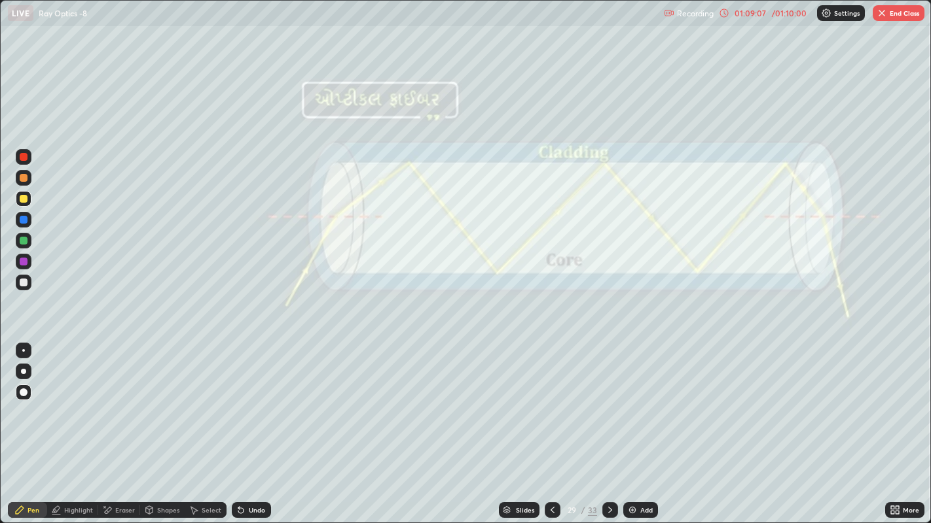
click at [551, 406] on icon at bounding box center [552, 510] width 10 height 10
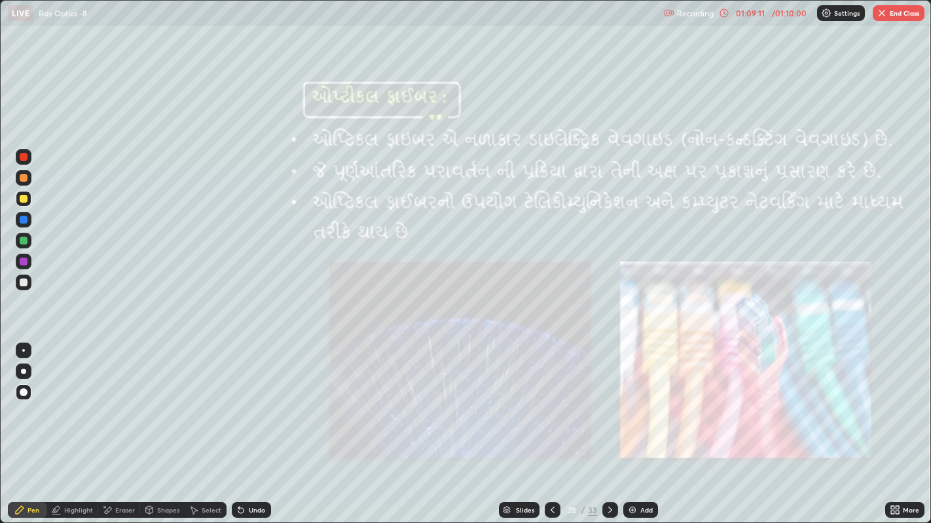
click at [610, 406] on icon at bounding box center [610, 510] width 10 height 10
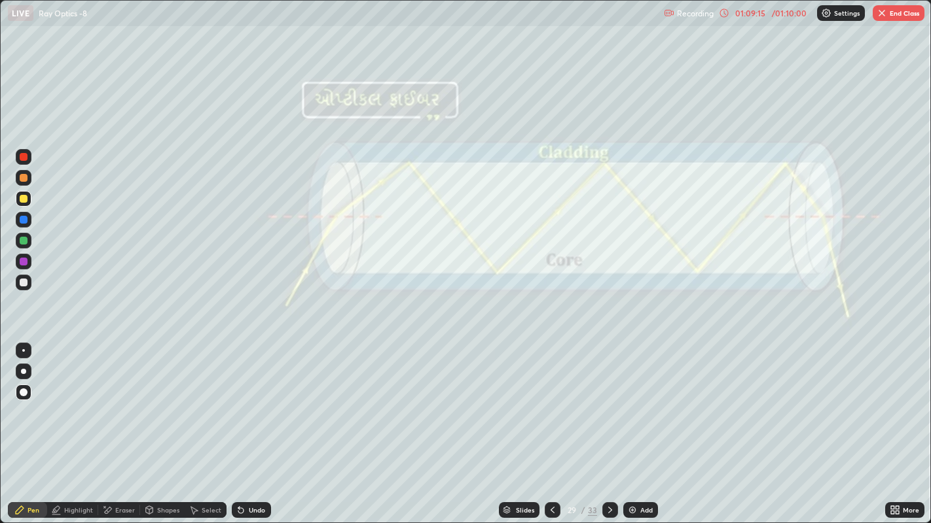
click at [602, 406] on div at bounding box center [610, 510] width 16 height 26
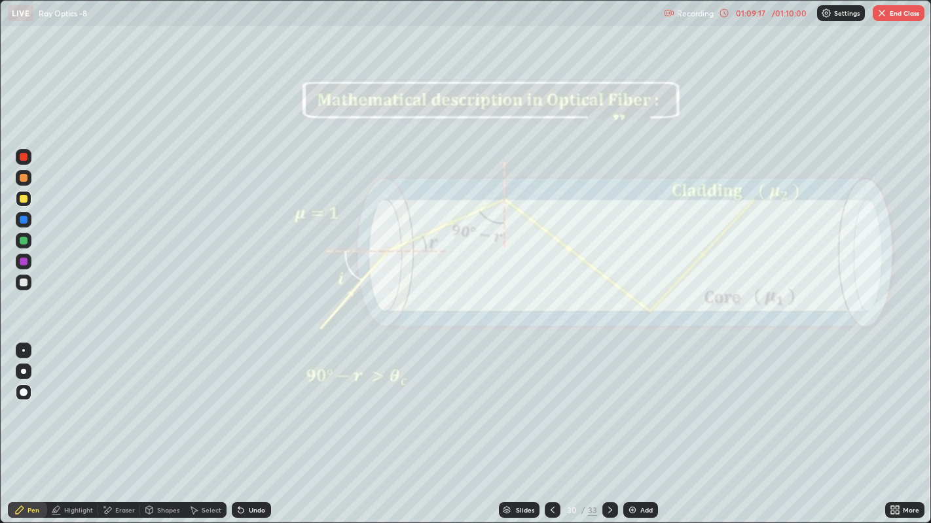
click at [609, 406] on icon at bounding box center [610, 510] width 10 height 10
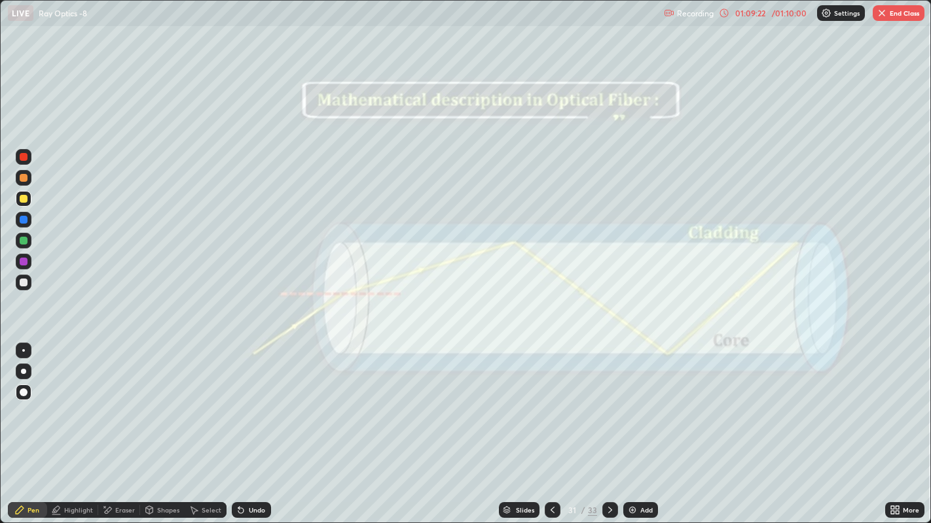
click at [550, 406] on icon at bounding box center [552, 510] width 10 height 10
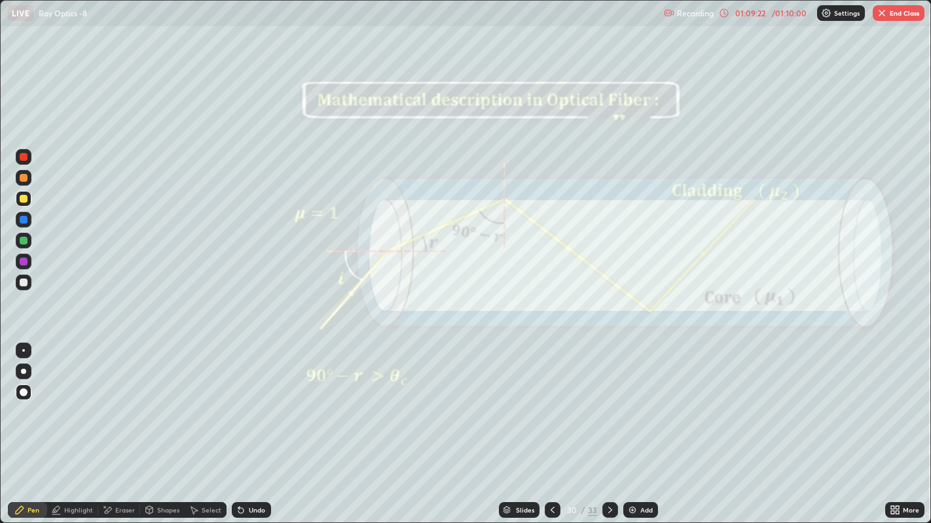
click at [558, 406] on div at bounding box center [552, 511] width 16 height 16
click at [551, 406] on icon at bounding box center [552, 510] width 10 height 10
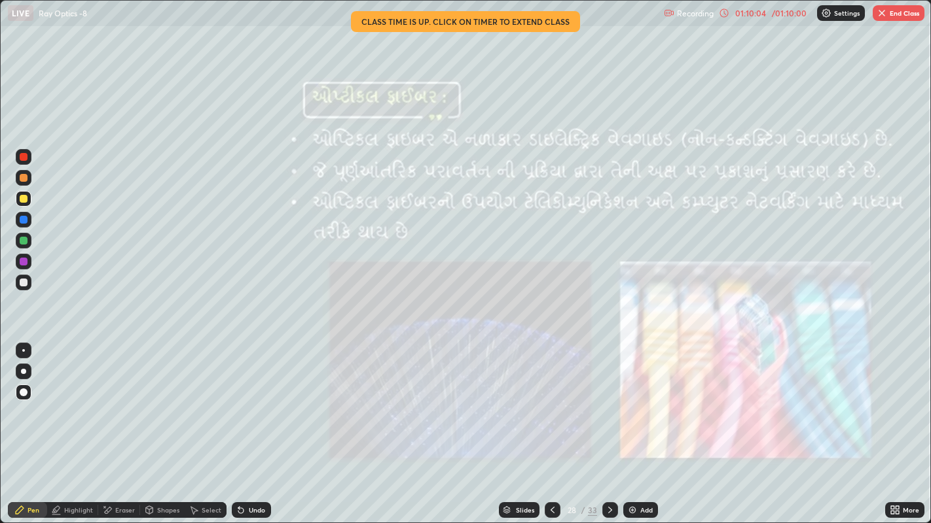
click at [607, 406] on icon at bounding box center [610, 510] width 10 height 10
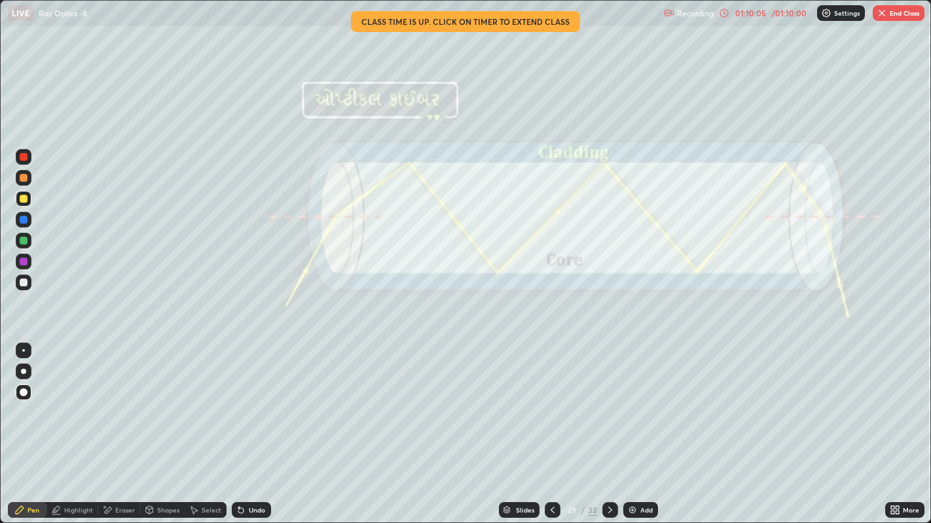
click at [607, 406] on icon at bounding box center [610, 510] width 10 height 10
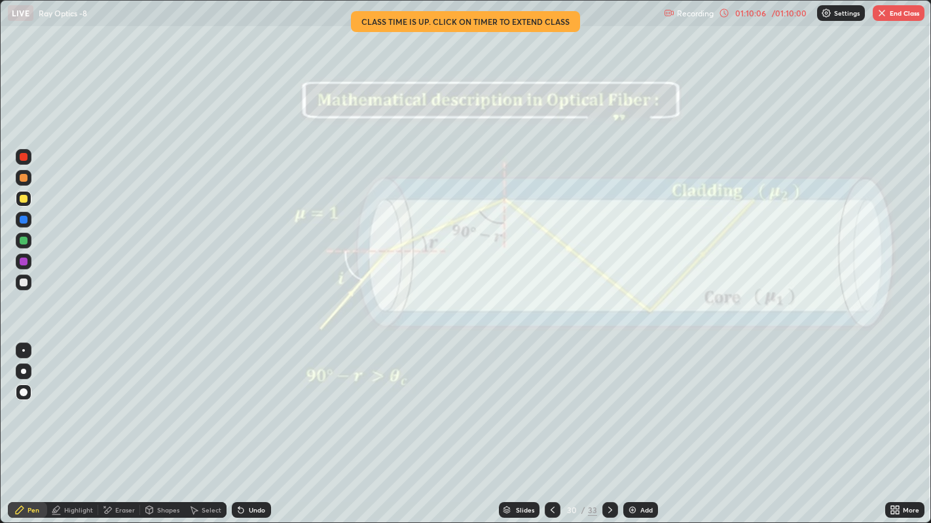
click at [609, 406] on icon at bounding box center [610, 510] width 10 height 10
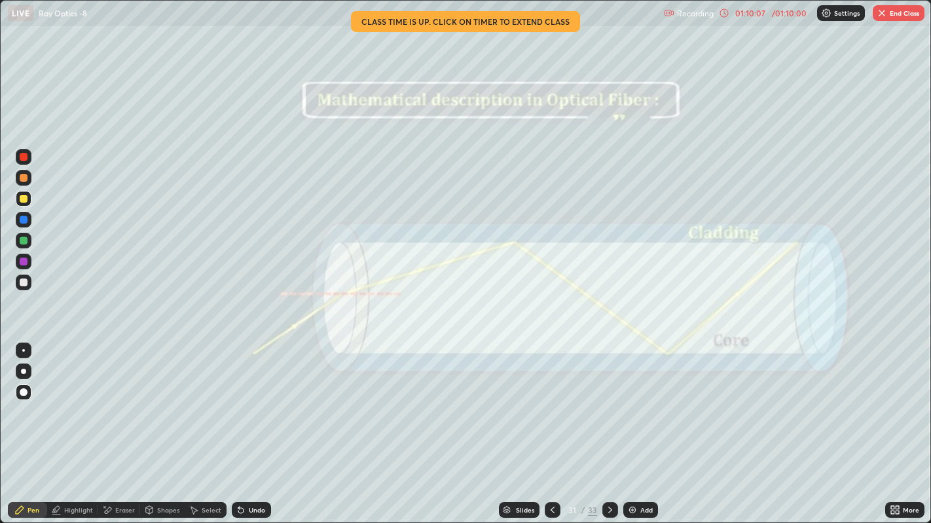
click at [607, 406] on icon at bounding box center [610, 510] width 10 height 10
click at [896, 13] on button "End Class" at bounding box center [898, 13] width 52 height 16
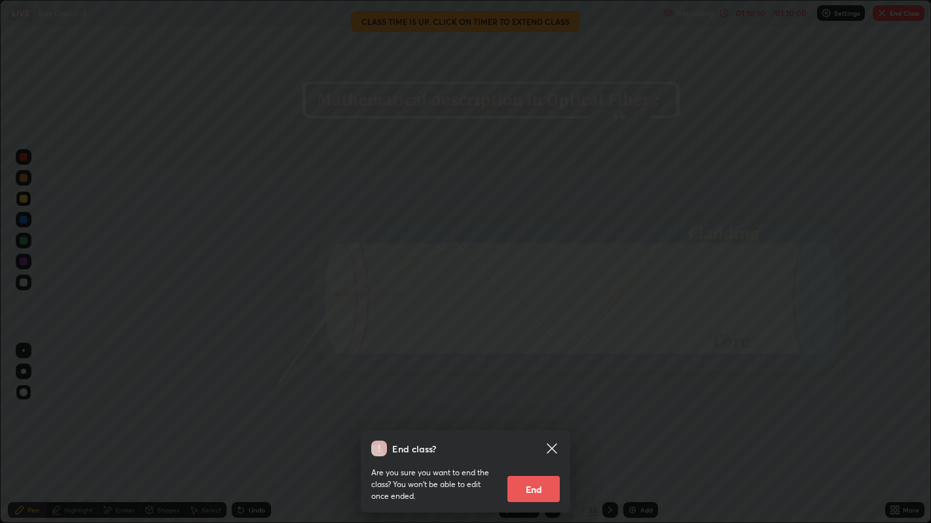
click at [542, 406] on button "End" at bounding box center [533, 489] width 52 height 26
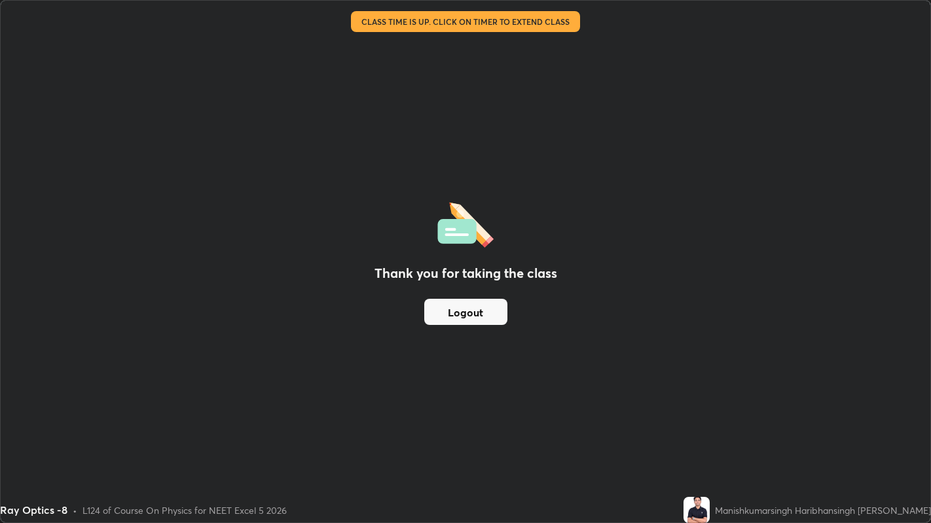
click at [470, 317] on button "Logout" at bounding box center [465, 312] width 83 height 26
